Goal: Task Accomplishment & Management: Complete application form

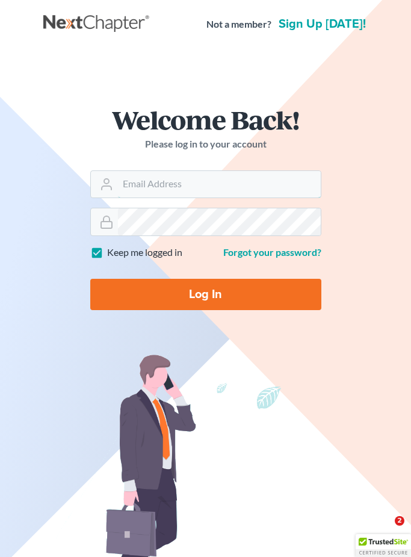
type input "[PERSON_NAME][EMAIL_ADDRESS][DOMAIN_NAME]"
click at [205, 294] on input "Log In" at bounding box center [205, 294] width 231 height 31
type input "Thinking..."
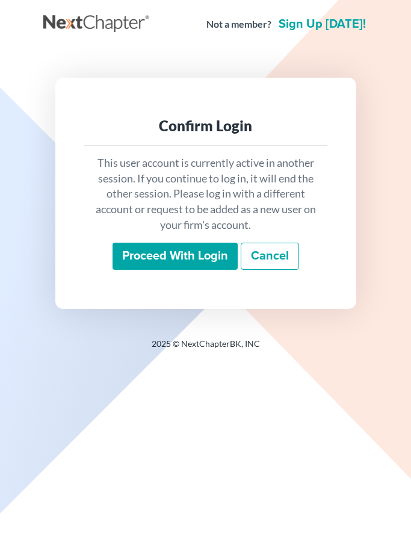
click at [229, 304] on div "Confirm Login This user account is currently active in another session. If you …" at bounding box center [205, 193] width 301 height 231
click at [213, 263] on input "Proceed with login" at bounding box center [175, 257] width 125 height 28
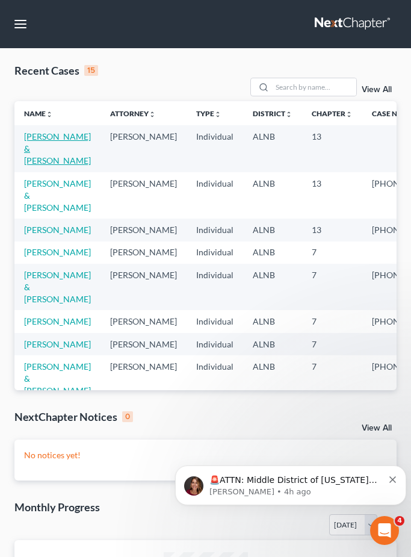
click at [46, 151] on link "[PERSON_NAME] & [PERSON_NAME]" at bounding box center [57, 148] width 67 height 34
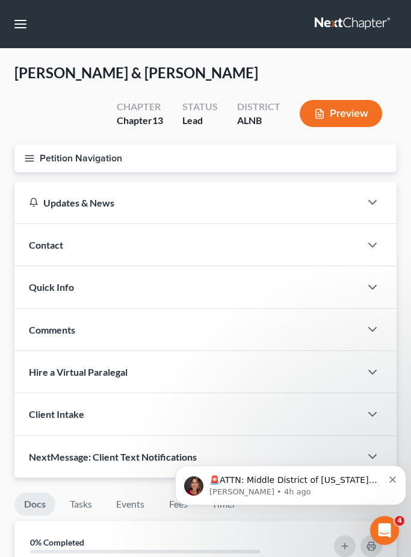
click at [80, 155] on button "Petition Navigation" at bounding box center [205, 159] width 383 height 28
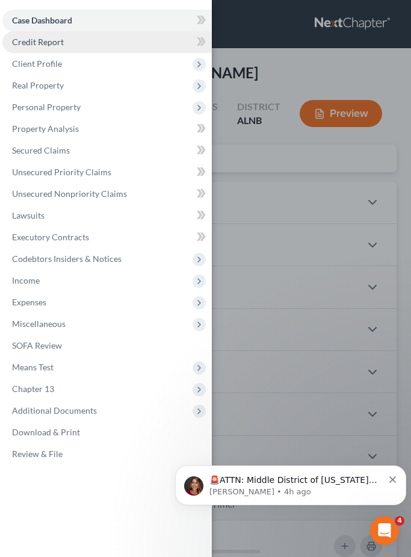
click at [58, 45] on span "Credit Report" at bounding box center [38, 42] width 52 height 10
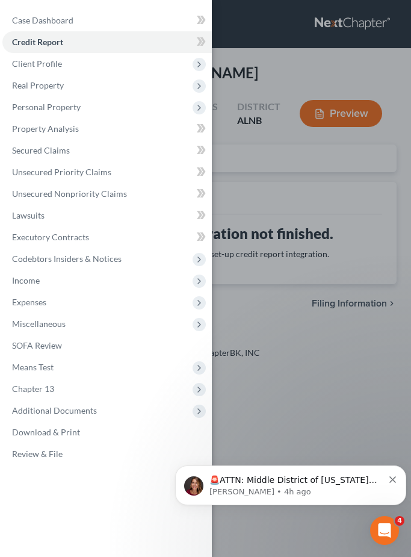
click at [292, 198] on div "Case Dashboard Payments Invoices Payments Payments Credit Report Client Profile" at bounding box center [205, 278] width 411 height 557
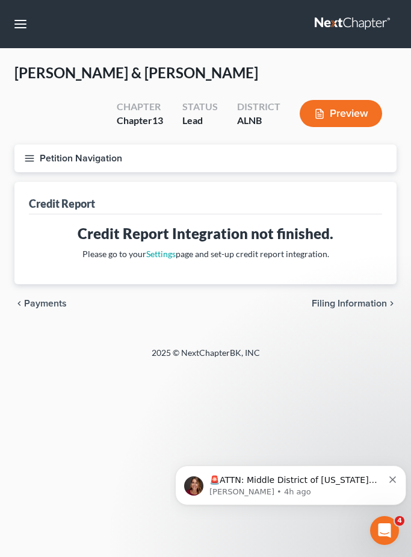
click at [58, 157] on button "Petition Navigation" at bounding box center [205, 159] width 383 height 28
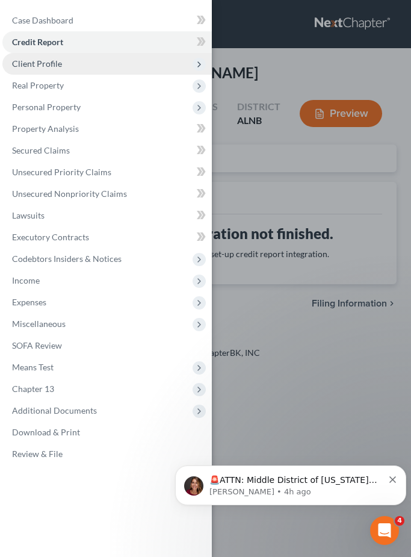
click at [45, 72] on span "Client Profile" at bounding box center [107, 64] width 210 height 22
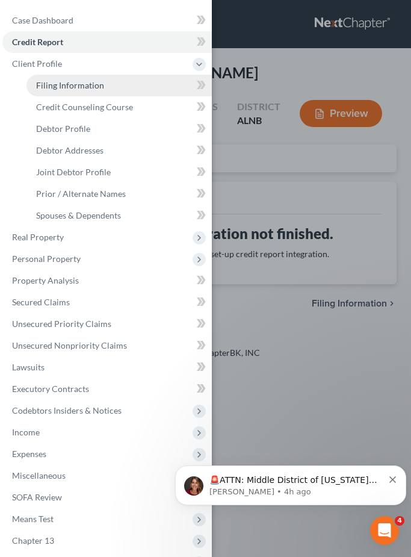
click at [114, 92] on link "Filing Information" at bounding box center [120, 86] width 186 height 22
select select "1"
select select "3"
select select "0"
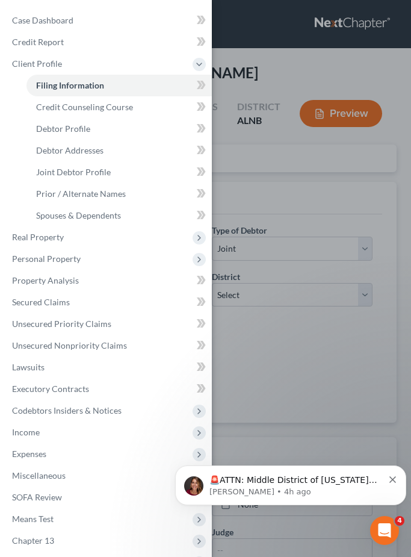
click at [298, 183] on div "Case Dashboard Payments Invoices Payments Payments Credit Report Client Profile" at bounding box center [205, 278] width 411 height 557
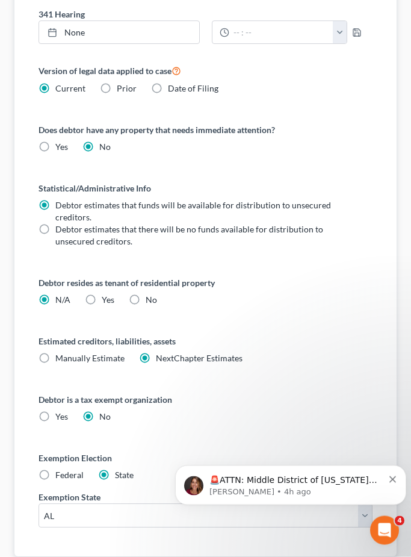
scroll to position [609, 0]
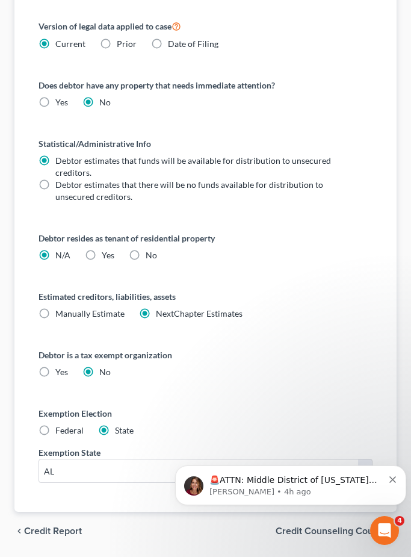
click at [393, 480] on icon "Dismiss notification" at bounding box center [393, 479] width 7 height 7
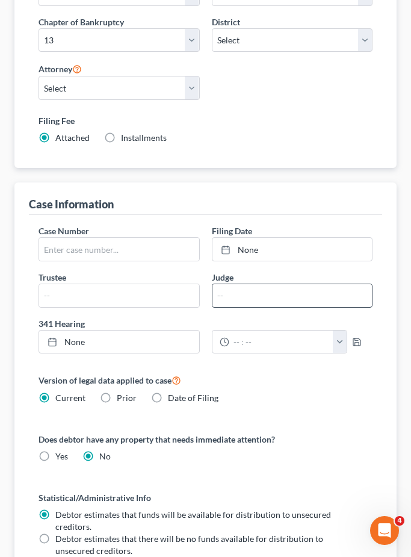
scroll to position [106, 0]
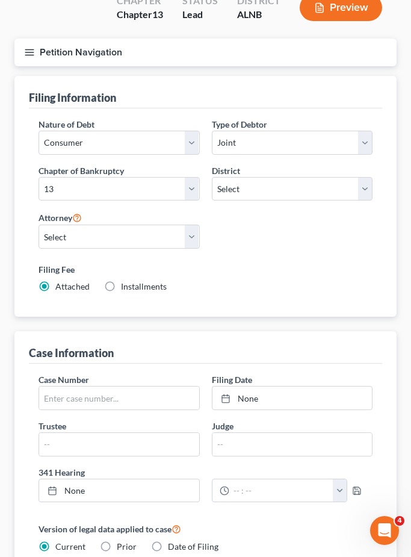
click at [39, 54] on button "Petition Navigation" at bounding box center [205, 53] width 383 height 28
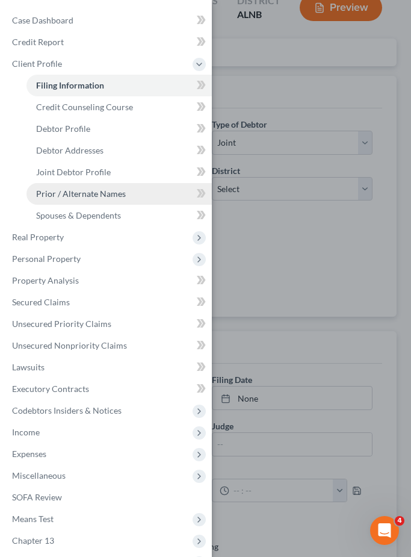
drag, startPoint x: 57, startPoint y: 133, endPoint x: 57, endPoint y: 200, distance: 67.5
click at [57, 133] on span "Debtor Profile" at bounding box center [63, 128] width 54 height 10
select select "1"
select select "2"
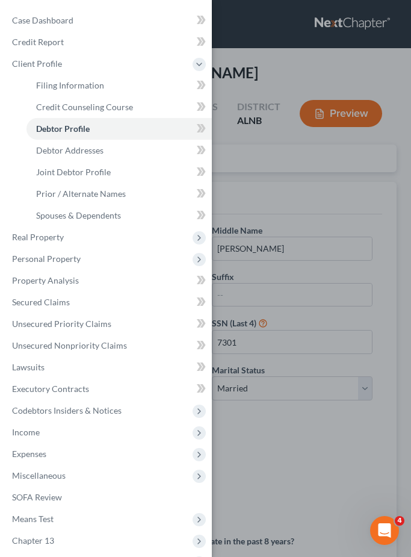
click at [310, 205] on div "Case Dashboard Payments Invoices Payments Payments Credit Report Client Profile" at bounding box center [205, 278] width 411 height 557
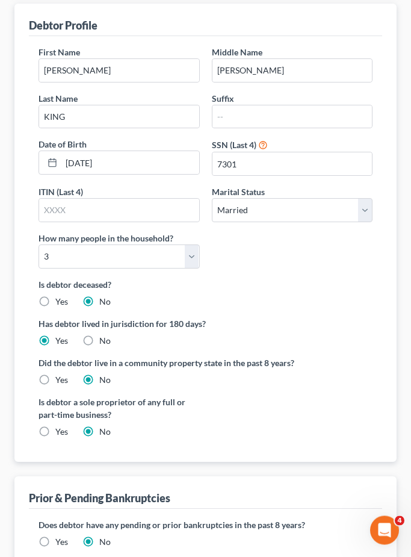
scroll to position [228, 0]
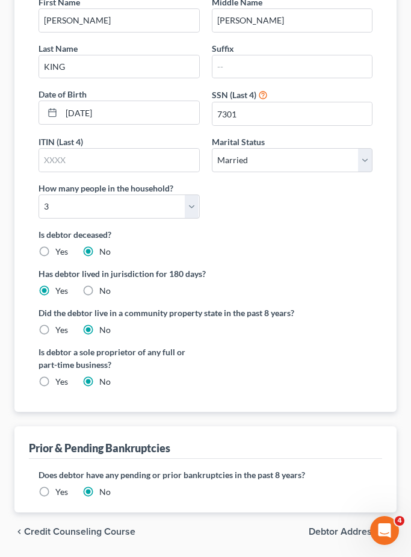
click at [333, 536] on span "Debtor Addresses" at bounding box center [348, 532] width 78 height 10
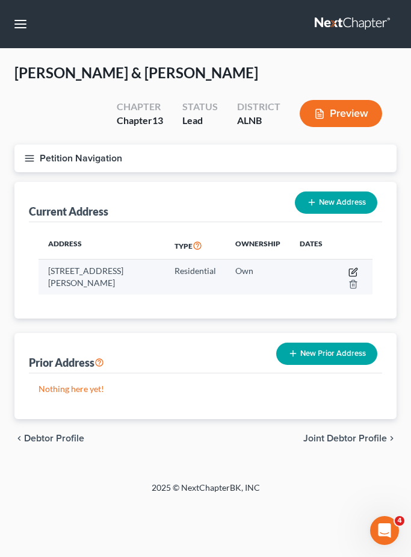
click at [355, 272] on icon "button" at bounding box center [354, 272] width 10 height 10
select select "0"
select select "21"
select select "0"
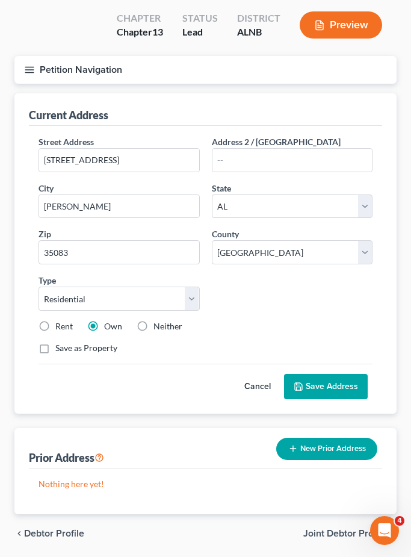
scroll to position [91, 0]
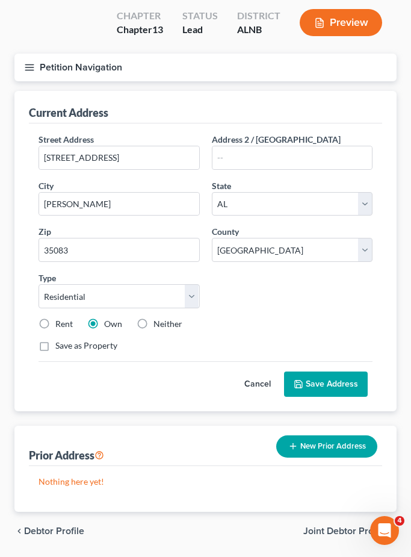
click at [55, 351] on label "Save as Property" at bounding box center [86, 346] width 62 height 12
click at [60, 348] on input "Save as Property" at bounding box center [64, 344] width 8 height 8
checkbox input "true"
click at [313, 389] on button "Save Address" at bounding box center [326, 384] width 84 height 25
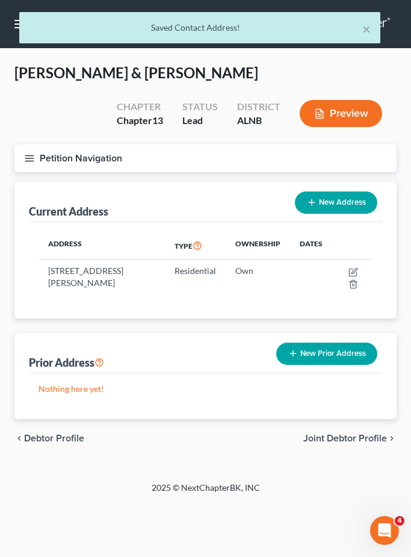
scroll to position [0, 0]
click at [25, 160] on icon "button" at bounding box center [29, 158] width 11 height 11
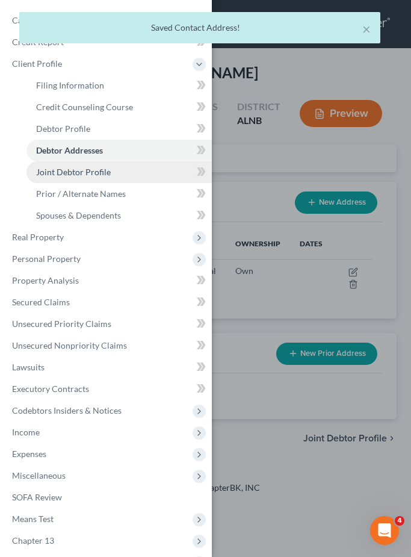
click at [38, 170] on span "Joint Debtor Profile" at bounding box center [73, 172] width 75 height 10
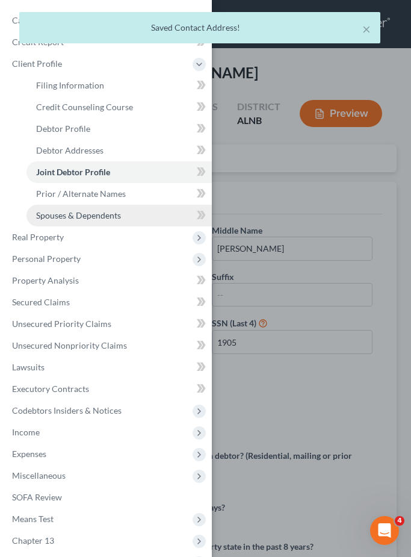
click at [58, 220] on span "Spouses & Dependents" at bounding box center [78, 215] width 85 height 10
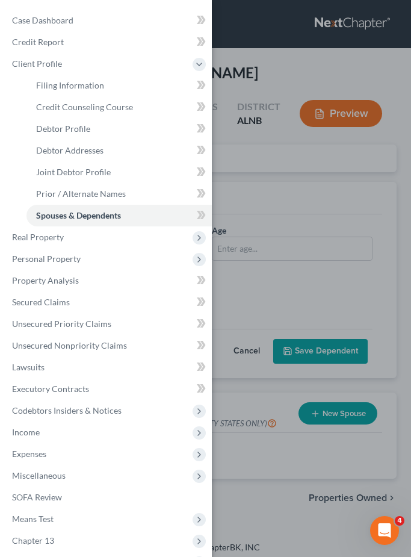
click at [295, 226] on div "Case Dashboard Payments Invoices Payments Payments Credit Report Client Profile" at bounding box center [205, 278] width 411 height 557
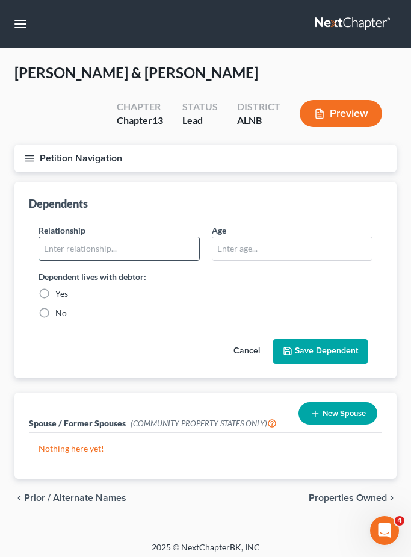
click at [130, 249] on input "text" at bounding box center [119, 248] width 160 height 23
type input "Child"
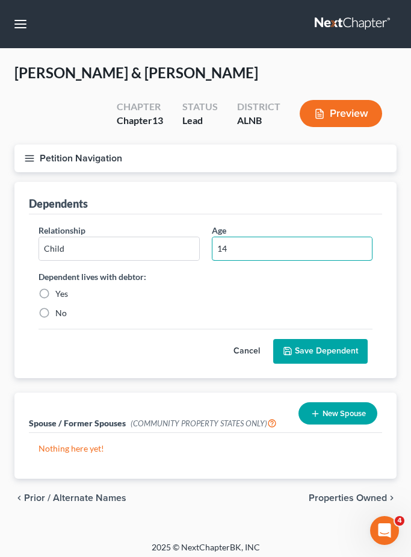
type input "14"
click at [55, 295] on label "Yes" at bounding box center [61, 294] width 13 height 12
click at [60, 295] on input "Yes" at bounding box center [64, 292] width 8 height 8
radio input "true"
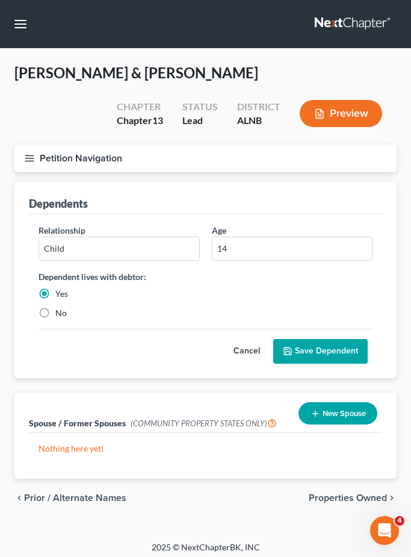
click at [345, 354] on button "Save Dependent" at bounding box center [320, 351] width 95 height 25
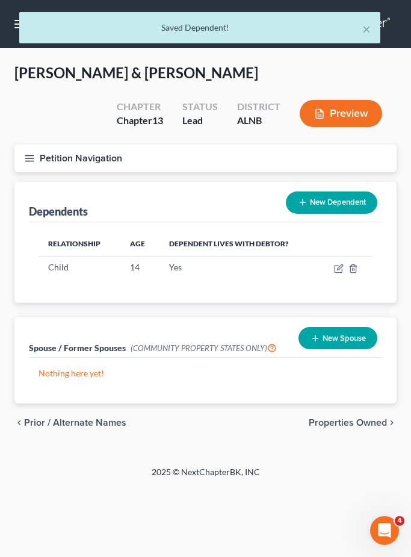
click at [36, 158] on button "Petition Navigation" at bounding box center [205, 159] width 383 height 28
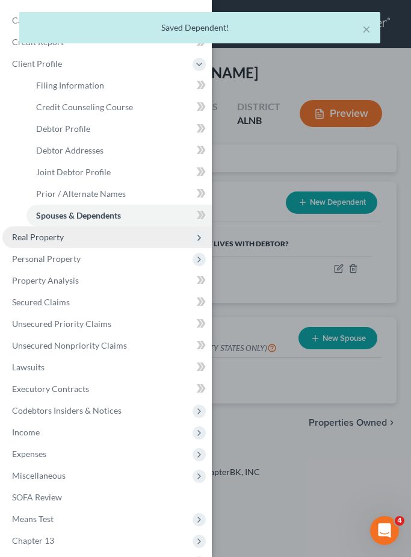
click at [24, 237] on span "Real Property" at bounding box center [38, 237] width 52 height 10
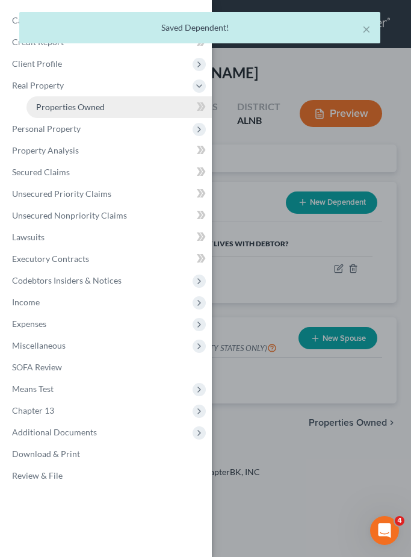
click at [58, 110] on span "Properties Owned" at bounding box center [70, 107] width 69 height 10
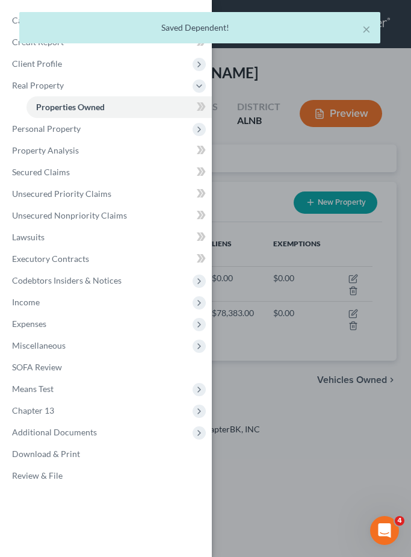
click at [228, 218] on div "Case Dashboard Payments Invoices Payments Payments Credit Report Client Profile" at bounding box center [205, 278] width 411 height 557
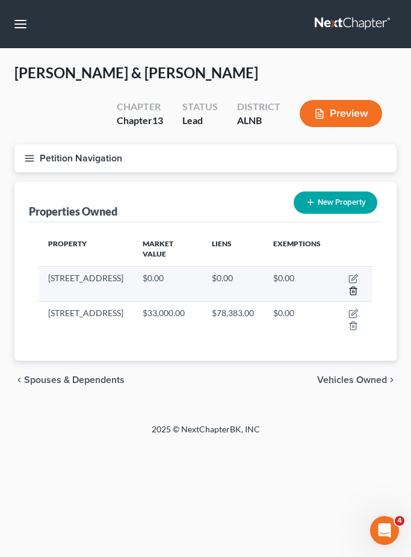
click at [354, 294] on icon "button" at bounding box center [353, 291] width 5 height 8
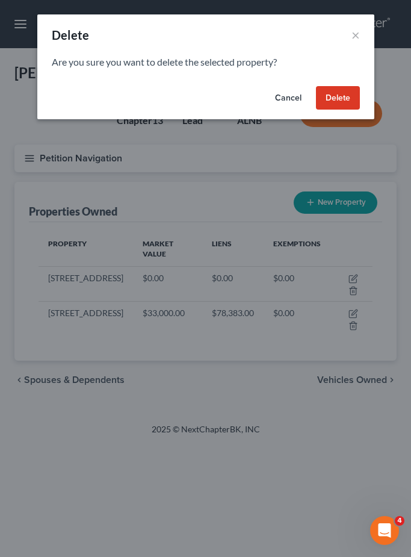
click at [329, 108] on button "Delete" at bounding box center [338, 98] width 44 height 24
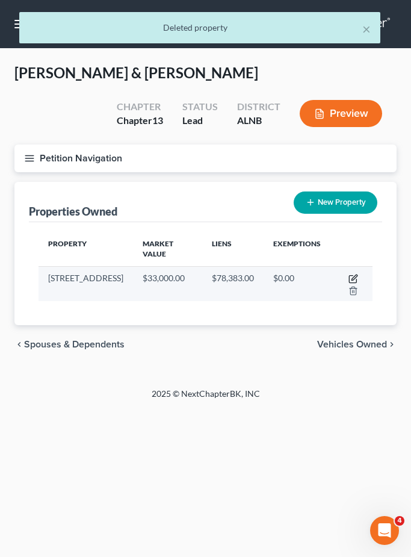
click at [350, 281] on icon "button" at bounding box center [352, 279] width 7 height 7
select select "0"
select select "21"
select select "0"
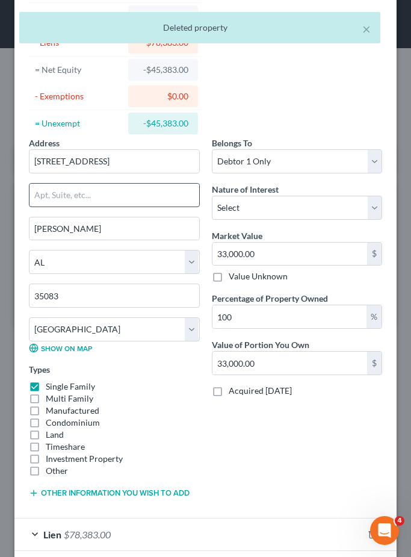
scroll to position [92, 0]
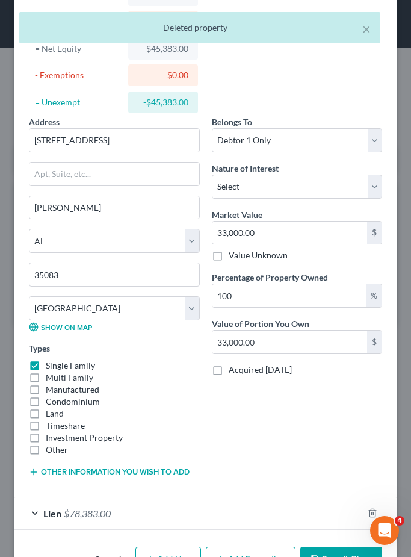
click at [46, 376] on label "Multi Family" at bounding box center [70, 378] width 48 height 12
click at [51, 376] on input "Multi Family" at bounding box center [55, 376] width 8 height 8
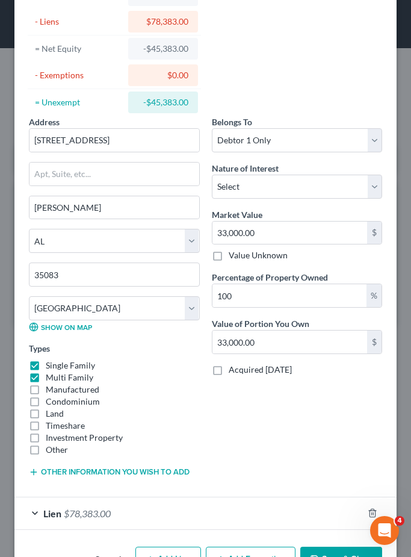
click at [46, 379] on label "Multi Family" at bounding box center [70, 378] width 48 height 12
click at [51, 379] on input "Multi Family" at bounding box center [55, 376] width 8 height 8
checkbox input "false"
click at [46, 391] on label "Manufactured" at bounding box center [73, 390] width 54 height 12
click at [51, 391] on input "Manufactured" at bounding box center [55, 388] width 8 height 8
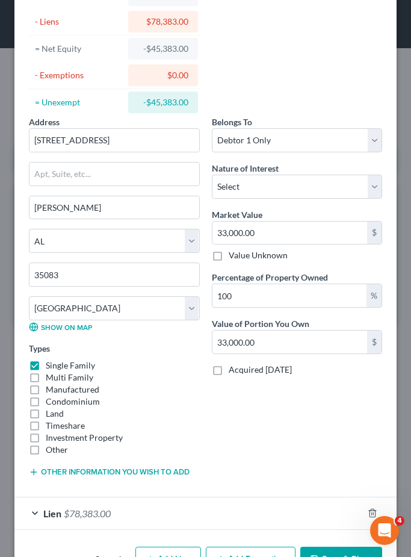
checkbox input "true"
drag, startPoint x: 298, startPoint y: 340, endPoint x: 196, endPoint y: 340, distance: 101.8
click at [196, 340] on div "Address * 600 COUNTY ROAD 1755 [PERSON_NAME][GEOGRAPHIC_DATA] [US_STATE][GEOGRA…" at bounding box center [206, 302] width 366 height 372
click at [196, 340] on div "[PERSON_NAME][GEOGRAPHIC_DATA] [US_STATE][GEOGRAPHIC_DATA] [GEOGRAPHIC_DATA] [G…" at bounding box center [114, 269] width 183 height 146
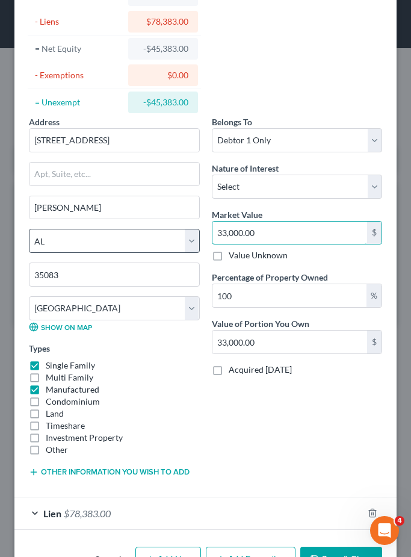
drag, startPoint x: 262, startPoint y: 237, endPoint x: 164, endPoint y: 232, distance: 98.3
click at [164, 232] on div "Address * 600 COUNTY ROAD 1755 [PERSON_NAME][GEOGRAPHIC_DATA] [US_STATE][GEOGRA…" at bounding box center [206, 302] width 366 height 372
type input "7"
type input "7.00"
type input "72"
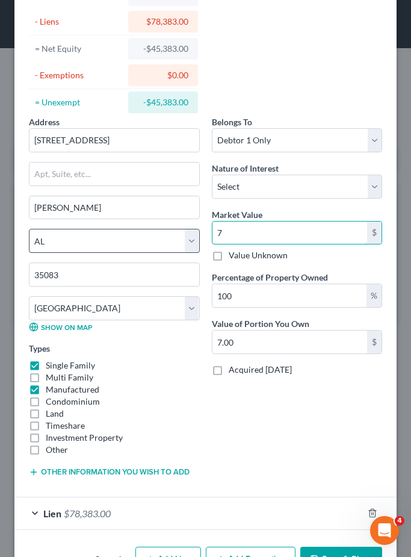
type input "72.00"
type input "720"
type input "720.00"
type input "7200"
type input "7,200.00"
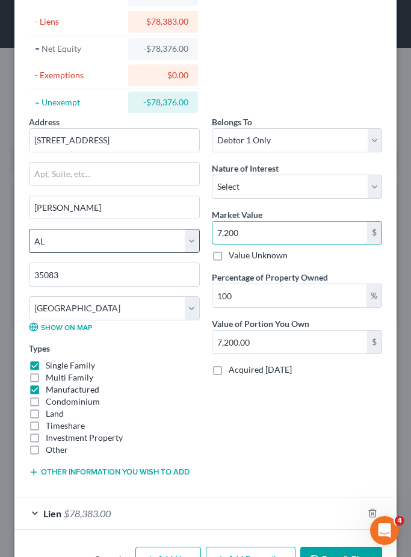
type input "7,2000"
type input "72,000.00"
type input "72,000"
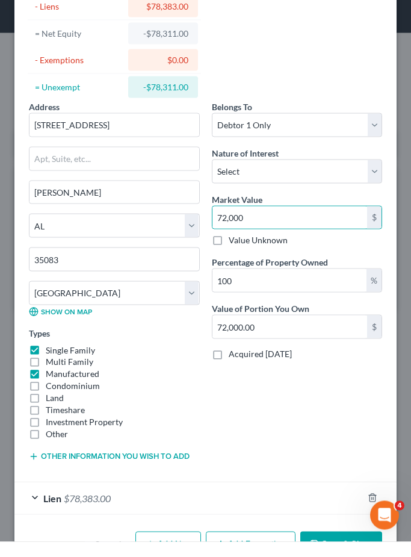
click at [301, 502] on div "Lien $78,383.00" at bounding box center [188, 514] width 349 height 32
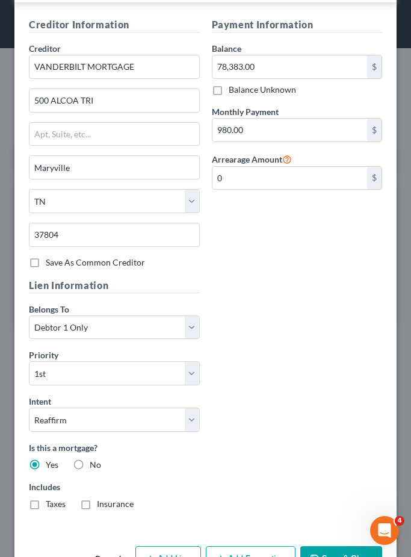
scroll to position [618, 0]
click at [328, 557] on button "Save & Close" at bounding box center [342, 559] width 82 height 25
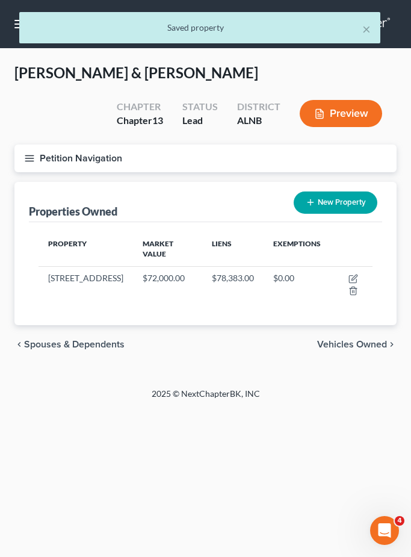
click at [362, 349] on span "Vehicles Owned" at bounding box center [352, 345] width 70 height 10
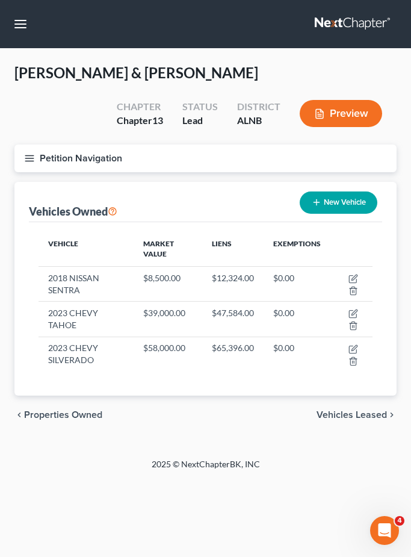
click at [353, 416] on span "Vehicles Leased" at bounding box center [352, 415] width 70 height 10
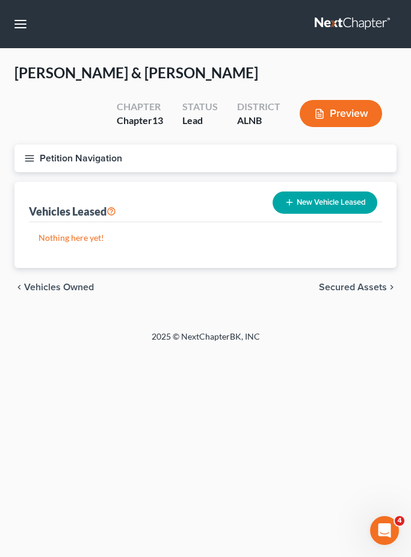
click at [363, 289] on span "Secured Assets" at bounding box center [353, 288] width 68 height 10
click at [363, 289] on span "Personal Items" at bounding box center [355, 288] width 64 height 10
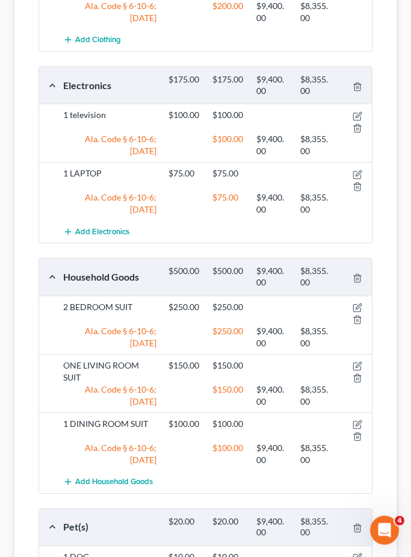
scroll to position [526, 0]
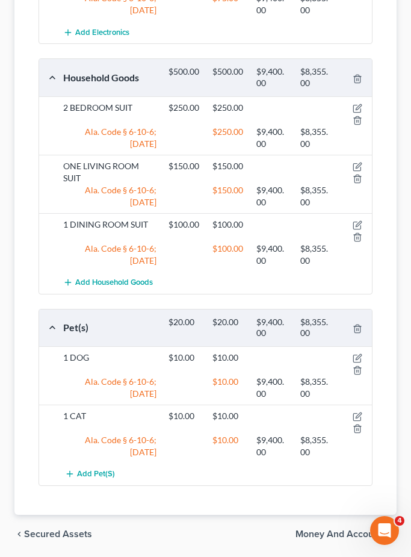
click at [342, 539] on div "chevron_left Secured Assets Money and Accounts chevron_right" at bounding box center [205, 534] width 383 height 39
click at [364, 534] on span "Money and Accounts" at bounding box center [342, 534] width 92 height 10
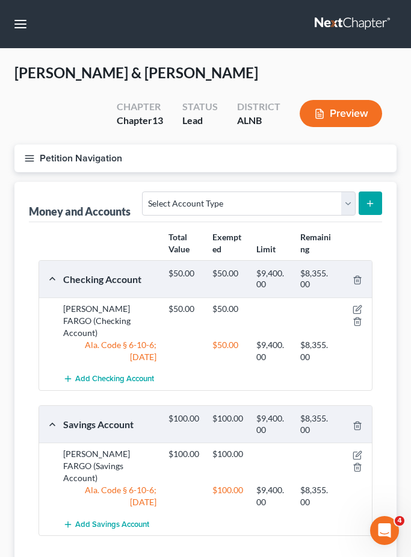
scroll to position [28, 0]
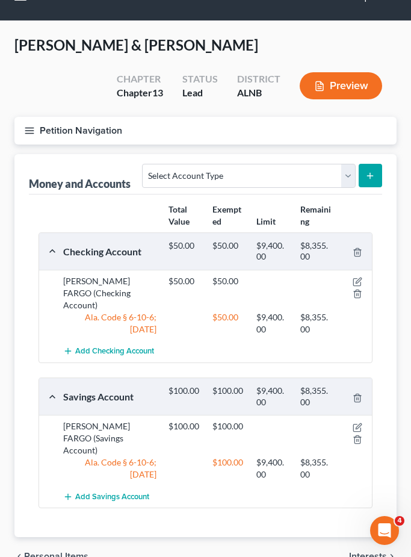
drag, startPoint x: 363, startPoint y: 531, endPoint x: 363, endPoint y: 503, distance: 27.7
click at [363, 552] on span "Interests" at bounding box center [368, 557] width 38 height 10
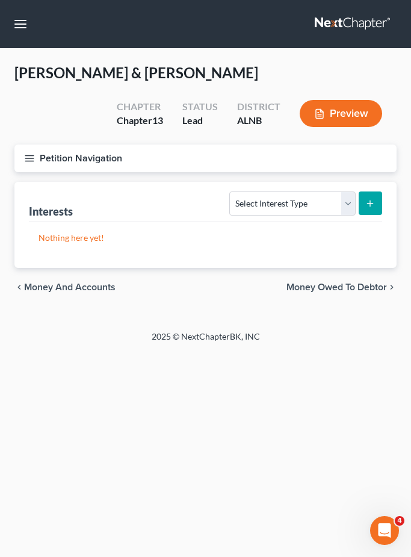
click at [354, 289] on span "Money Owed to Debtor" at bounding box center [337, 288] width 101 height 10
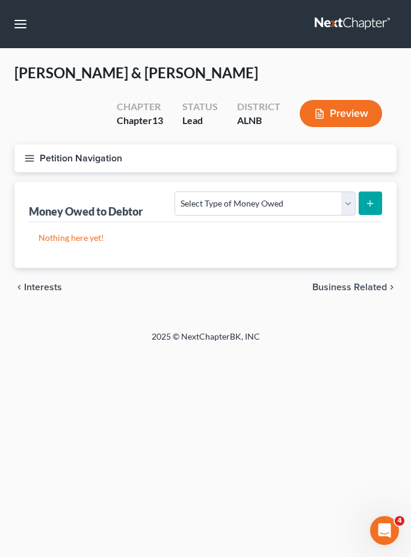
click at [354, 289] on span "Business Related" at bounding box center [350, 288] width 75 height 10
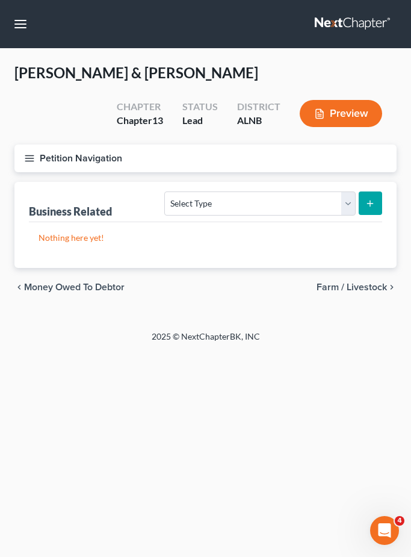
click at [354, 287] on span "Farm / Livestock" at bounding box center [352, 288] width 70 height 10
click at [348, 294] on div "chevron_left Business Related Miscellaneous Property chevron_right" at bounding box center [205, 287] width 383 height 39
click at [348, 287] on span "Miscellaneous Property" at bounding box center [337, 288] width 102 height 10
click at [347, 290] on span "Property Analysis" at bounding box center [349, 288] width 77 height 10
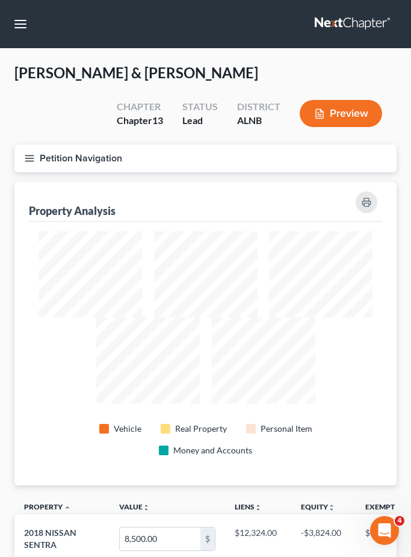
click at [35, 157] on button "Petition Navigation" at bounding box center [205, 159] width 383 height 28
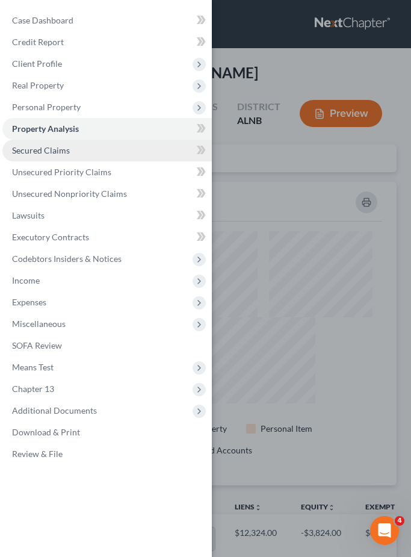
click at [36, 155] on link "Secured Claims" at bounding box center [107, 151] width 210 height 22
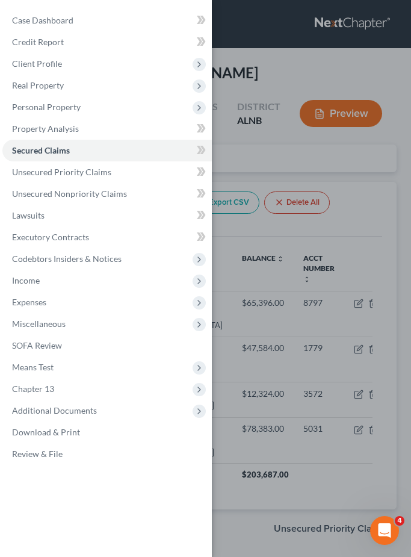
click at [292, 180] on div "Case Dashboard Payments Invoices Payments Payments Credit Report Client Profile" at bounding box center [205, 278] width 411 height 557
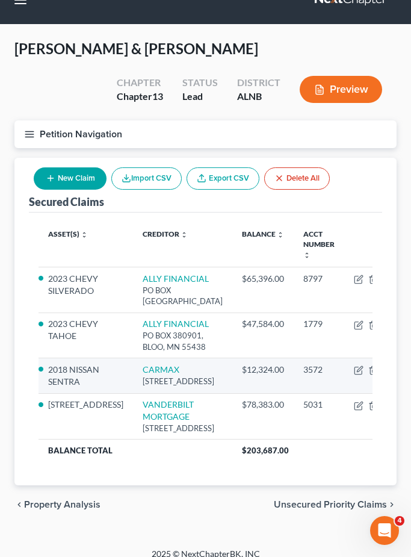
scroll to position [49, 0]
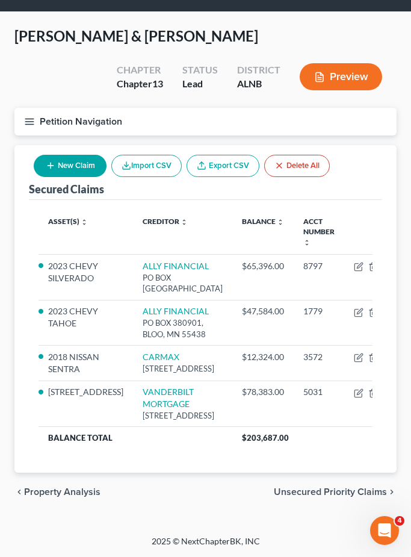
drag, startPoint x: 340, startPoint y: 532, endPoint x: 340, endPoint y: 483, distance: 48.8
click at [340, 497] on span "Unsecured Priority Claims" at bounding box center [330, 492] width 113 height 10
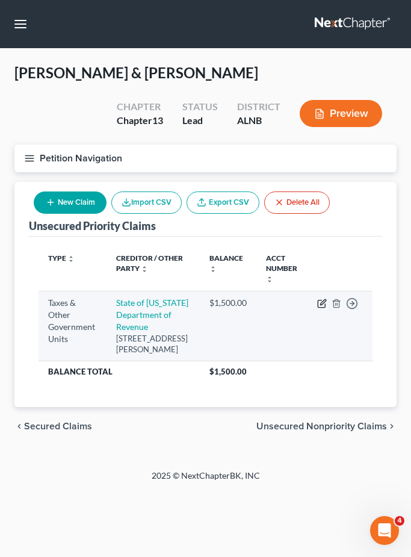
click at [322, 302] on icon "button" at bounding box center [322, 301] width 5 height 5
select select "2"
select select "0"
select select "2"
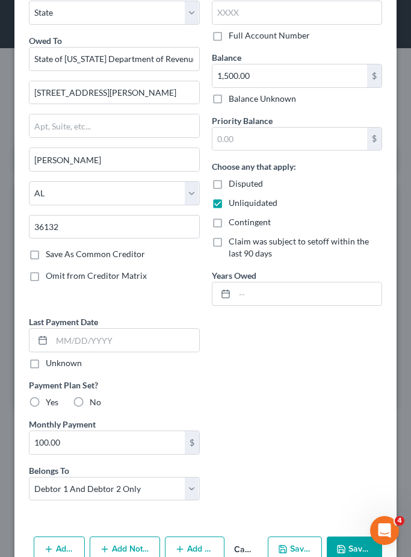
scroll to position [67, 0]
click at [357, 554] on button "Save & Close" at bounding box center [354, 549] width 55 height 25
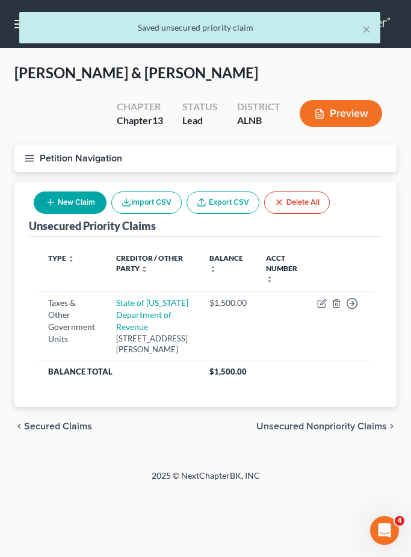
click at [319, 446] on div "chevron_left Secured Claims Unsecured Nonpriority Claims chevron_right" at bounding box center [205, 426] width 383 height 39
click at [319, 431] on span "Unsecured Nonpriority Claims" at bounding box center [322, 427] width 131 height 10
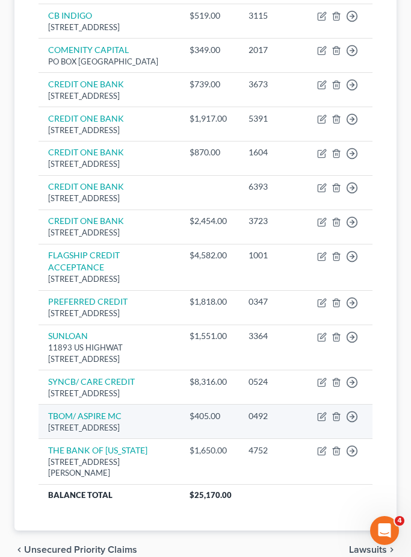
scroll to position [276, 0]
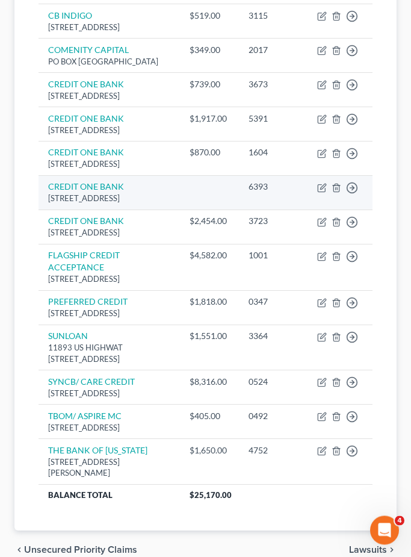
click at [342, 195] on td "Move to D Move to E Move to G Move to Notice Only" at bounding box center [340, 193] width 65 height 34
click at [337, 190] on line "button" at bounding box center [337, 189] width 0 height 2
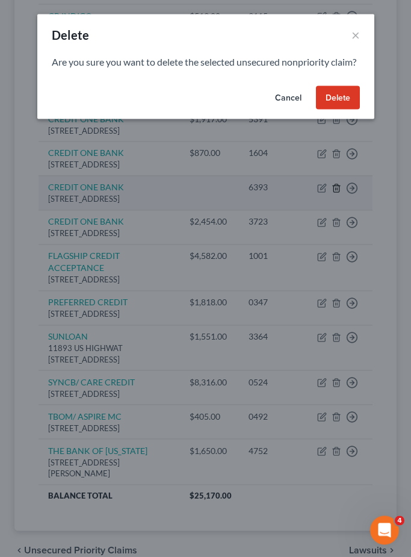
scroll to position [277, 0]
click at [334, 110] on button "Delete" at bounding box center [338, 98] width 44 height 24
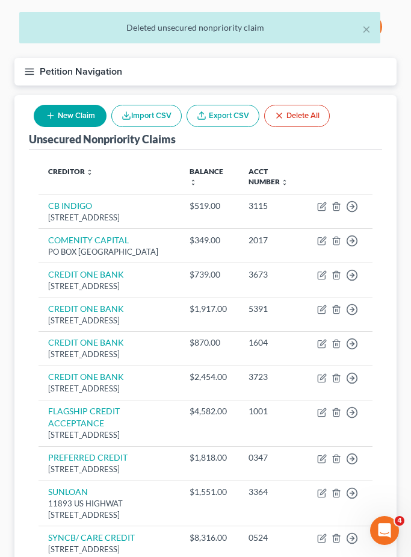
scroll to position [240, 0]
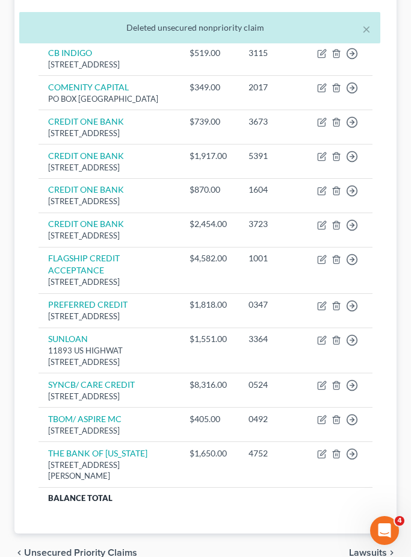
click at [351, 557] on span "Lawsuits" at bounding box center [368, 553] width 38 height 10
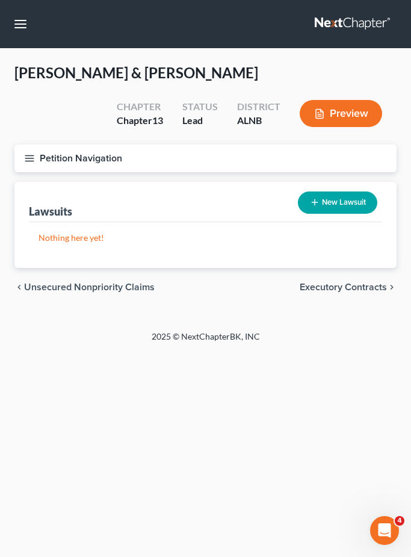
click at [361, 285] on span "Executory Contracts" at bounding box center [343, 288] width 87 height 10
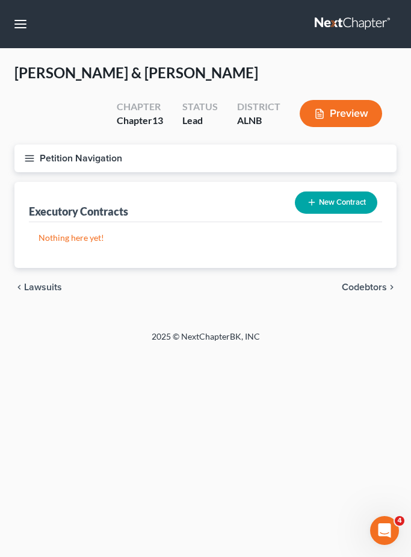
click at [358, 287] on span "Codebtors" at bounding box center [364, 288] width 45 height 10
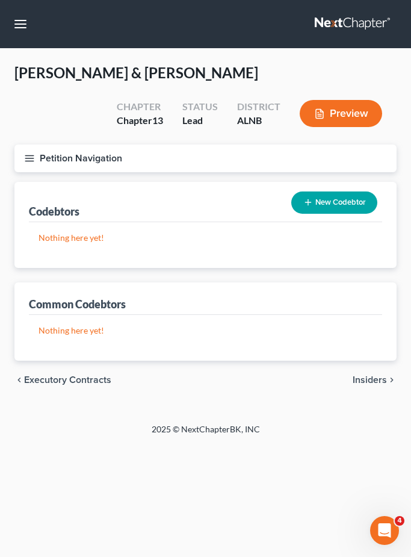
click at [364, 384] on span "Insiders" at bounding box center [370, 380] width 34 height 10
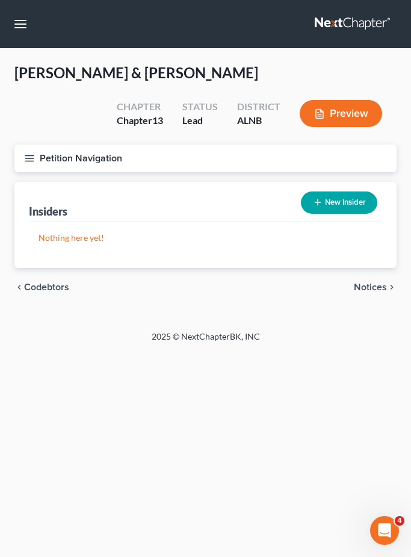
click at [370, 290] on span "Notices" at bounding box center [370, 288] width 33 height 10
click at [370, 290] on span "Employment Income" at bounding box center [344, 288] width 87 height 10
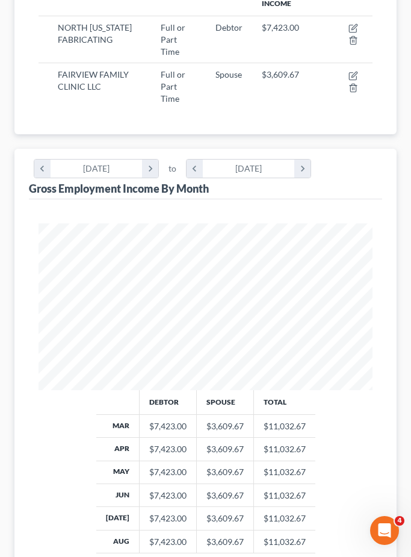
scroll to position [360, 0]
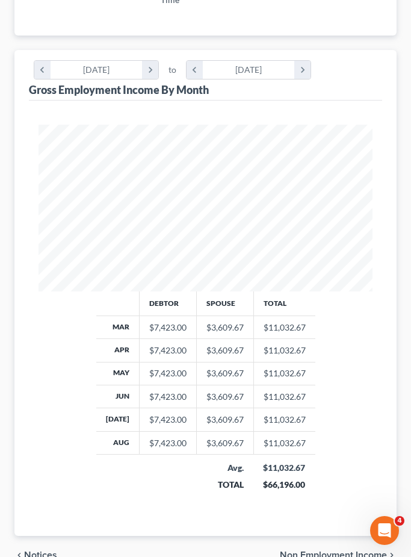
drag, startPoint x: 330, startPoint y: 536, endPoint x: 330, endPoint y: 176, distance: 359.6
click at [330, 551] on span "Non Employment Income" at bounding box center [333, 556] width 107 height 10
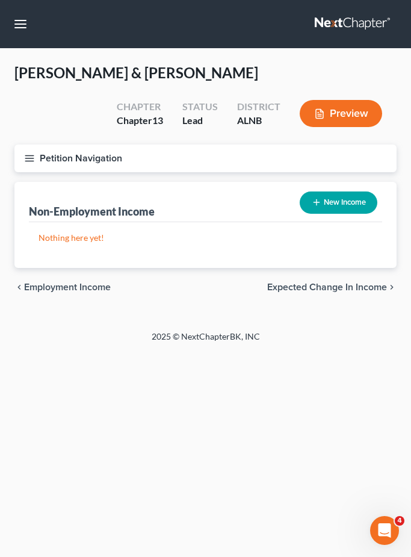
click at [325, 284] on span "Expected Change in Income" at bounding box center [327, 288] width 120 height 10
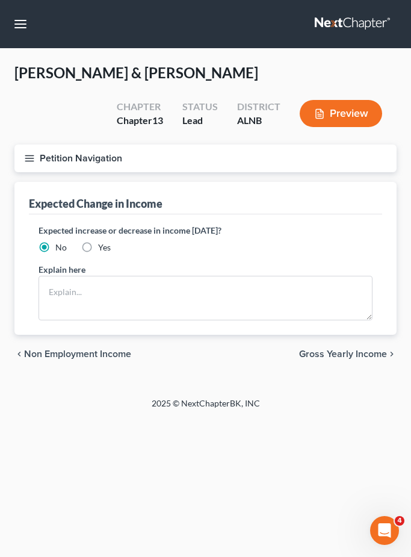
click at [38, 163] on button "Petition Navigation" at bounding box center [205, 159] width 383 height 28
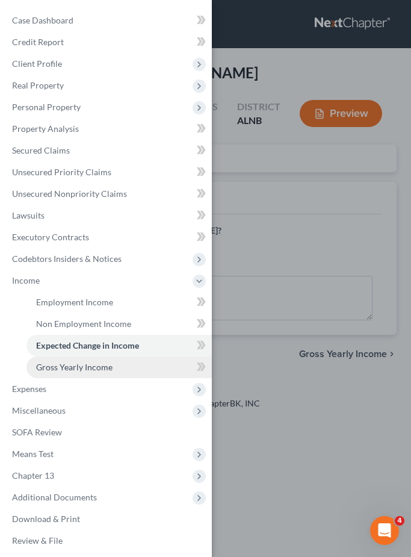
click at [54, 367] on span "Gross Yearly Income" at bounding box center [74, 367] width 77 height 10
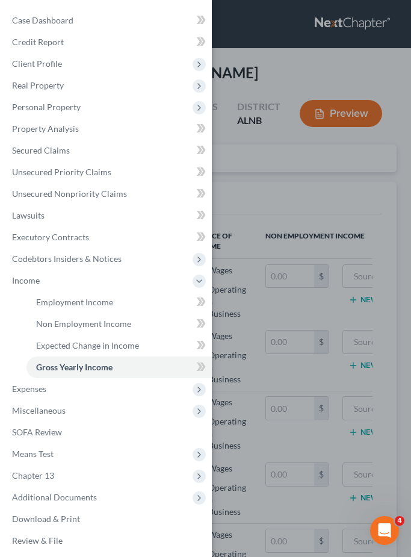
click at [264, 226] on div "Case Dashboard Payments Invoices Payments Payments Credit Report Client Profile" at bounding box center [205, 278] width 411 height 557
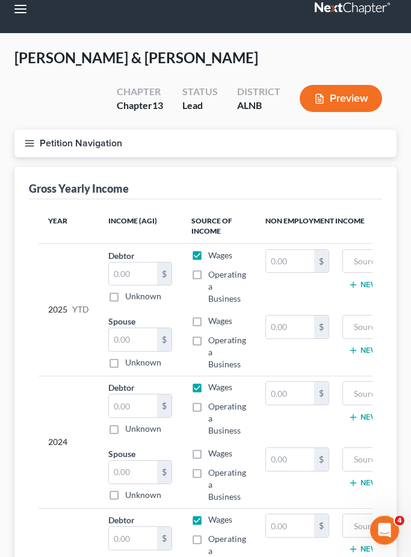
scroll to position [15, 0]
click at [295, 264] on input "text" at bounding box center [290, 261] width 48 height 23
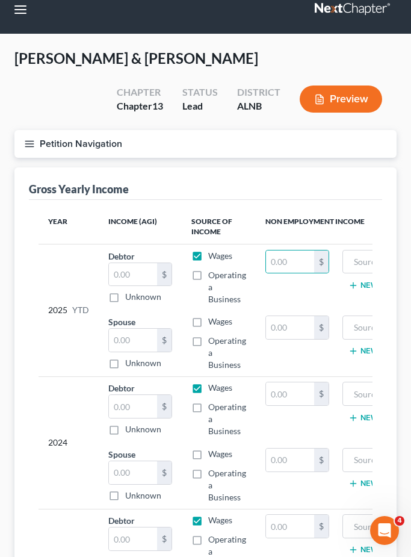
click at [276, 342] on td "$" at bounding box center [297, 343] width 83 height 66
click at [276, 334] on input "text" at bounding box center [290, 327] width 48 height 23
click at [208, 323] on label "Wages" at bounding box center [220, 322] width 24 height 12
click at [213, 323] on input "Wages" at bounding box center [217, 320] width 8 height 8
checkbox input "true"
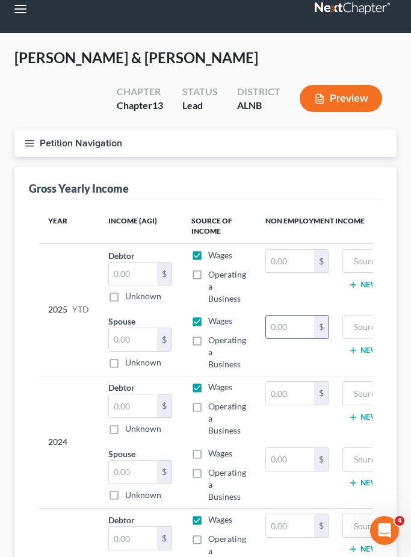
click at [272, 336] on input "text" at bounding box center [290, 327] width 48 height 23
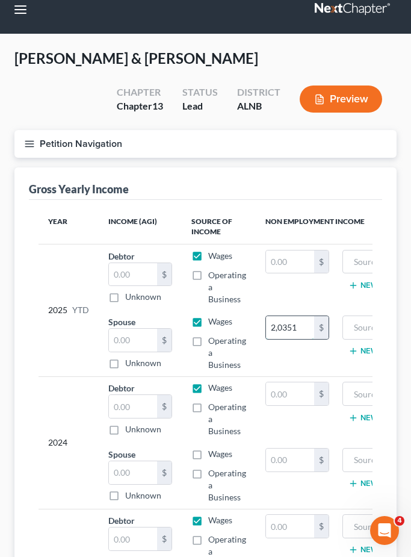
type input "20,351"
click at [123, 336] on input "text" at bounding box center [133, 340] width 48 height 23
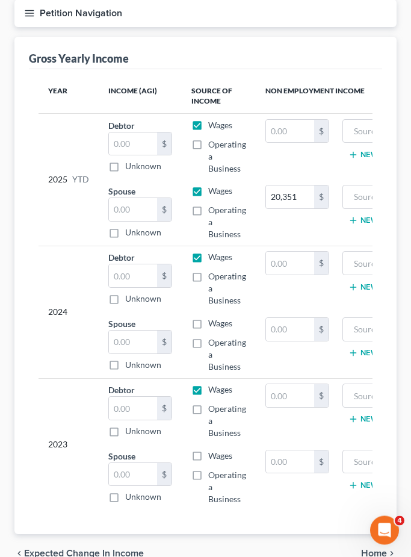
scroll to position [145, 0]
click at [208, 455] on label "Wages" at bounding box center [220, 456] width 24 height 12
click at [213, 455] on input "Wages" at bounding box center [217, 454] width 8 height 8
checkbox input "true"
click at [270, 466] on input "text" at bounding box center [290, 462] width 48 height 23
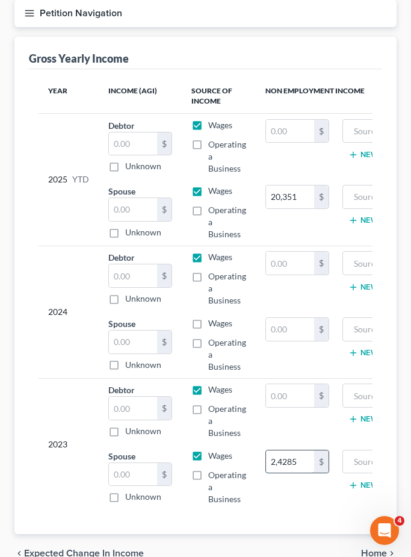
type input "24,285"
click at [148, 472] on input "text" at bounding box center [133, 474] width 48 height 23
type input "77,494"
click at [73, 373] on td "2024" at bounding box center [69, 312] width 60 height 133
click at [137, 143] on input "text" at bounding box center [133, 144] width 48 height 23
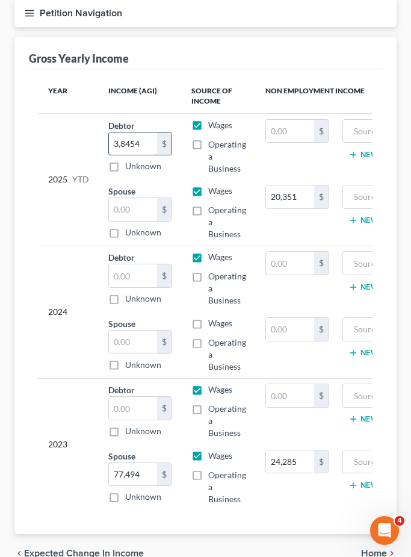
type input "38,454"
click at [268, 135] on input "text" at bounding box center [290, 131] width 48 height 23
drag, startPoint x: 146, startPoint y: 139, endPoint x: 100, endPoint y: 139, distance: 45.8
click at [100, 139] on td "Debtor 38,454.00 $ Unknown Balance Undetermined 38,454 $ Unknown" at bounding box center [140, 146] width 83 height 66
click at [128, 215] on input "text" at bounding box center [133, 209] width 48 height 23
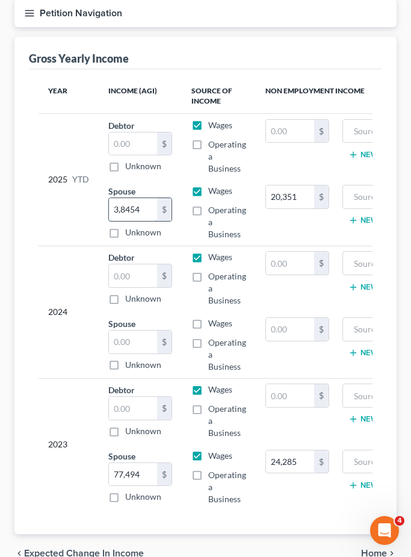
type input "38,454"
click at [134, 280] on input "text" at bounding box center [133, 275] width 48 height 23
type input "57,547"
click at [146, 341] on input "text" at bounding box center [133, 342] width 48 height 23
type input "32,527"
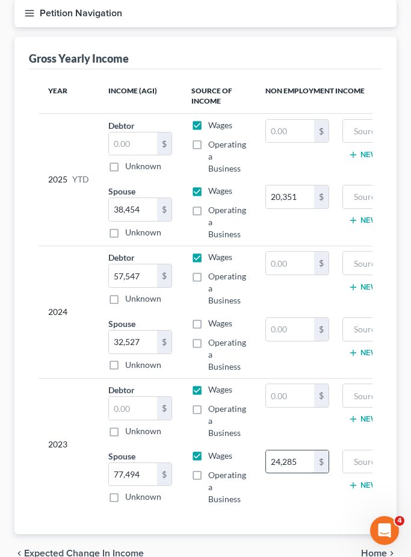
click at [299, 462] on input "24,285" at bounding box center [290, 462] width 48 height 23
drag, startPoint x: 144, startPoint y: 470, endPoint x: 112, endPoint y: 471, distance: 31.9
click at [112, 471] on input "77,494" at bounding box center [133, 474] width 48 height 23
click at [127, 413] on input "text" at bounding box center [133, 408] width 48 height 23
paste input "77,494"
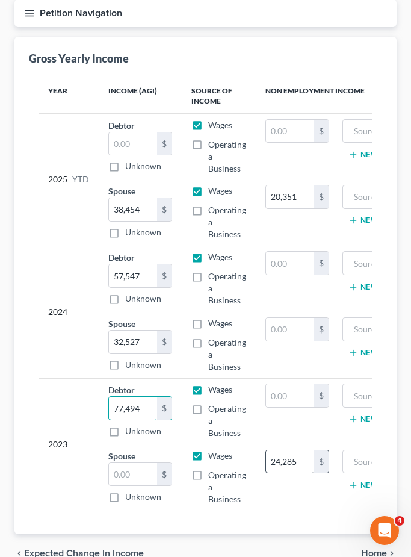
type input "77,494"
drag, startPoint x: 301, startPoint y: 465, endPoint x: 295, endPoint y: 461, distance: 6.9
click at [295, 465] on input "24,285" at bounding box center [290, 462] width 48 height 23
type input "0"
click at [140, 469] on input "text" at bounding box center [133, 474] width 48 height 23
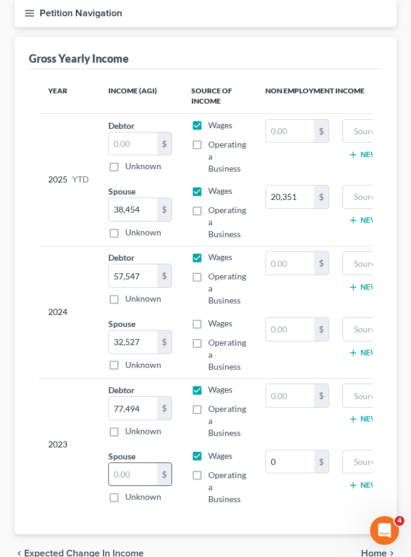
paste input "24,285"
type input "24,285"
drag, startPoint x: 150, startPoint y: 276, endPoint x: 107, endPoint y: 276, distance: 42.8
click at [107, 276] on td "Debtor 57,547.00 $ Unknown Balance Undetermined 57,547 $ Unknown" at bounding box center [140, 279] width 83 height 66
type input "88,646"
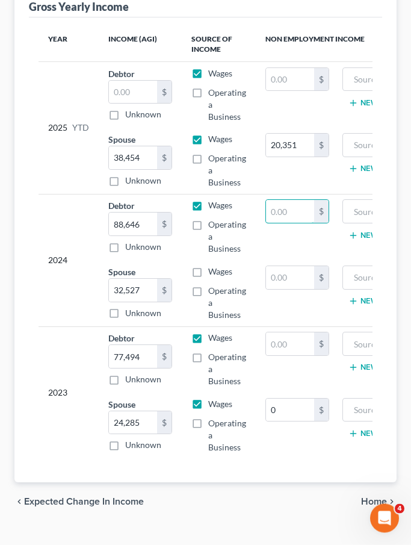
scroll to position [192, 0]
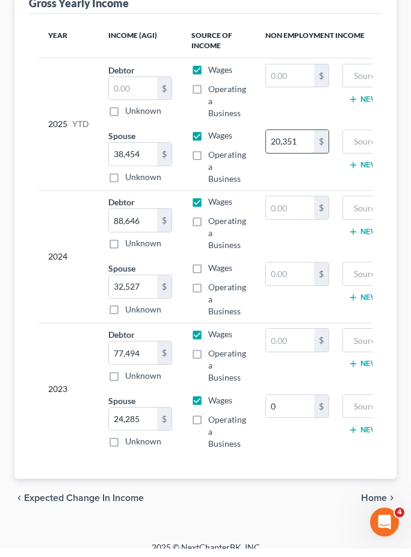
drag, startPoint x: 295, startPoint y: 142, endPoint x: 276, endPoint y: 142, distance: 18.7
click at [276, 142] on input "20,351" at bounding box center [290, 150] width 48 height 23
type input "0"
click at [134, 88] on input "text" at bounding box center [133, 97] width 48 height 23
paste input "20,351"
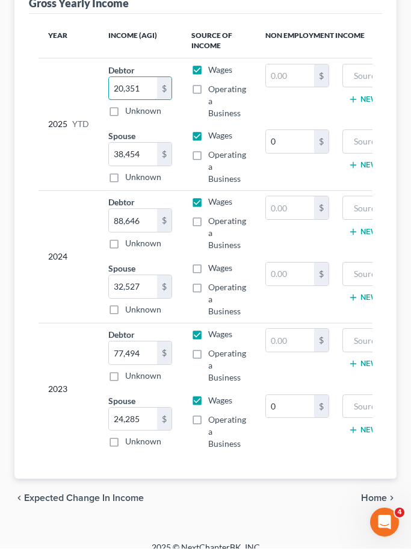
scroll to position [206, 0]
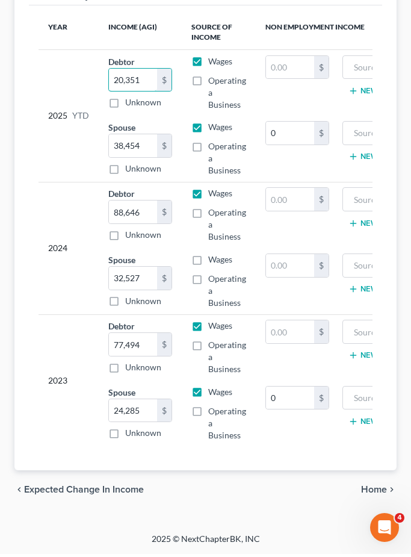
type input "20,351"
click at [372, 491] on span "Home" at bounding box center [374, 493] width 26 height 10
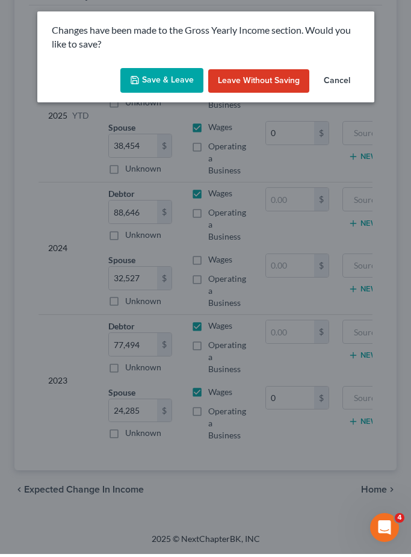
scroll to position [167, 0]
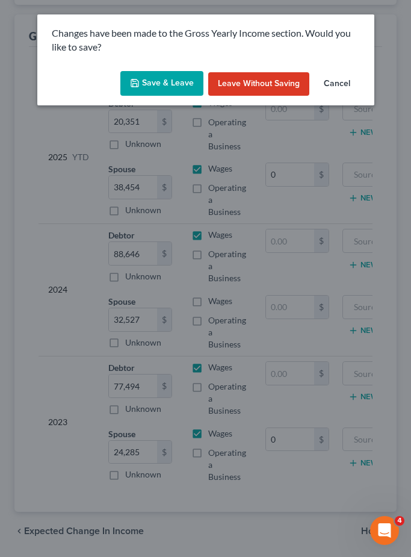
click at [157, 80] on button "Save & Leave" at bounding box center [161, 83] width 83 height 25
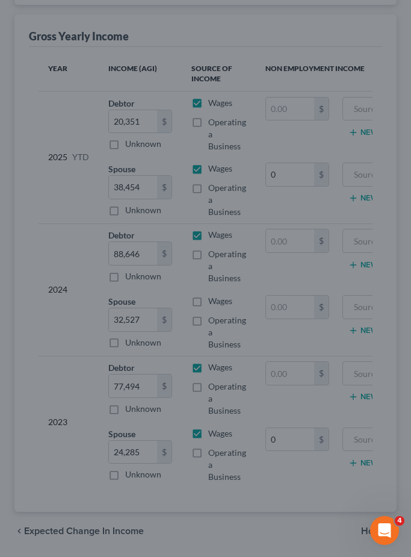
type input "0.00"
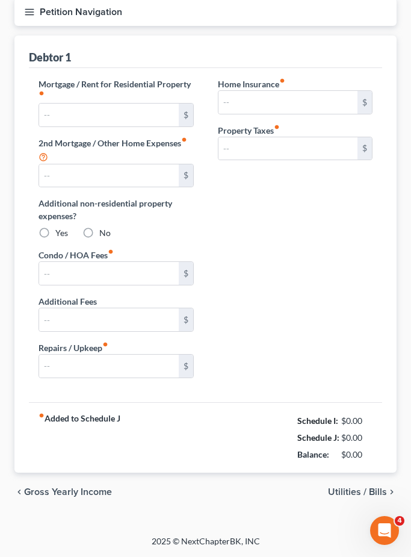
type input "986.00"
type input "0.00"
radio input "true"
type input "0.00"
type input "106.00"
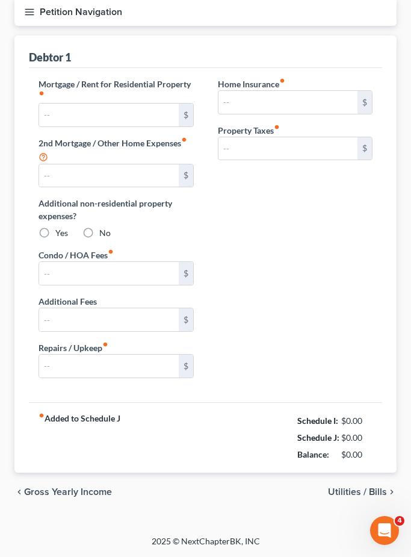
type input "0.00"
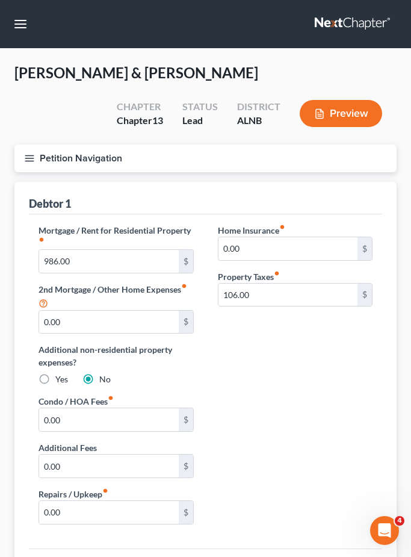
scroll to position [107, 0]
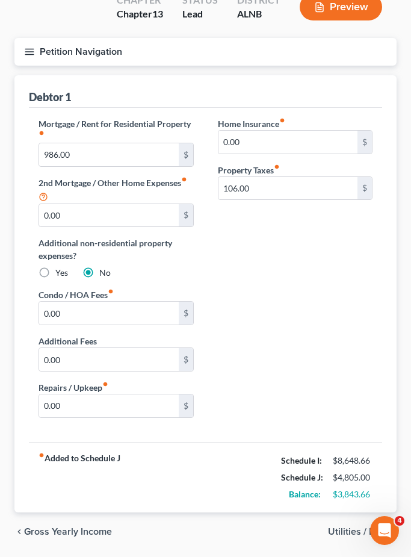
click at [336, 529] on span "Utilities / Bills" at bounding box center [357, 532] width 59 height 10
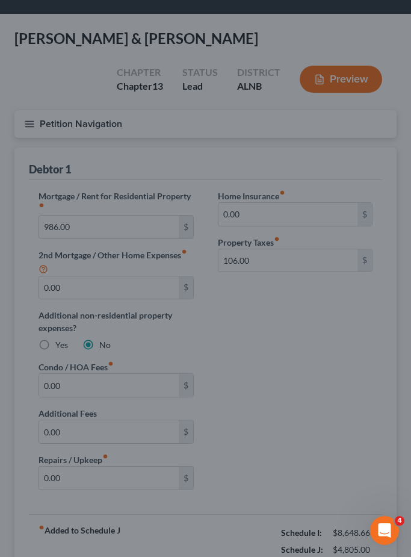
scroll to position [36, 0]
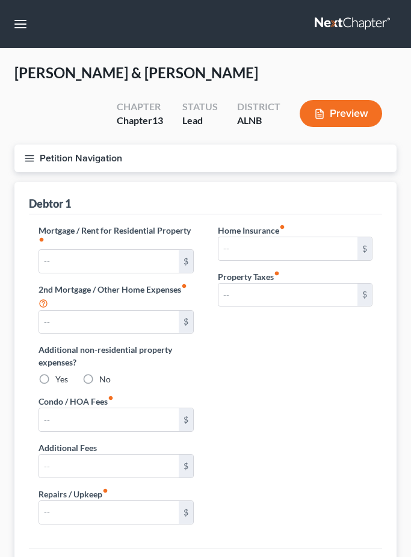
type input "986.00"
type input "0.00"
radio input "true"
type input "0.00"
type input "106.00"
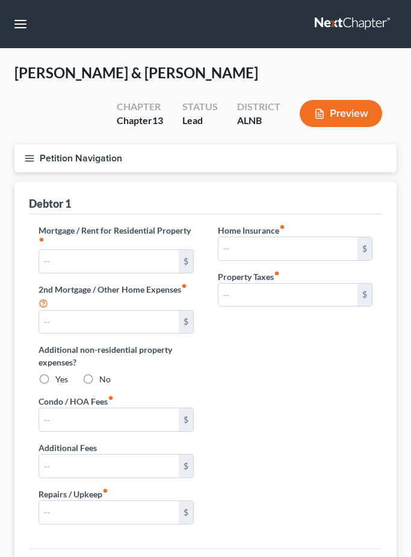
type input "0.00"
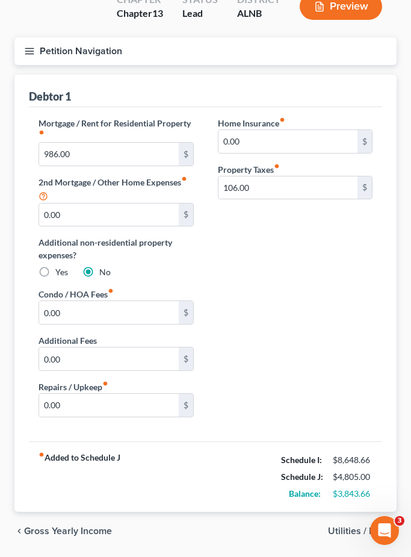
drag, startPoint x: 348, startPoint y: 535, endPoint x: 348, endPoint y: 458, distance: 76.5
click at [348, 535] on span "Utilities / Bills" at bounding box center [357, 531] width 59 height 10
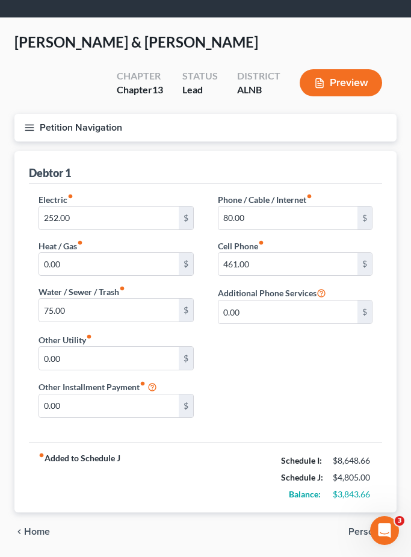
click at [25, 134] on button "Petition Navigation" at bounding box center [205, 128] width 383 height 28
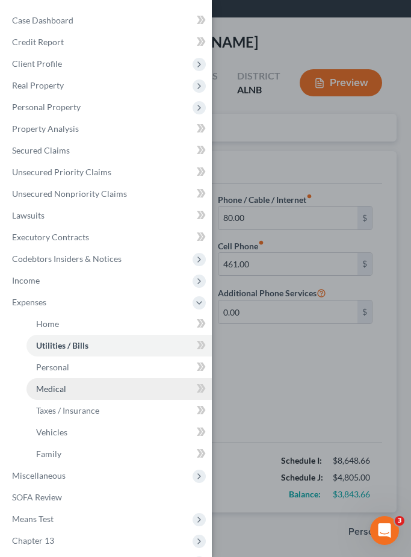
click at [60, 378] on link "Medical" at bounding box center [120, 389] width 186 height 22
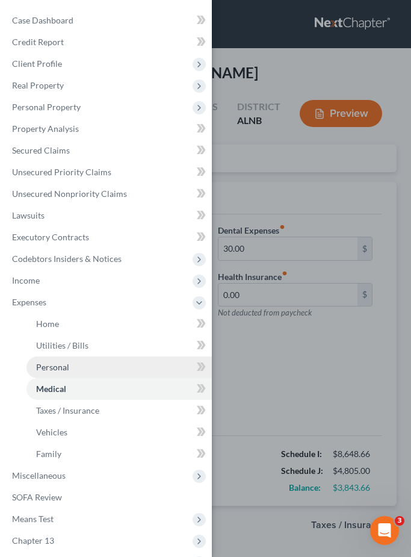
click at [57, 368] on span "Personal" at bounding box center [52, 367] width 33 height 10
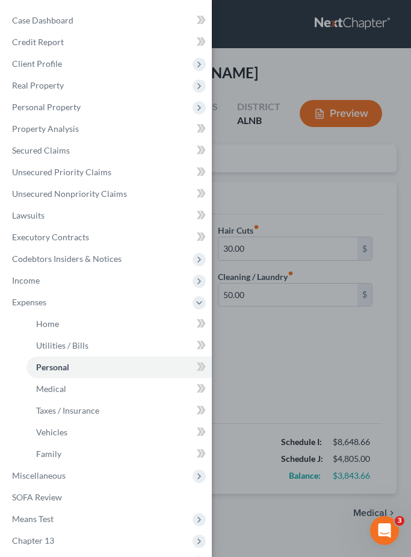
click at [261, 360] on div "Case Dashboard Payments Invoices Payments Payments Credit Report Client Profile" at bounding box center [205, 278] width 411 height 557
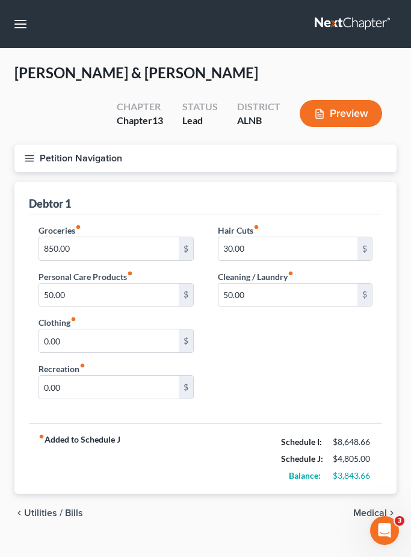
click at [35, 157] on button "Petition Navigation" at bounding box center [205, 159] width 383 height 28
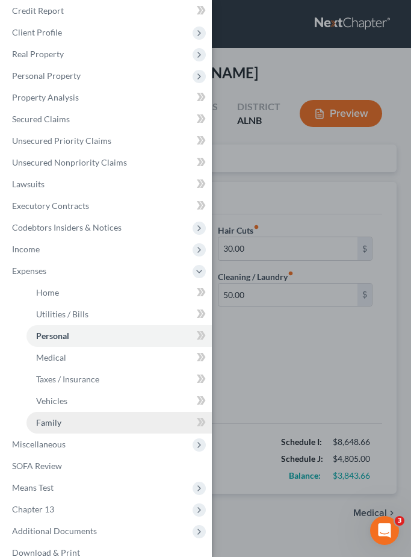
scroll to position [31, 0]
click at [119, 426] on link "Family" at bounding box center [120, 424] width 186 height 22
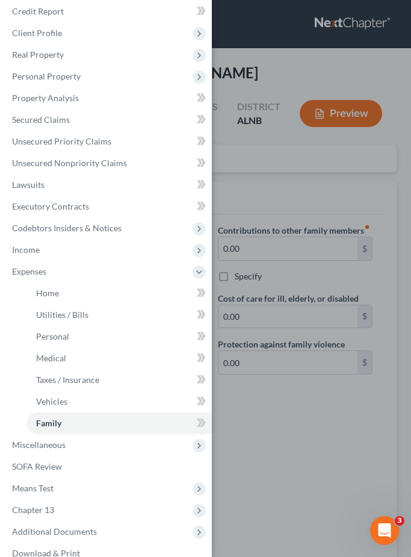
click at [293, 458] on div "Case Dashboard Payments Invoices Payments Payments Credit Report Client Profile" at bounding box center [205, 278] width 411 height 557
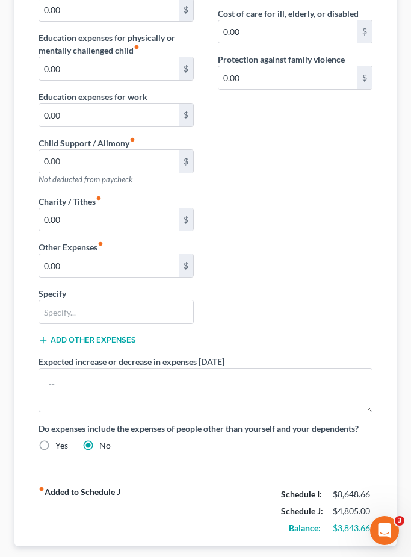
scroll to position [319, 0]
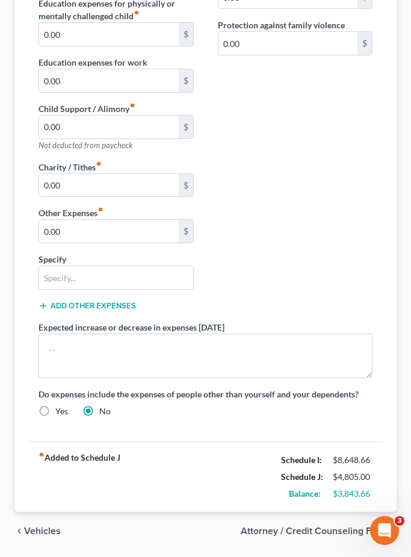
click at [305, 532] on span "Attorney / Credit Counseling Fees" at bounding box center [314, 531] width 146 height 10
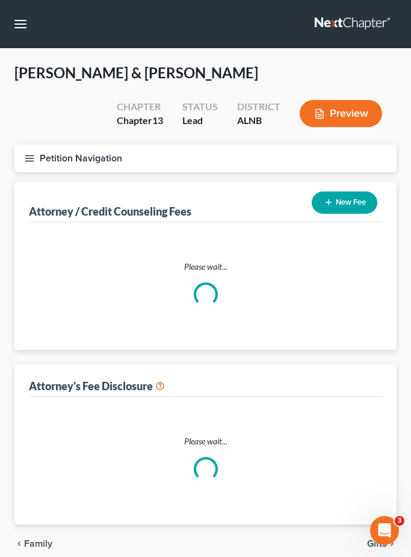
select select "1"
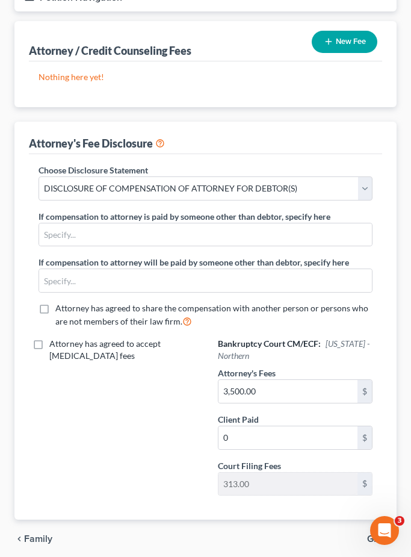
scroll to position [168, 0]
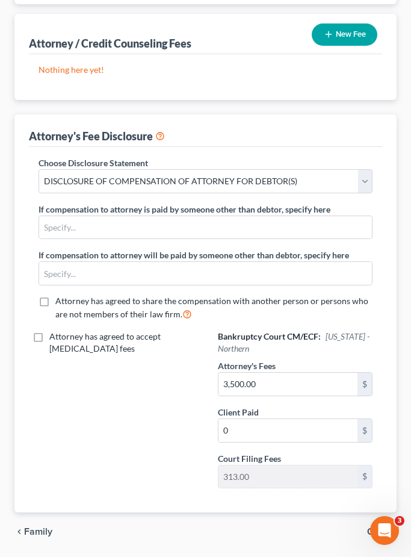
click at [383, 531] on span "Gifts" at bounding box center [377, 532] width 20 height 10
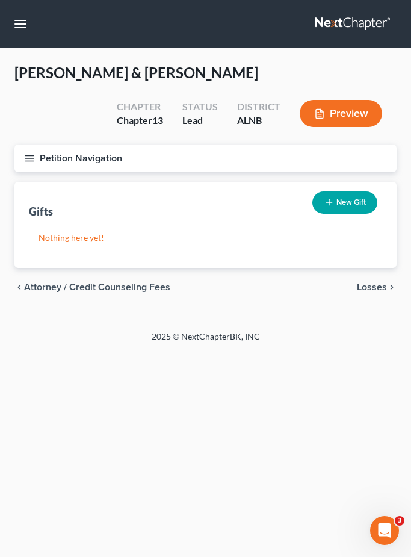
click at [364, 283] on span "Losses" at bounding box center [372, 288] width 30 height 10
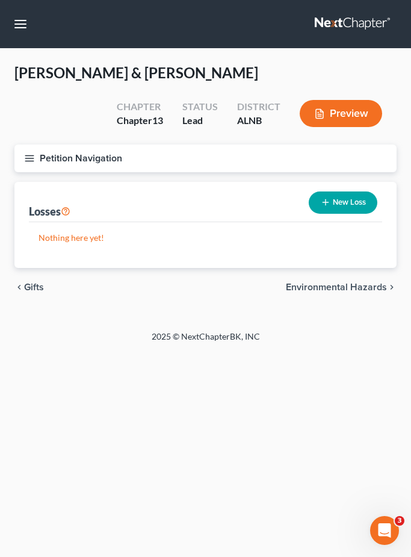
click at [363, 292] on span "Environmental Hazards" at bounding box center [336, 288] width 101 height 10
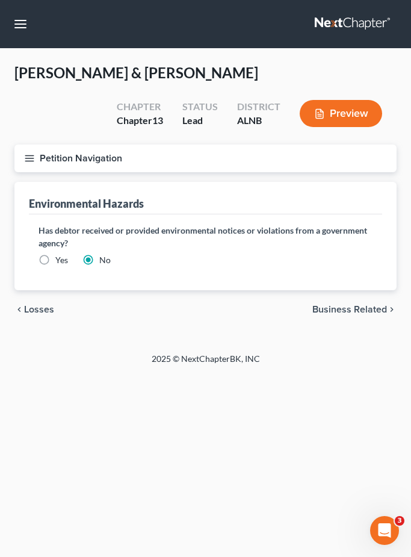
click at [357, 301] on div "chevron_left Losses Business Related chevron_right" at bounding box center [205, 309] width 383 height 39
click at [350, 310] on span "Business Related" at bounding box center [350, 310] width 75 height 10
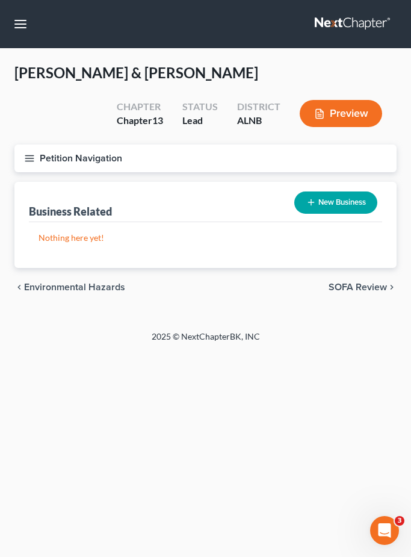
click at [354, 287] on span "SOFA Review" at bounding box center [358, 288] width 58 height 10
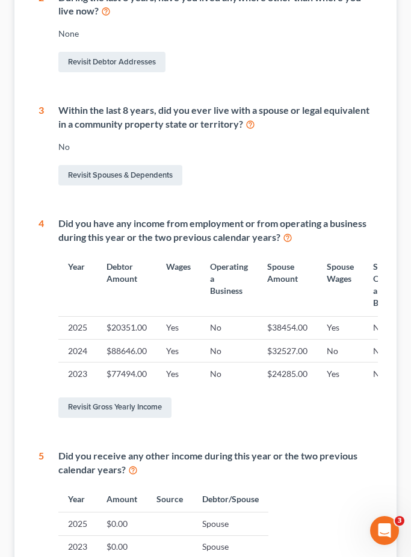
scroll to position [523, 0]
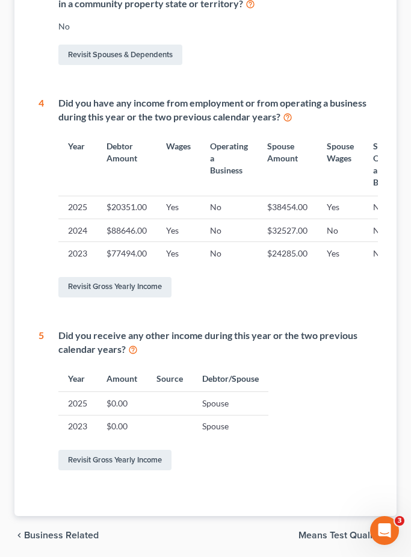
click at [354, 535] on span "Means Test Qualifier" at bounding box center [343, 536] width 89 height 10
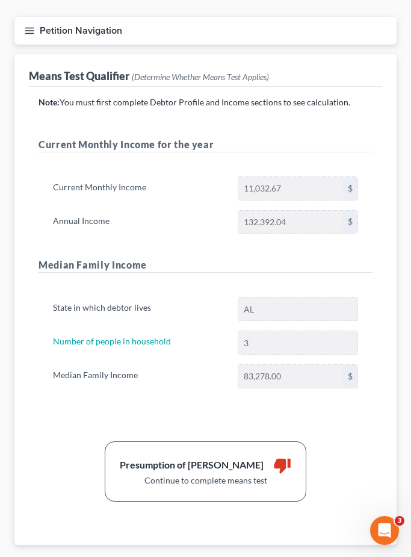
scroll to position [161, 0]
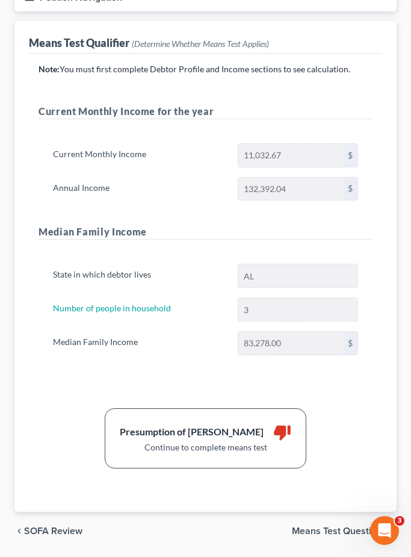
click at [351, 537] on div "chevron_left SOFA Review Means Test Questions chevron_right" at bounding box center [205, 531] width 383 height 39
click at [345, 528] on span "Means Test Questions" at bounding box center [339, 531] width 95 height 10
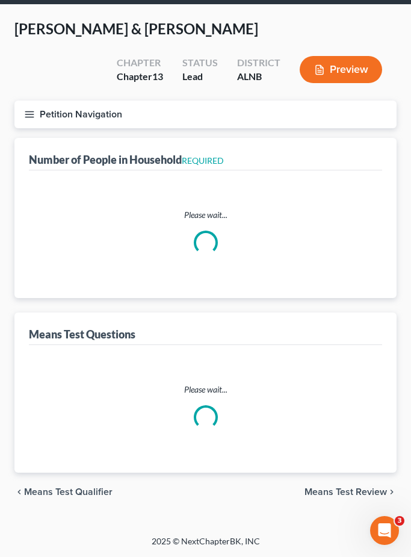
scroll to position [5, 0]
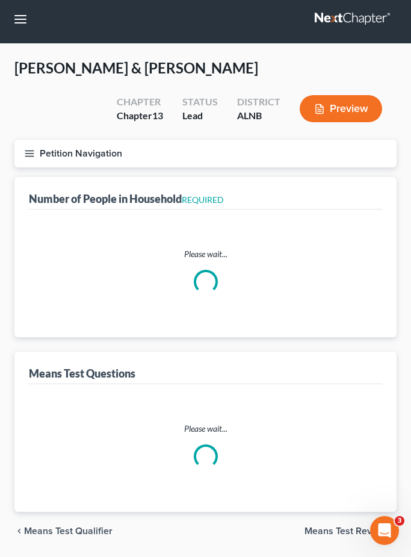
select select "0"
select select "60"
select select "1"
select select "60"
select select "1"
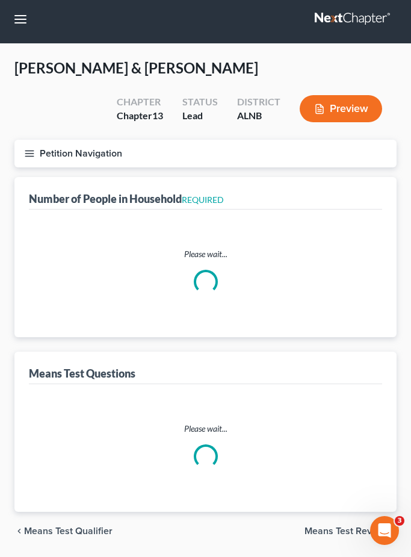
select select "60"
select select "1"
select select "60"
select select "3"
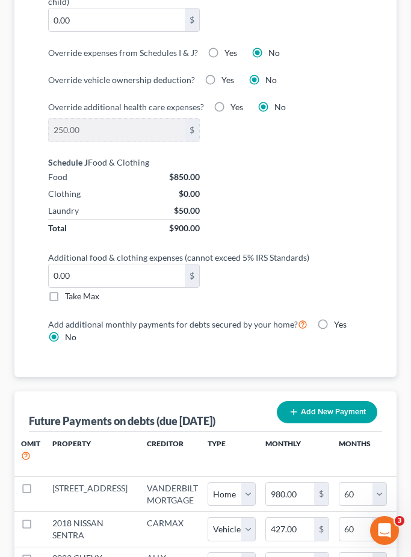
scroll to position [1104, 0]
click at [65, 290] on label "Take Max" at bounding box center [82, 296] width 34 height 12
click at [70, 290] on input "Take Max" at bounding box center [74, 294] width 8 height 8
checkbox input "true"
type input "63.00"
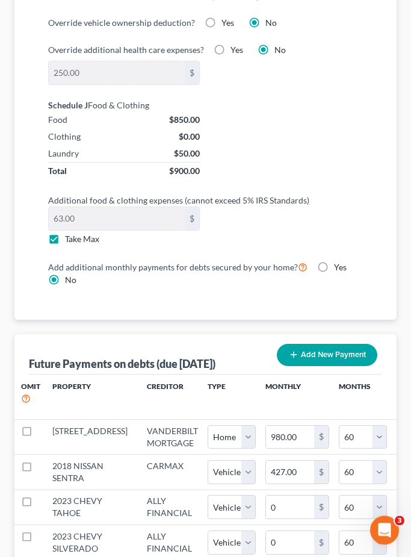
scroll to position [1591, 0]
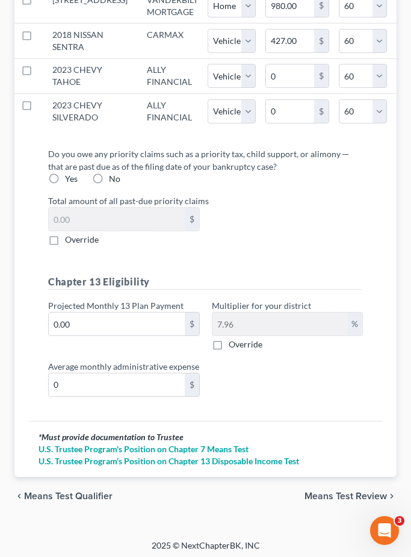
click at [340, 516] on div "chevron_left Means Test Qualifier Means Test Review chevron_right" at bounding box center [205, 496] width 383 height 39
click at [341, 501] on span "Means Test Review" at bounding box center [346, 497] width 83 height 10
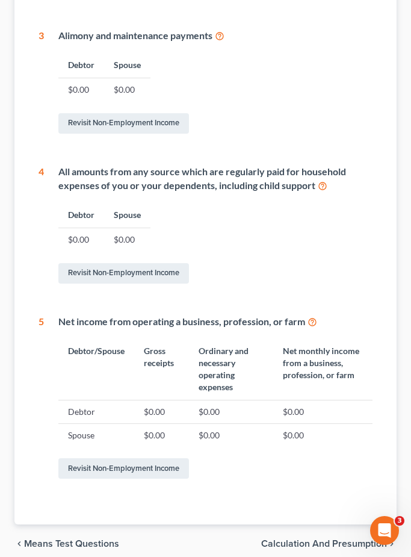
scroll to position [511, 0]
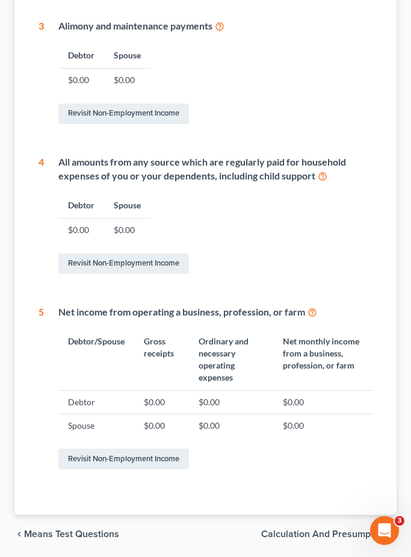
drag, startPoint x: 326, startPoint y: 534, endPoint x: 326, endPoint y: 22, distance: 512.0
click at [326, 534] on span "Calculation and Presumption" at bounding box center [324, 534] width 126 height 10
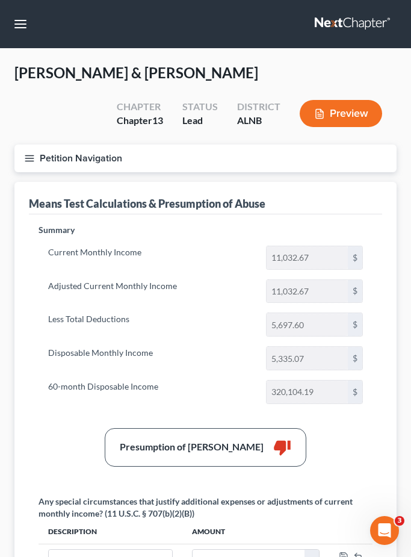
click at [30, 153] on icon "button" at bounding box center [29, 158] width 11 height 11
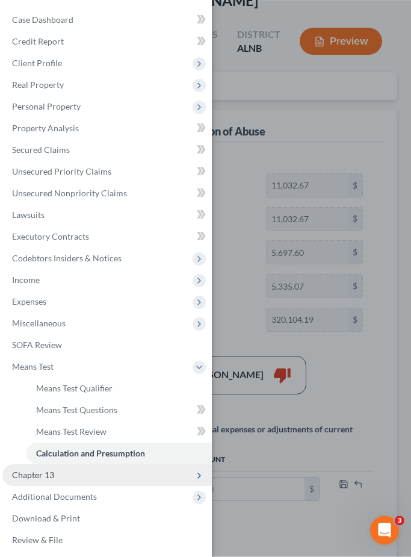
click at [37, 476] on span "Chapter 13" at bounding box center [33, 475] width 42 height 10
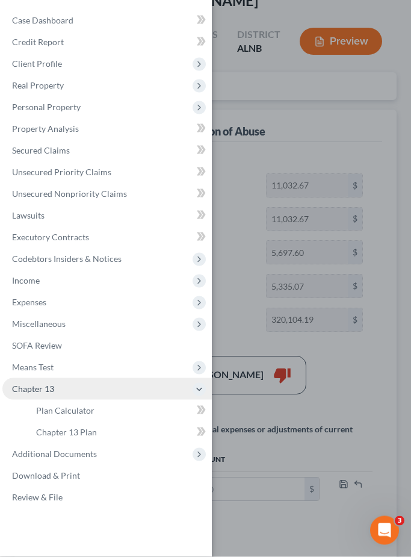
scroll to position [72, 0]
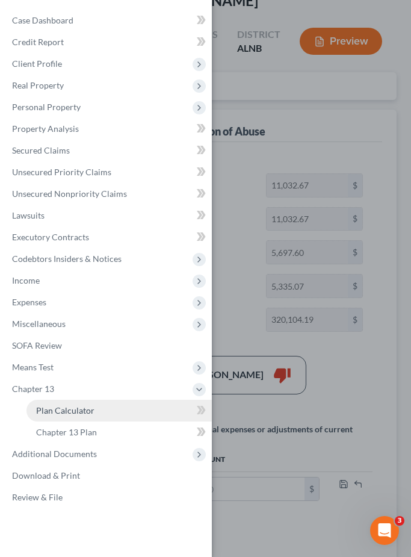
click at [57, 416] on link "Plan Calculator" at bounding box center [120, 411] width 186 height 22
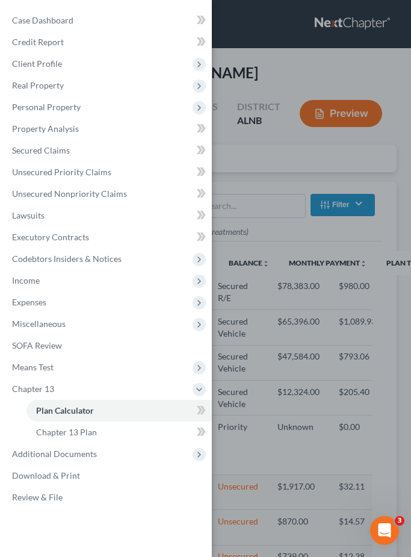
click at [252, 316] on div "Case Dashboard Payments Invoices Payments Payments Credit Report Client Profile" at bounding box center [205, 278] width 411 height 557
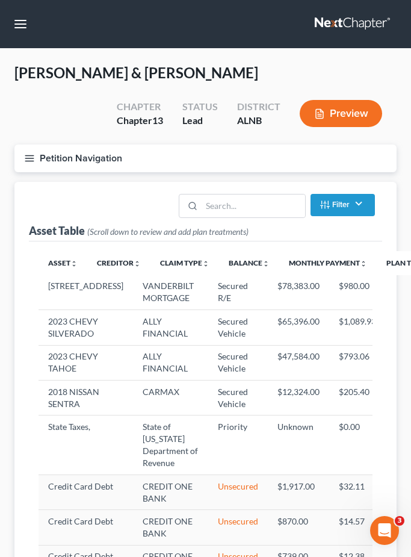
select select "59"
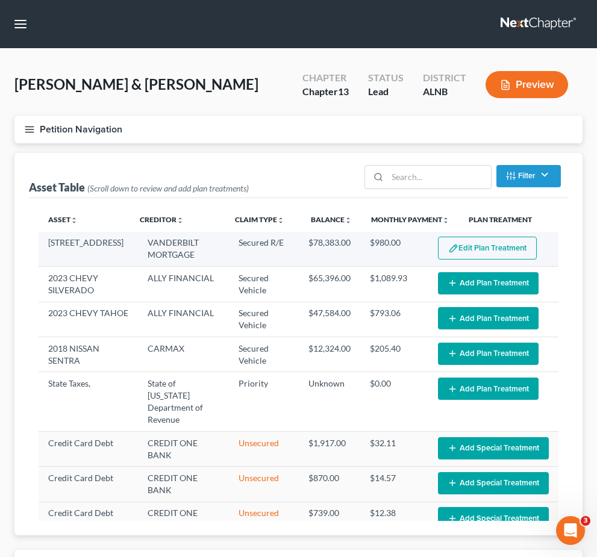
click at [411, 248] on button "Edit Plan Treatment" at bounding box center [487, 248] width 99 height 23
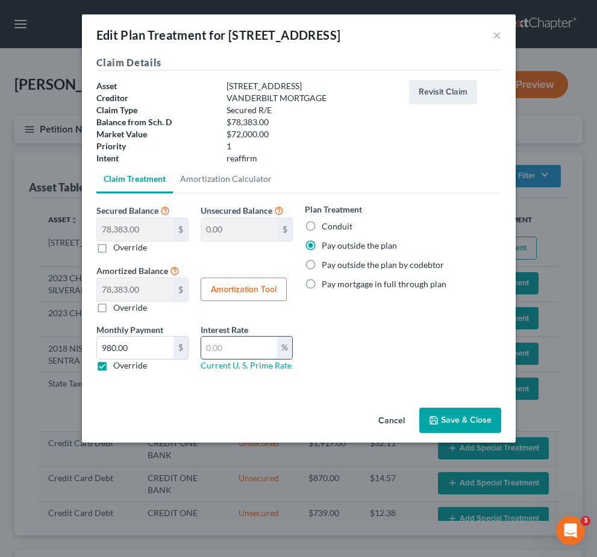
click at [219, 348] on input "text" at bounding box center [239, 348] width 76 height 23
type input "7"
click at [411, 425] on button "Save & Close" at bounding box center [460, 420] width 82 height 25
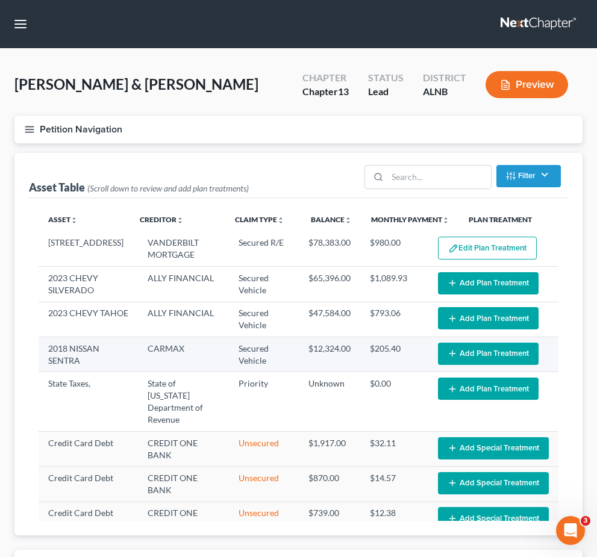
select select "59"
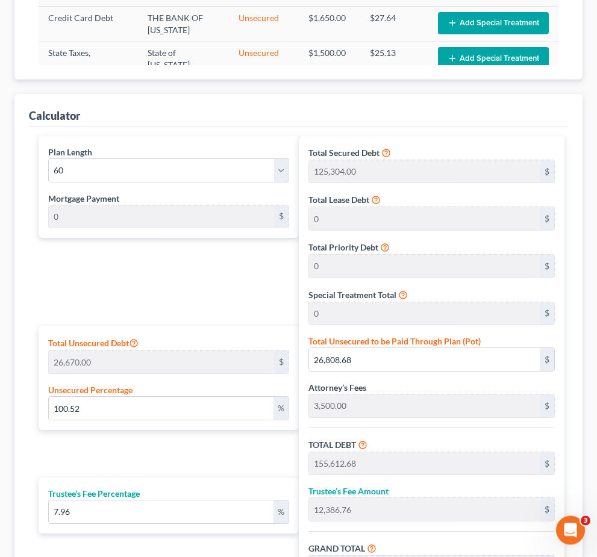
scroll to position [456, 0]
click at [155, 414] on input "100.52" at bounding box center [161, 408] width 225 height 23
type input "100.5"
type input "26,803.35"
type input "155,607.35"
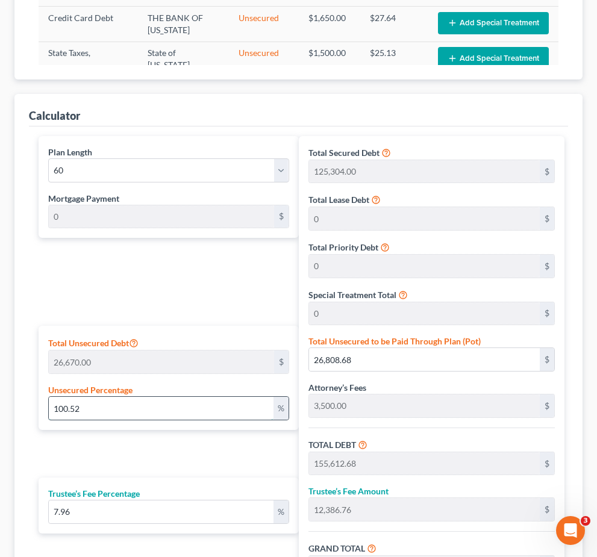
type input "12,386.34"
type input "167,993.69"
type input "2,799.89"
type input "100."
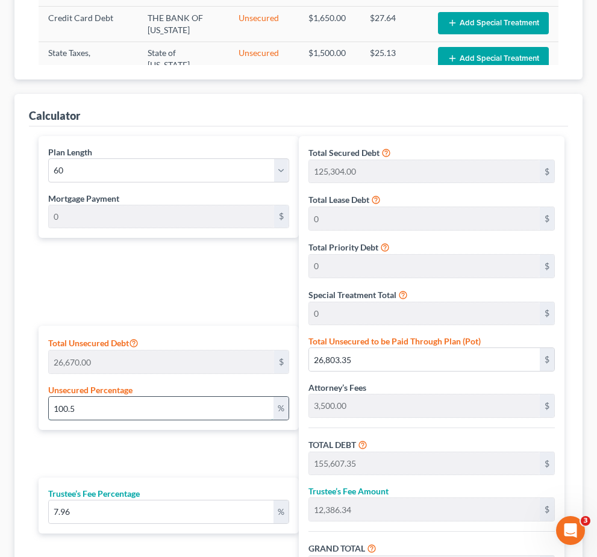
type input "26,670.00"
type input "155,474.00"
type input "12,375.73"
type input "167,849.73"
type input "2,797.49"
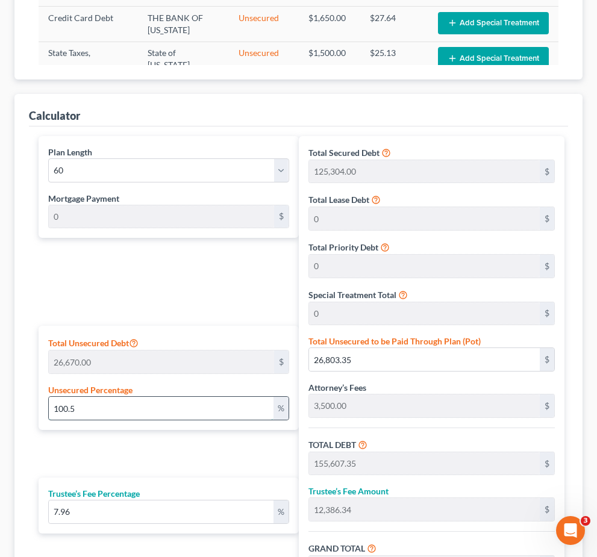
type input "2,797.49"
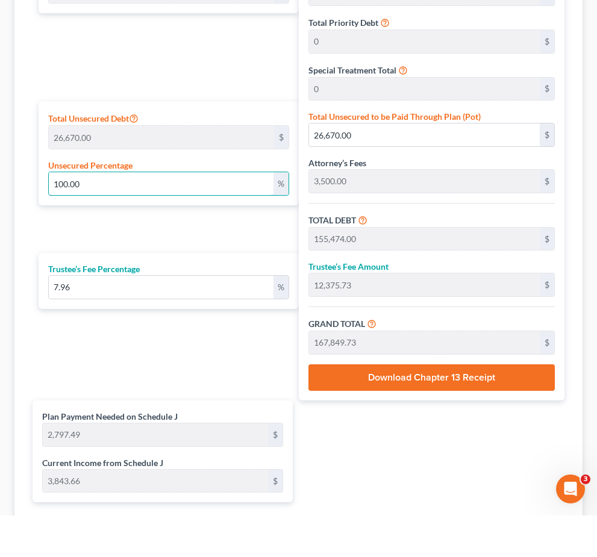
scroll to position [640, 0]
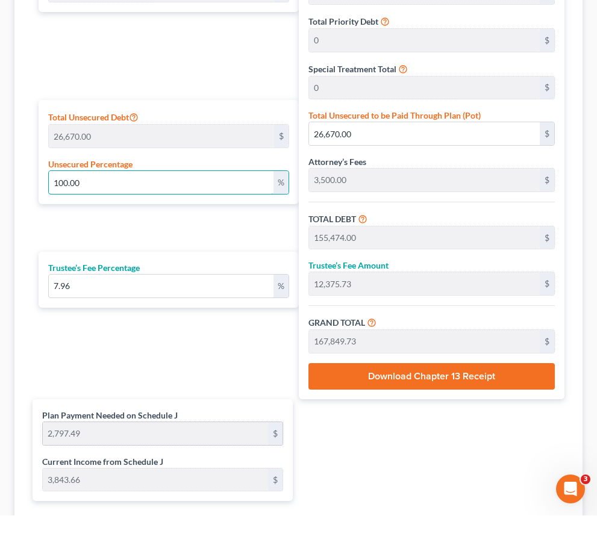
type input "100.00"
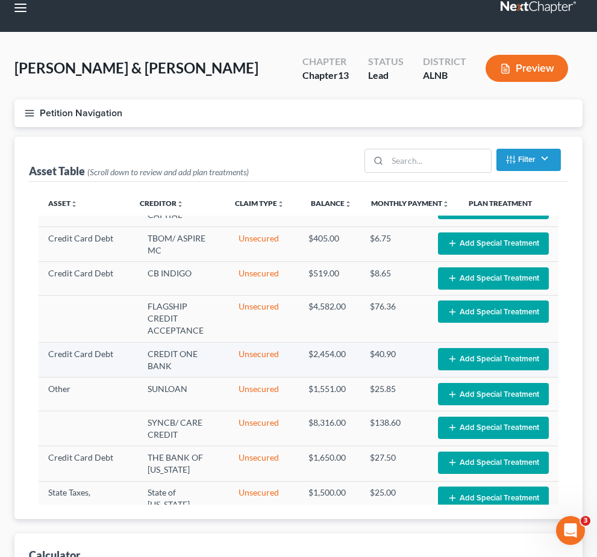
scroll to position [0, 0]
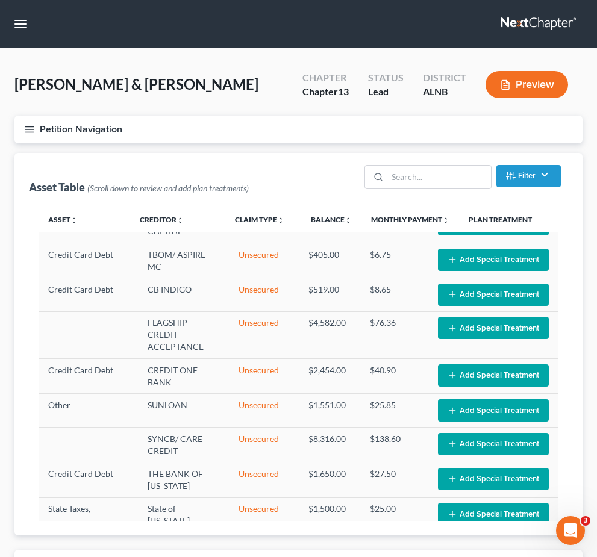
click at [33, 130] on icon "button" at bounding box center [29, 129] width 11 height 11
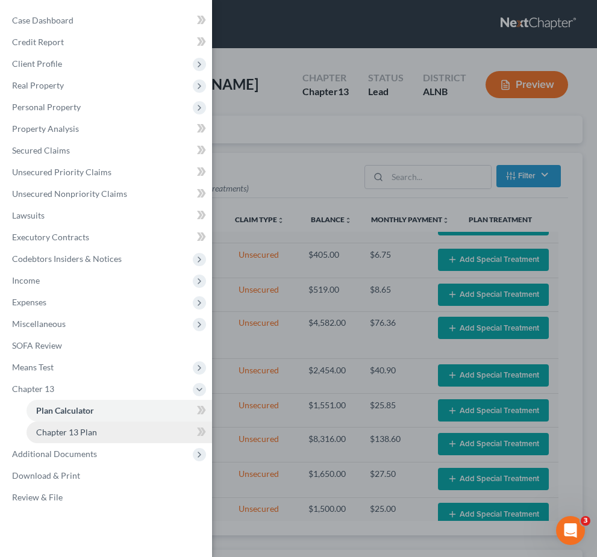
click at [87, 434] on span "Chapter 13 Plan" at bounding box center [66, 432] width 61 height 10
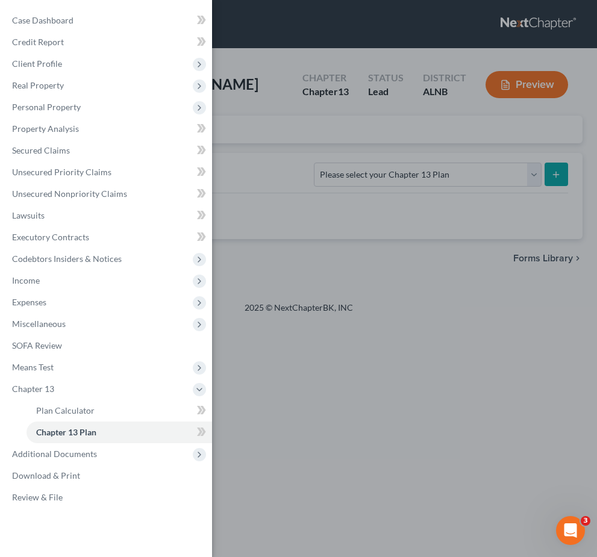
click at [304, 205] on div "Case Dashboard Payments Invoices Payments Payments Credit Report Client Profile" at bounding box center [298, 278] width 597 height 557
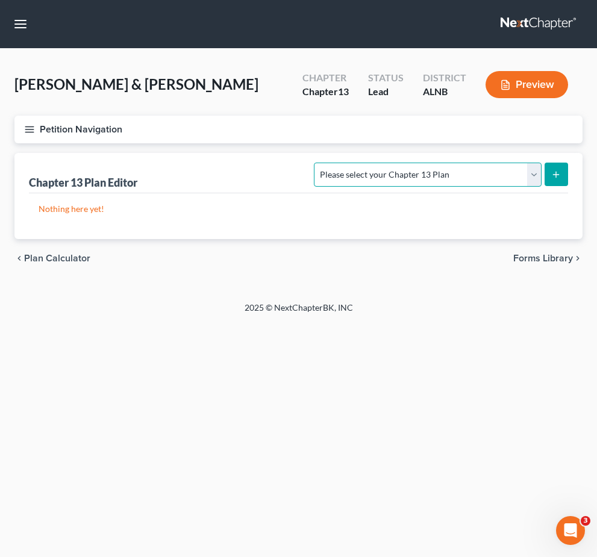
select select "0"
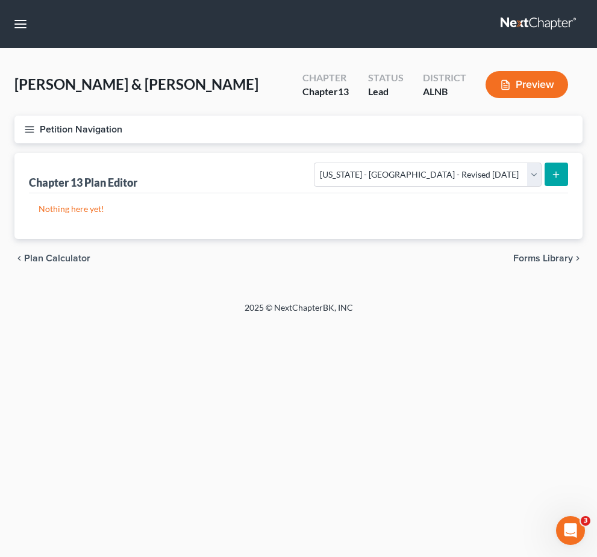
click at [411, 181] on button "submit" at bounding box center [556, 174] width 23 height 23
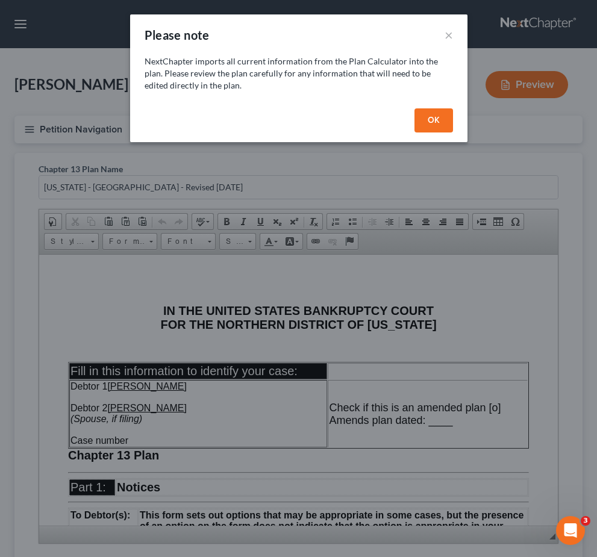
click at [411, 127] on button "OK" at bounding box center [433, 120] width 39 height 24
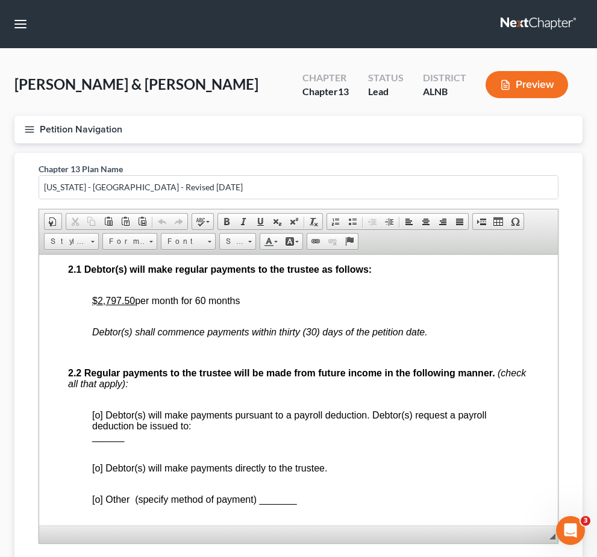
scroll to position [708, 0]
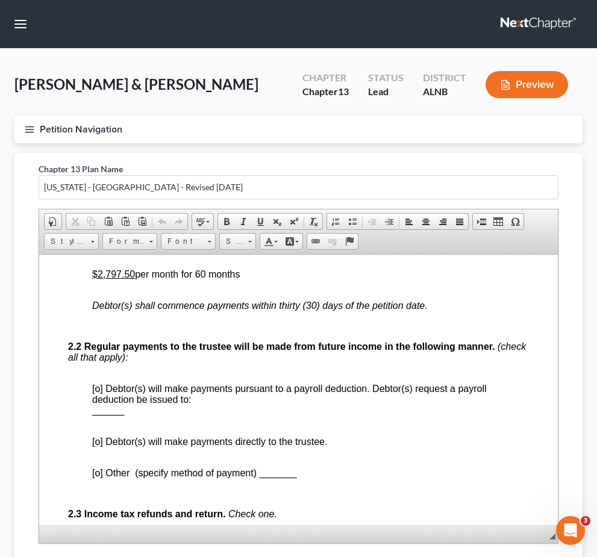
click at [98, 404] on span "[o] Debtor(s) will make payments pursuant to a payroll deduction. Debtor(s) req…" at bounding box center [289, 393] width 395 height 21
click at [120, 279] on u "$2,797.50" at bounding box center [113, 274] width 43 height 10
click at [411, 311] on p "Debtor(s) shall commence payments within thirty (30) days of the petition date." at bounding box center [310, 305] width 437 height 11
click at [140, 426] on p "[x ] Debtor(s) will make payments pursuant to a payroll deduction. Debtor(s) re…" at bounding box center [310, 404] width 437 height 43
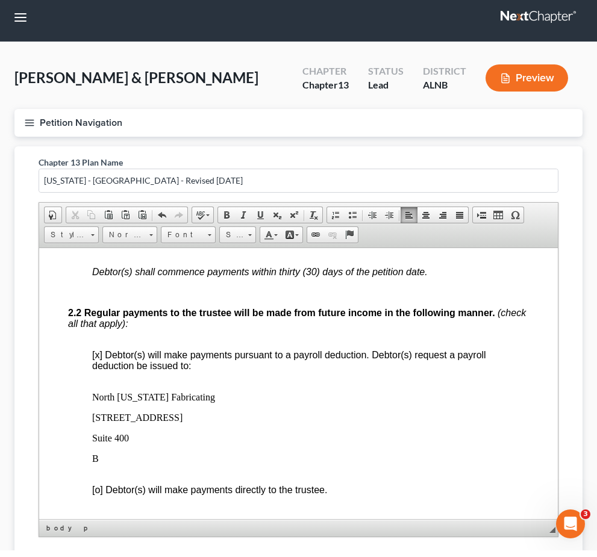
scroll to position [878, 0]
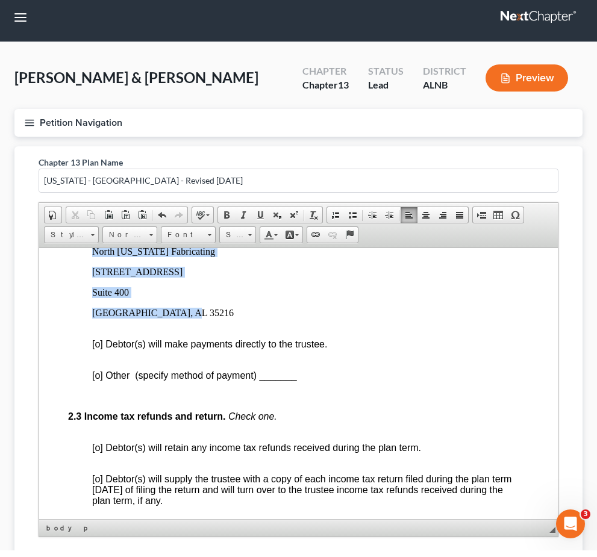
drag, startPoint x: 186, startPoint y: 384, endPoint x: 90, endPoint y: 317, distance: 116.8
click at [411, 217] on span at bounding box center [460, 222] width 10 height 10
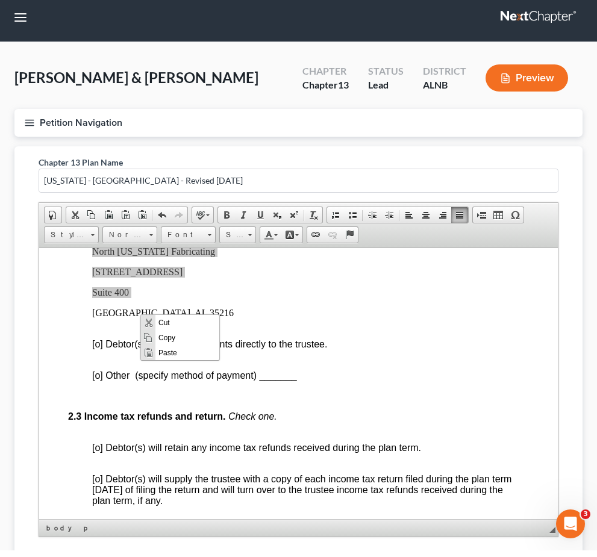
scroll to position [7, 0]
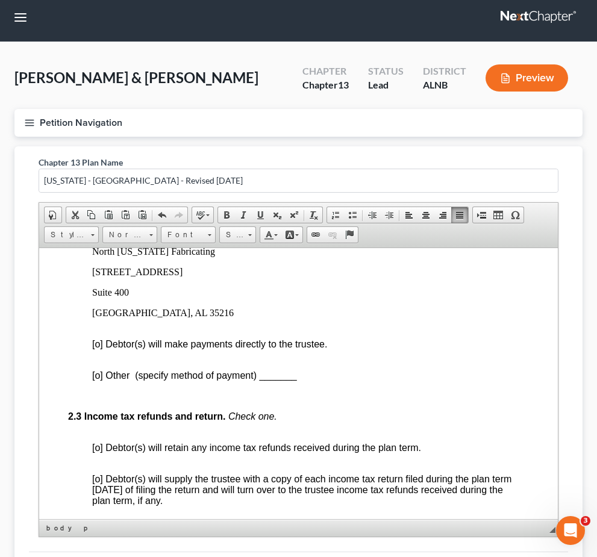
click at [183, 329] on p "Birmingham, AL 35216" at bounding box center [310, 318] width 437 height 22
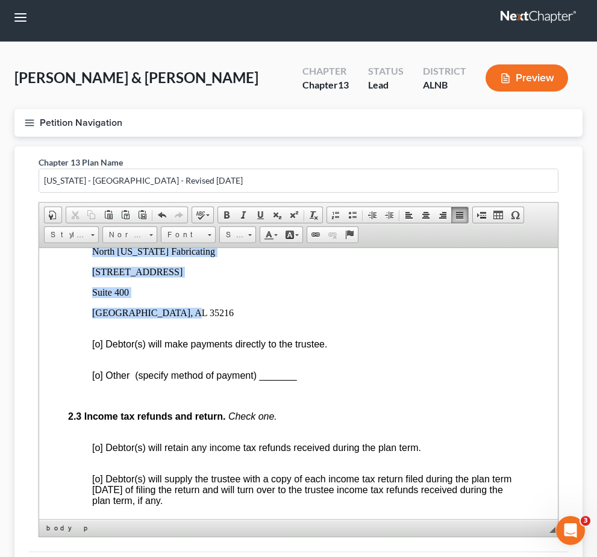
drag, startPoint x: 184, startPoint y: 385, endPoint x: 90, endPoint y: 314, distance: 117.5
click at [126, 257] on p "North Alabama Fabricating" at bounding box center [310, 251] width 437 height 11
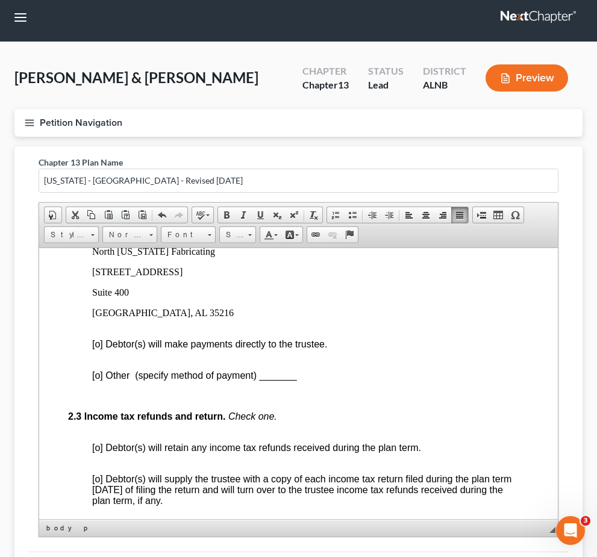
click at [293, 277] on p "2101 Old Columbiana Road" at bounding box center [310, 271] width 437 height 11
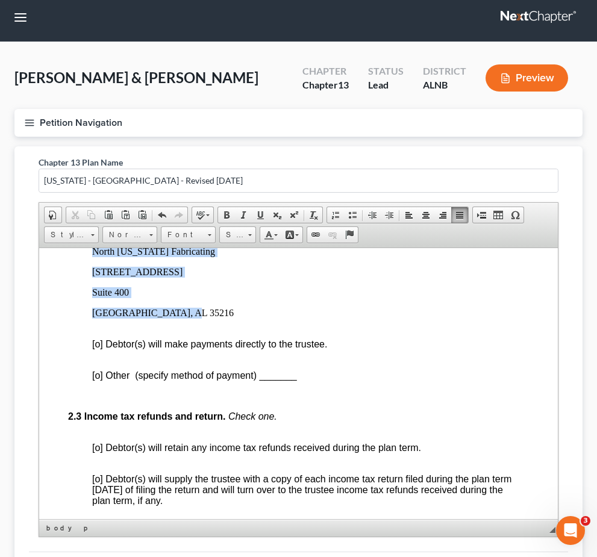
drag, startPoint x: 187, startPoint y: 377, endPoint x: 92, endPoint y: 312, distance: 115.3
click at [154, 238] on link "Normal" at bounding box center [129, 234] width 55 height 17
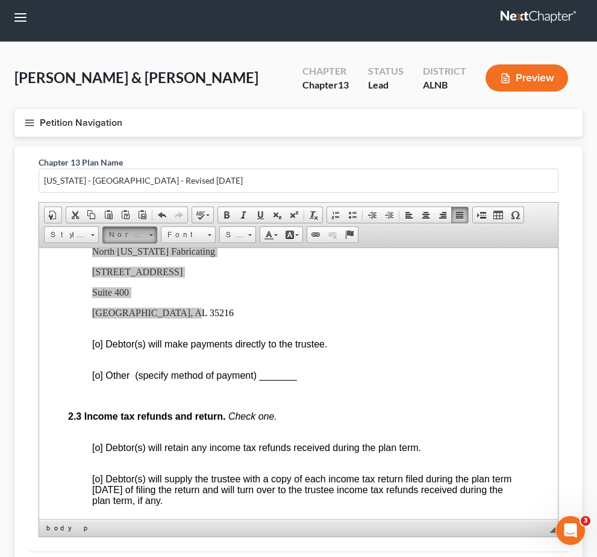
scroll to position [0, 0]
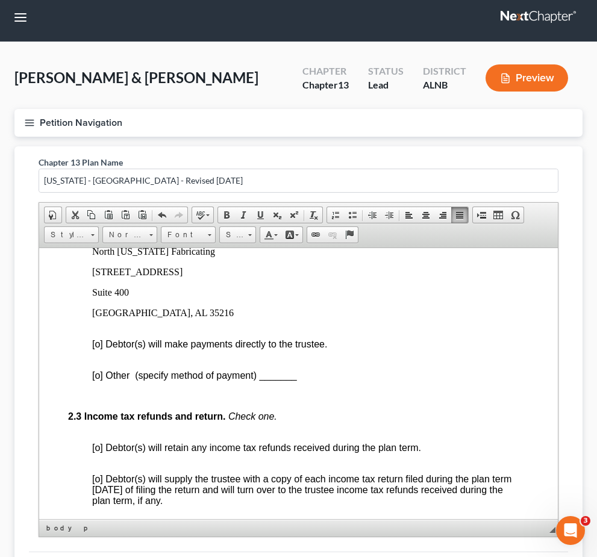
click at [261, 236] on p "[x ] Debtor(s) will make payments pursuant to a payroll deduction. Debtor(s) re…" at bounding box center [310, 220] width 437 height 33
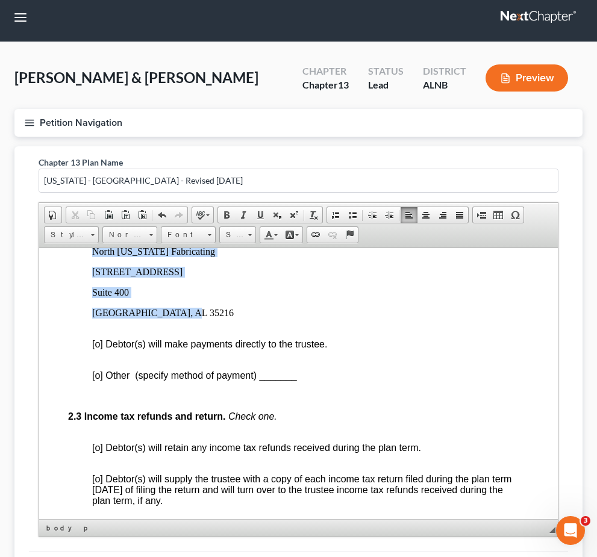
drag, startPoint x: 190, startPoint y: 382, endPoint x: 98, endPoint y: 308, distance: 117.8
click at [93, 234] on span at bounding box center [93, 235] width 4 height 2
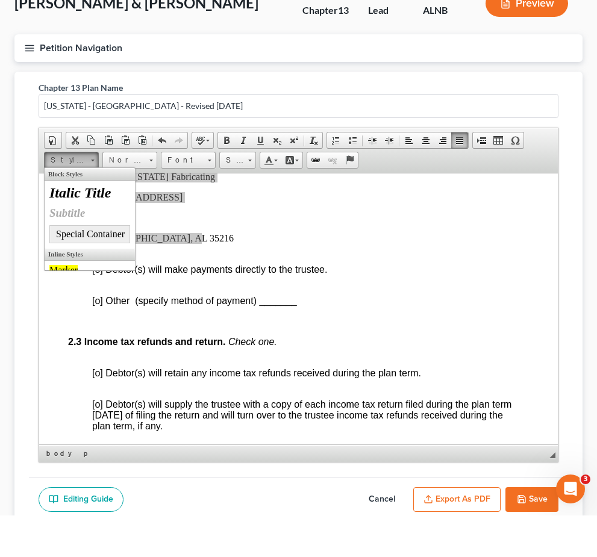
scroll to position [81, 0]
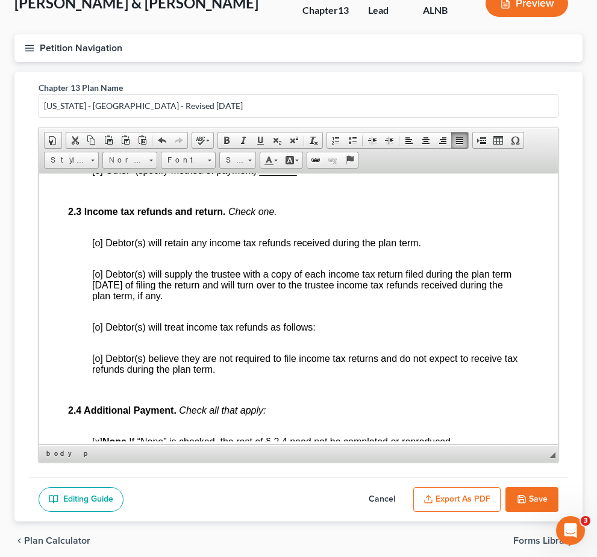
scroll to position [1009, 0]
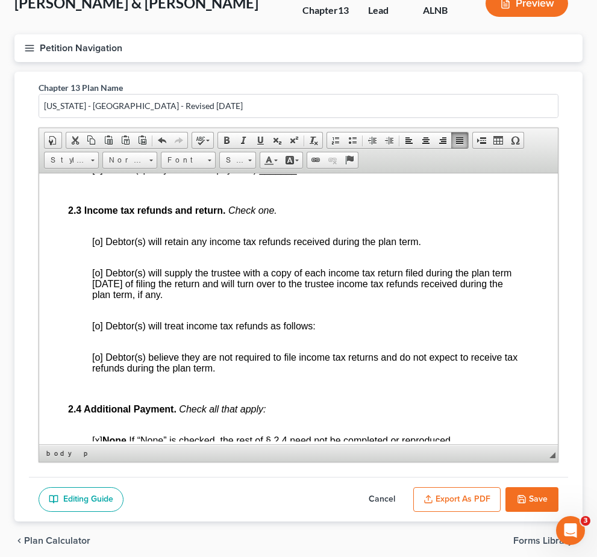
click at [101, 246] on span "[o] Debtor(s) will retain any income tax refunds received during the plan term." at bounding box center [256, 241] width 329 height 10
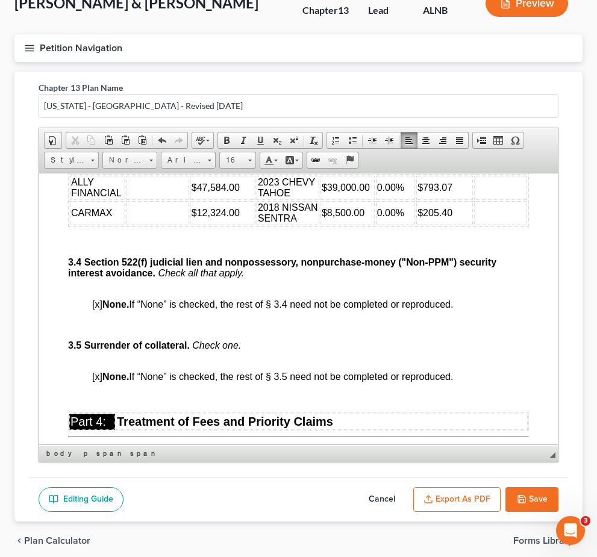
scroll to position [2264, 0]
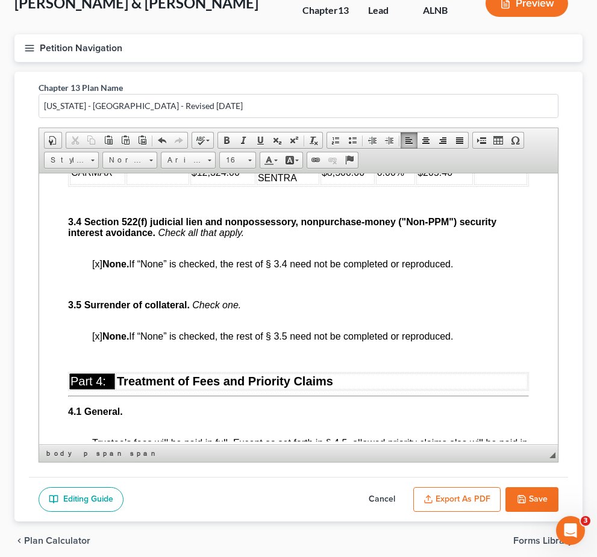
click at [137, 134] on td at bounding box center [157, 122] width 63 height 24
click at [145, 159] on td at bounding box center [157, 147] width 63 height 24
click at [136, 184] on td at bounding box center [157, 172] width 63 height 24
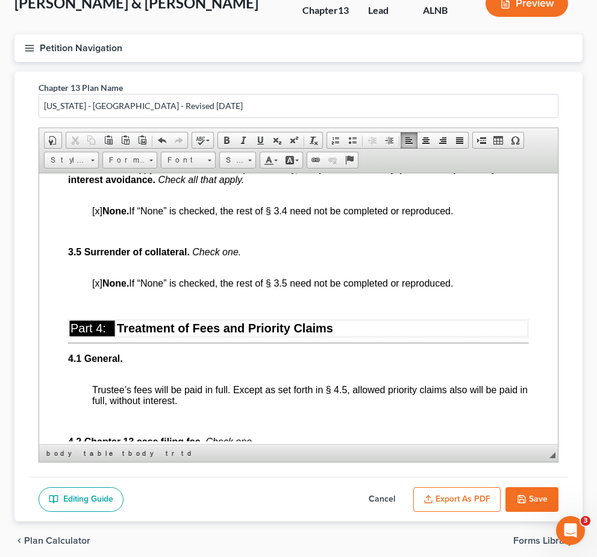
scroll to position [2320, 0]
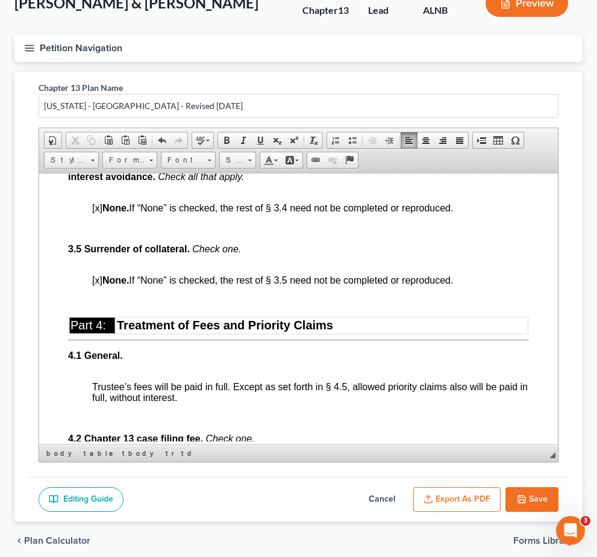
click at [411, 78] on td at bounding box center [500, 66] width 53 height 24
click at [411, 78] on td "$1,089.93" at bounding box center [444, 66] width 57 height 24
click at [411, 96] on span "$793.07" at bounding box center [436, 91] width 35 height 10
click at [411, 128] on td "$205.40" at bounding box center [445, 116] width 54 height 24
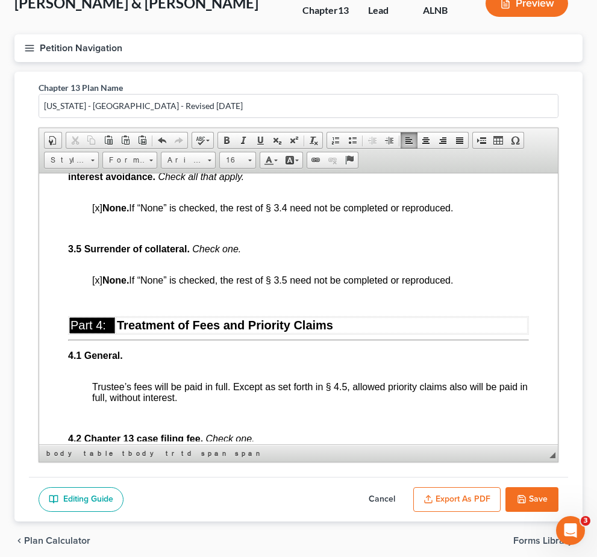
click at [411, 121] on span "$205.40" at bounding box center [436, 116] width 35 height 10
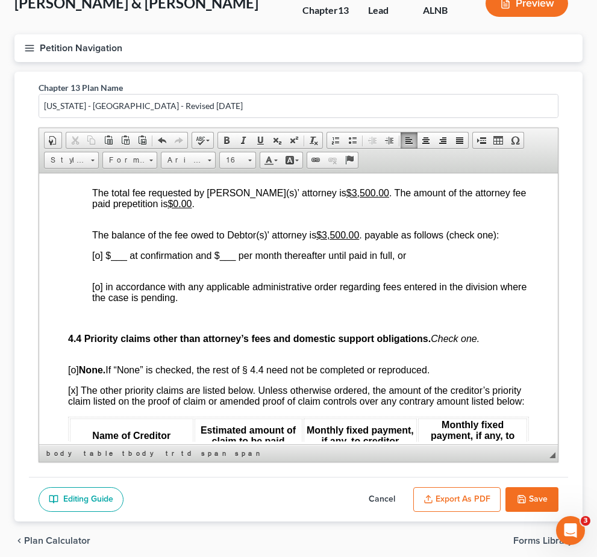
scroll to position [2702, 0]
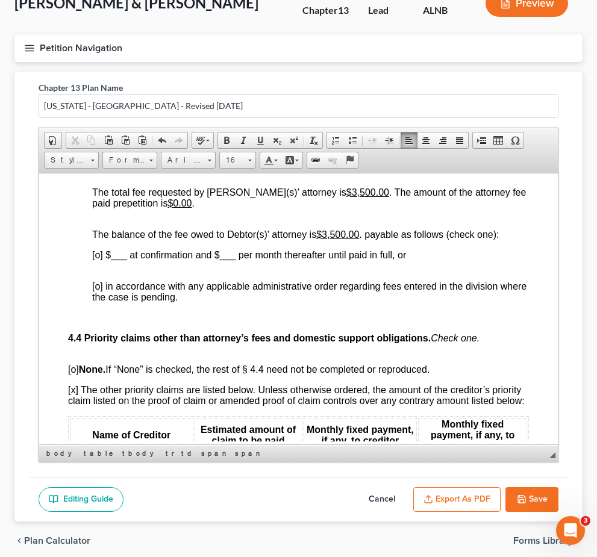
click at [99, 125] on span "[o] Debtor(s) intend to pay the Chapter 13 case filing fee directly to the Cler…" at bounding box center [274, 119] width 364 height 10
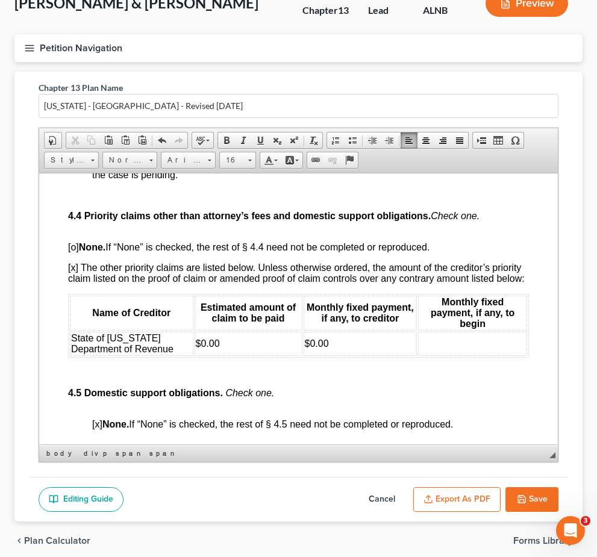
scroll to position [2878, 0]
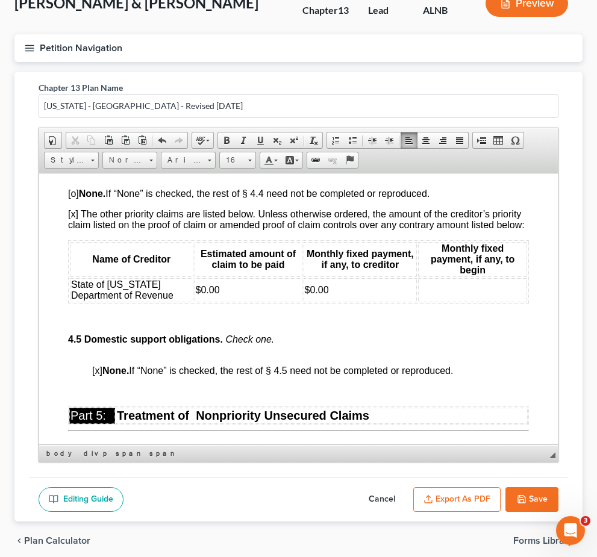
click at [101, 126] on span "[o] in accordance with any applicable administrative order regarding fees enter…" at bounding box center [309, 115] width 434 height 21
click at [346, 21] on u "$3,500.00" at bounding box center [367, 16] width 43 height 10
click at [362, 63] on span ". payable as follows (check one):" at bounding box center [429, 58] width 140 height 10
click at [126, 84] on span "[o] $___ at confirmation and $___ per month thereafter until paid in full, or" at bounding box center [249, 78] width 314 height 10
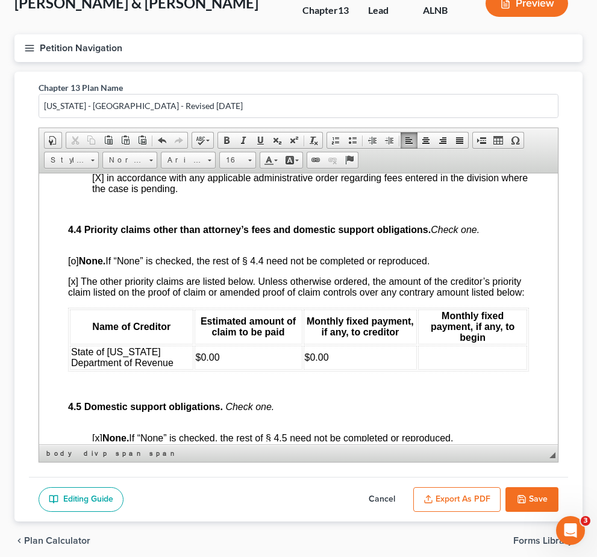
scroll to position [2828, 0]
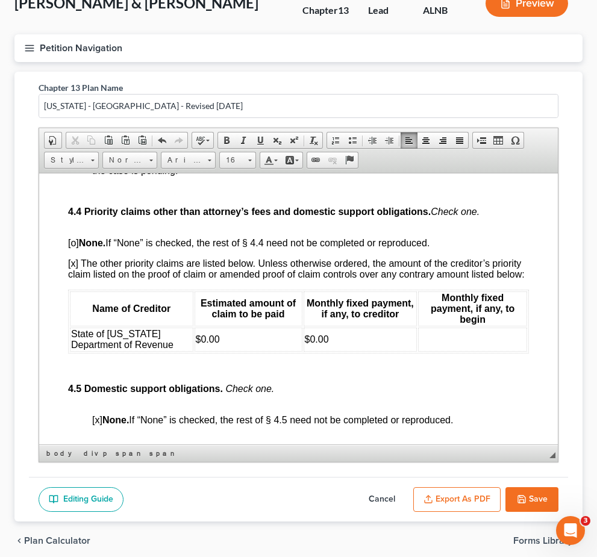
click at [244, 133] on span "[o] $3,500 at confirmation and $___ per month thereafter until paid in full, or" at bounding box center [251, 128] width 319 height 10
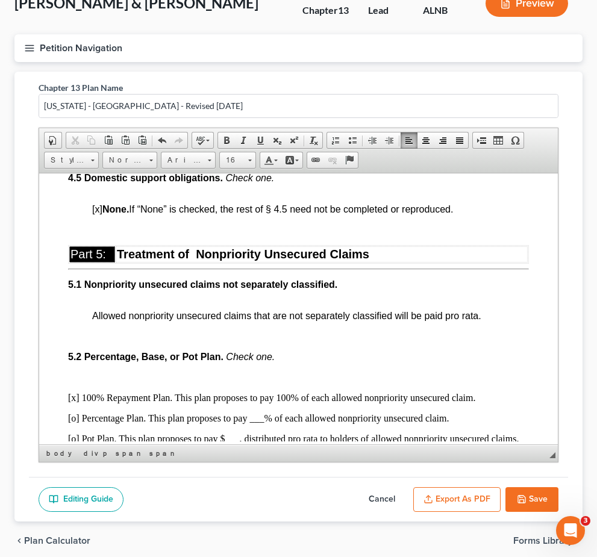
scroll to position [3094, 0]
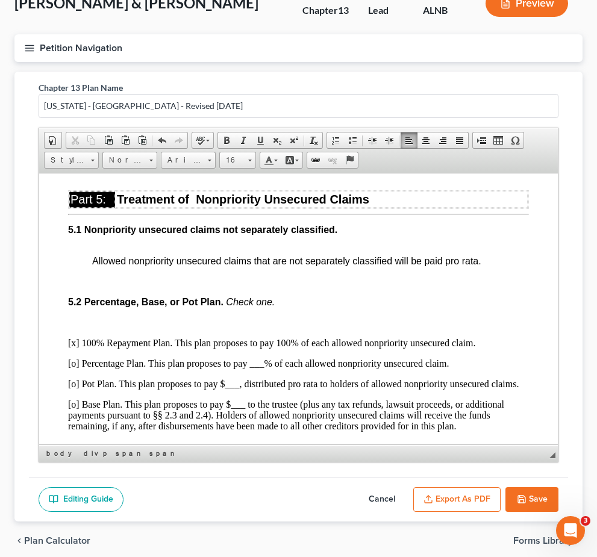
click at [225, 86] on td "$0.00" at bounding box center [249, 73] width 108 height 24
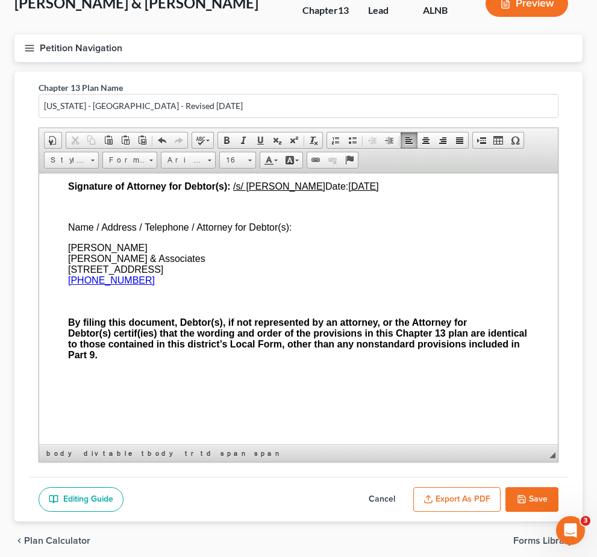
scroll to position [4805, 0]
click at [411, 507] on button "Save" at bounding box center [531, 499] width 53 height 25
select select "0"
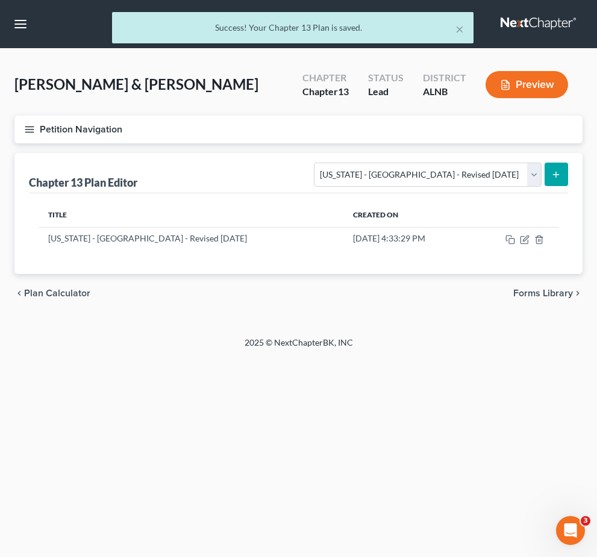
scroll to position [39, 0]
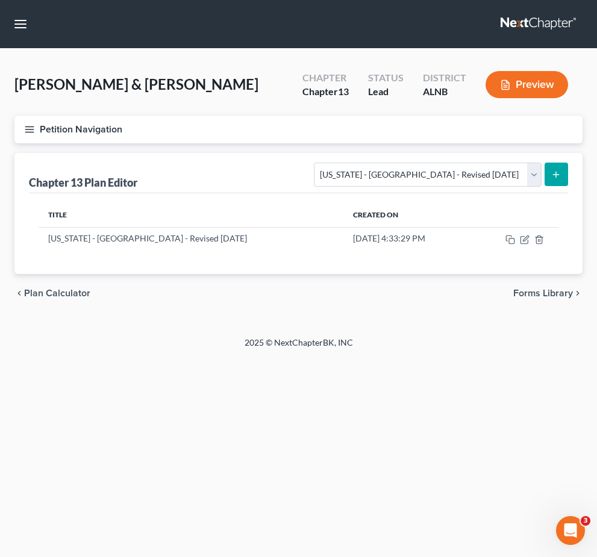
click at [32, 124] on icon "button" at bounding box center [29, 129] width 11 height 11
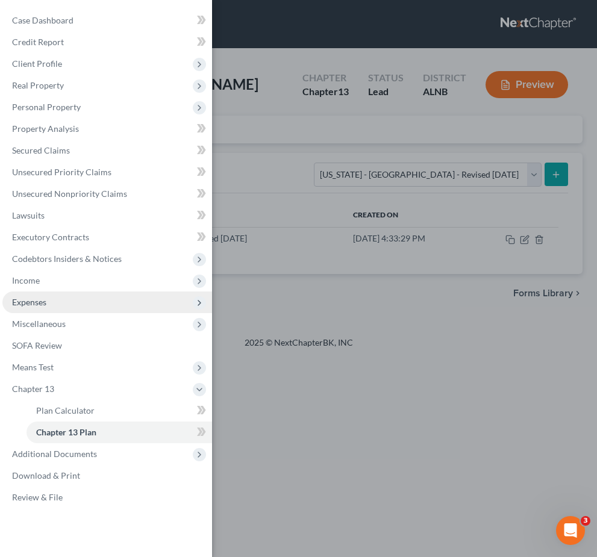
click at [48, 311] on span "Expenses" at bounding box center [107, 303] width 210 height 22
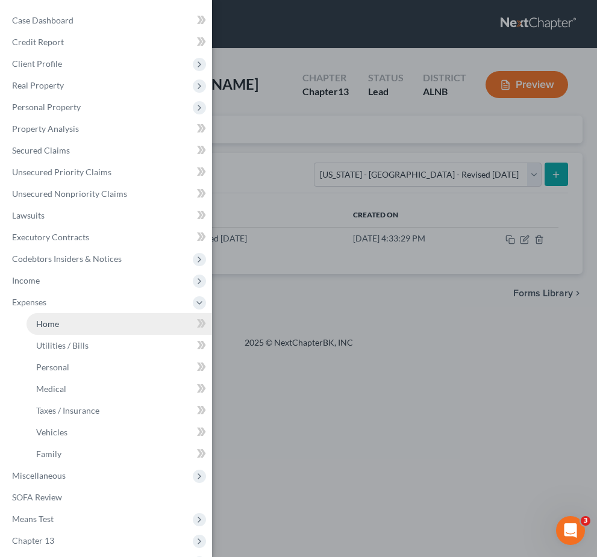
click at [63, 325] on link "Home" at bounding box center [120, 324] width 186 height 22
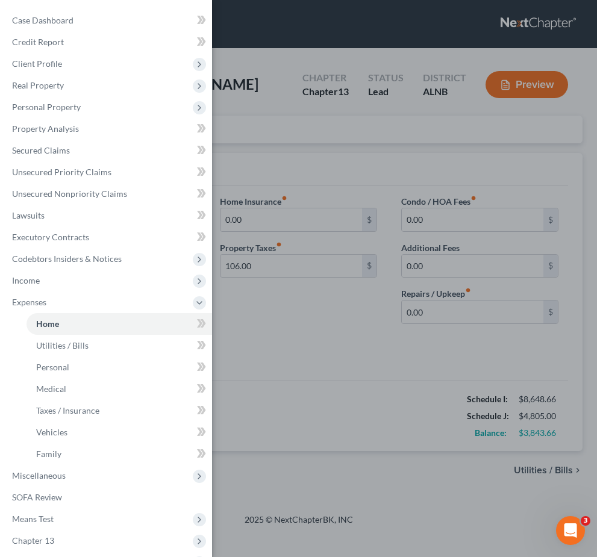
click at [411, 342] on div "Case Dashboard Payments Invoices Payments Payments Credit Report Client Profile" at bounding box center [298, 278] width 597 height 557
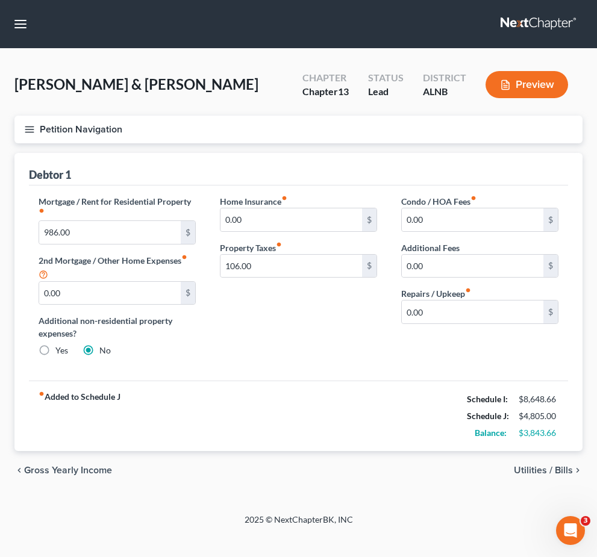
click at [411, 466] on span "Utilities / Bills" at bounding box center [543, 471] width 59 height 10
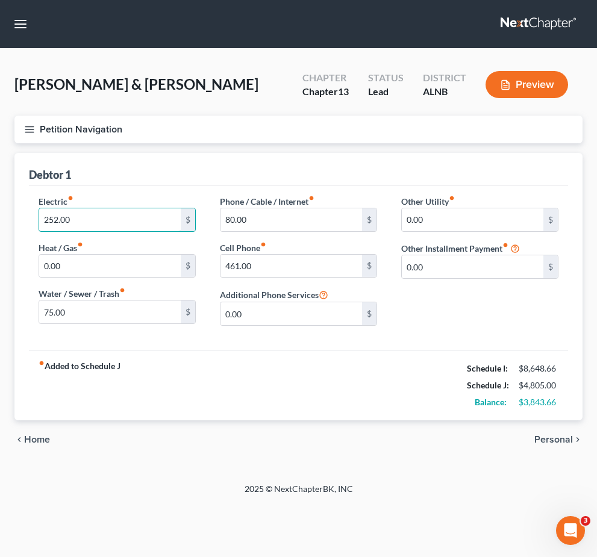
drag, startPoint x: 140, startPoint y: 177, endPoint x: 14, endPoint y: 175, distance: 126.5
click at [14, 175] on div "Home Utilities / Bills Personal Medical Taxes / Insurance Vehicles Family Debto…" at bounding box center [298, 306] width 580 height 306
type input "350"
drag, startPoint x: 289, startPoint y: 187, endPoint x: 186, endPoint y: 177, distance: 104.1
click at [186, 195] on div "Electric fiber_manual_record 350 $ Heat / Gas fiber_manual_record 0.00 $ Water …" at bounding box center [299, 265] width 544 height 140
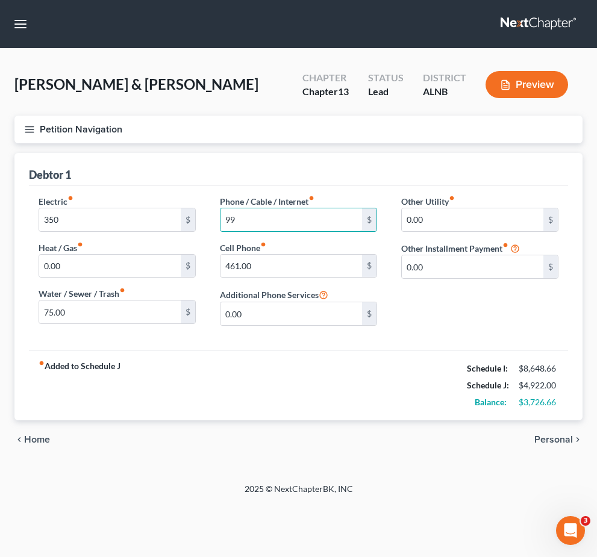
type input "99"
click at [411, 435] on span "Personal" at bounding box center [553, 440] width 39 height 10
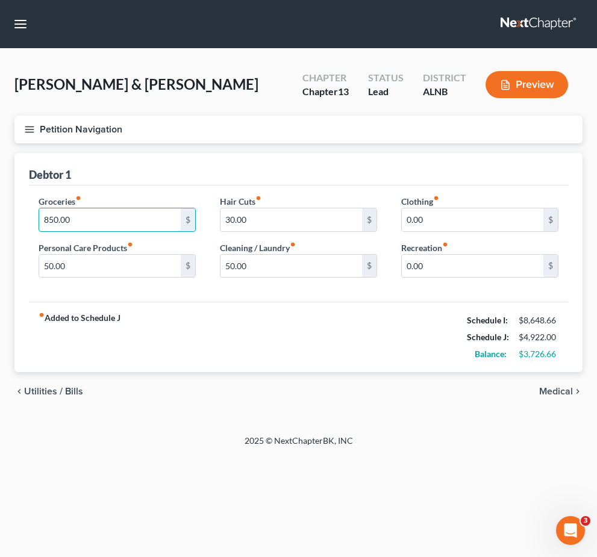
drag, startPoint x: 95, startPoint y: 178, endPoint x: 27, endPoint y: 176, distance: 68.1
click at [27, 195] on div "Groceries fiber_manual_record 850.00 $ Personal Care Products fiber_manual_reco…" at bounding box center [117, 241] width 181 height 93
type input "1,200"
click at [411, 387] on span "Medical" at bounding box center [556, 392] width 34 height 10
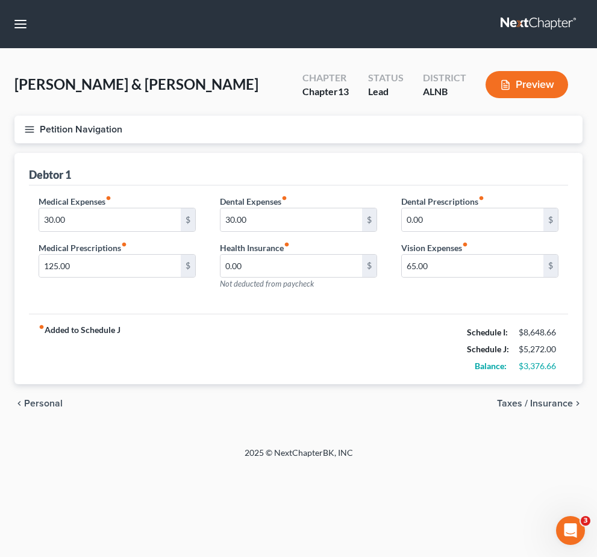
click at [411, 399] on span "Taxes / Insurance" at bounding box center [535, 404] width 76 height 10
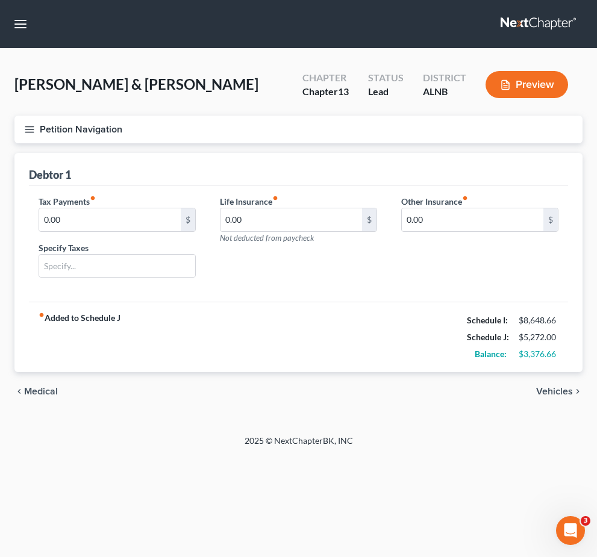
click at [411, 387] on span "Vehicles" at bounding box center [554, 392] width 37 height 10
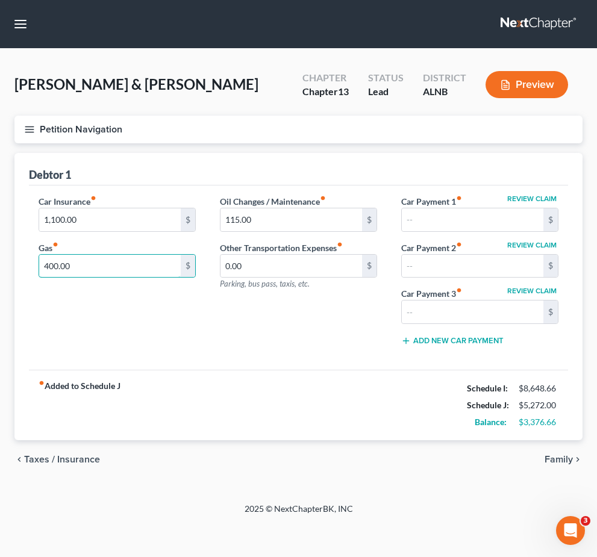
drag, startPoint x: 101, startPoint y: 222, endPoint x: -28, endPoint y: 204, distance: 130.7
click at [0, 204] on html "Home New Case Client Portal Josh O’Neal & Associates josh@joshoneallaw.com My A…" at bounding box center [298, 278] width 597 height 557
type input "600"
click at [411, 455] on span "Family" at bounding box center [559, 460] width 28 height 10
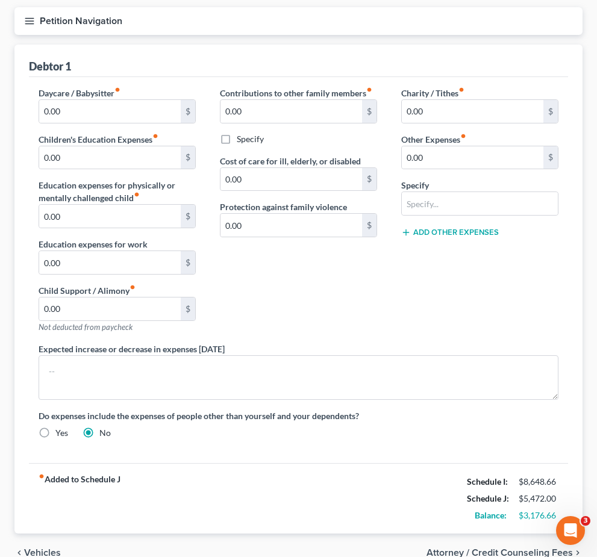
scroll to position [125, 0]
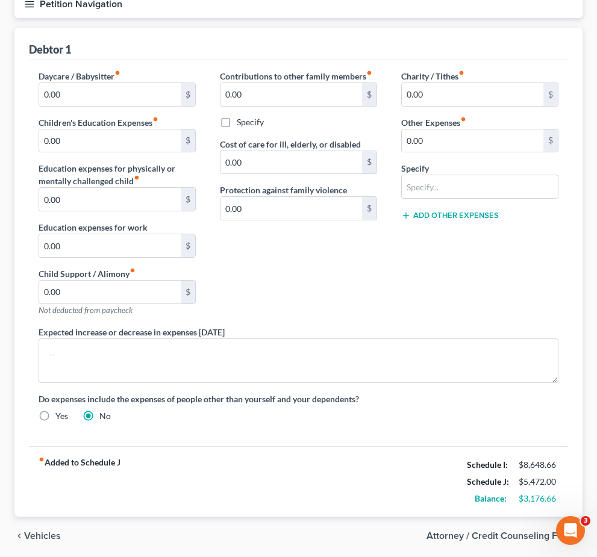
click at [411, 539] on span "Attorney / Credit Counseling Fees" at bounding box center [499, 536] width 146 height 10
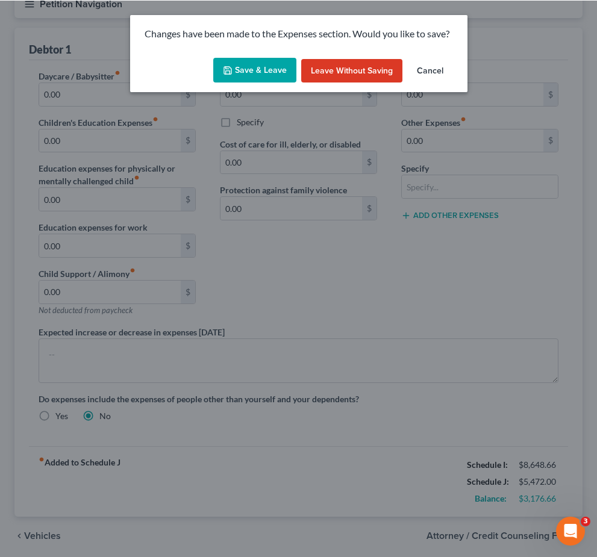
click at [257, 75] on button "Save & Leave" at bounding box center [254, 69] width 83 height 25
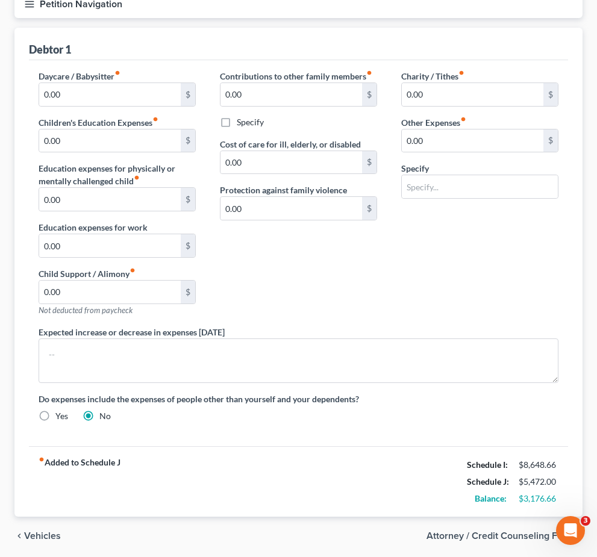
select select "1"
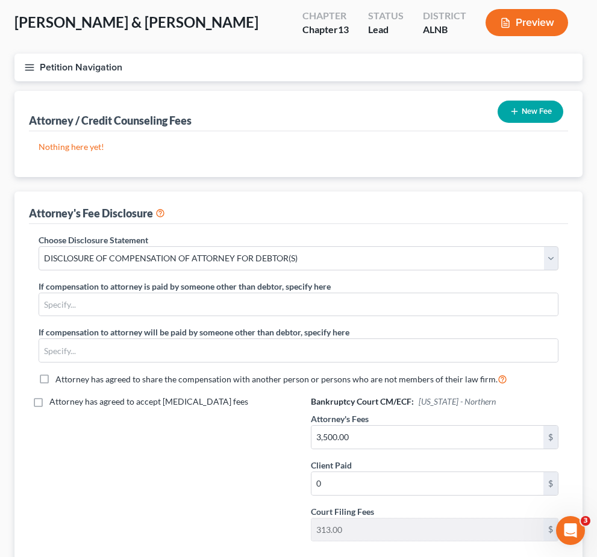
scroll to position [63, 0]
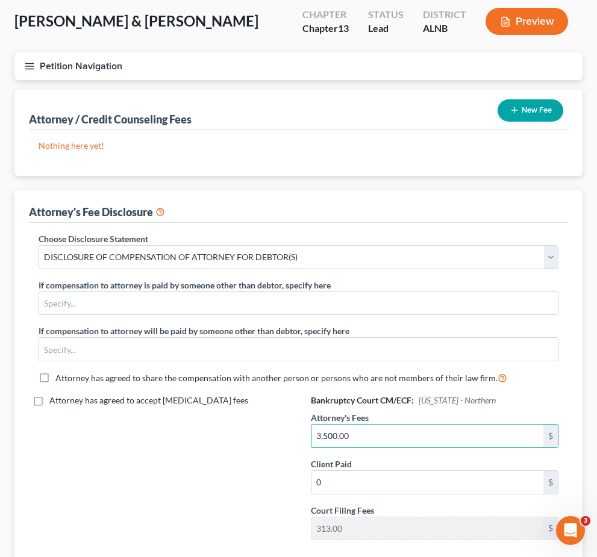
drag, startPoint x: 357, startPoint y: 436, endPoint x: 292, endPoint y: 436, distance: 65.1
click at [292, 435] on div "Choose Disclosure Statement Select DISCLOSURE OF COMPENSATION OF ATTORNEY FOR D…" at bounding box center [299, 392] width 544 height 318
type input "4,500"
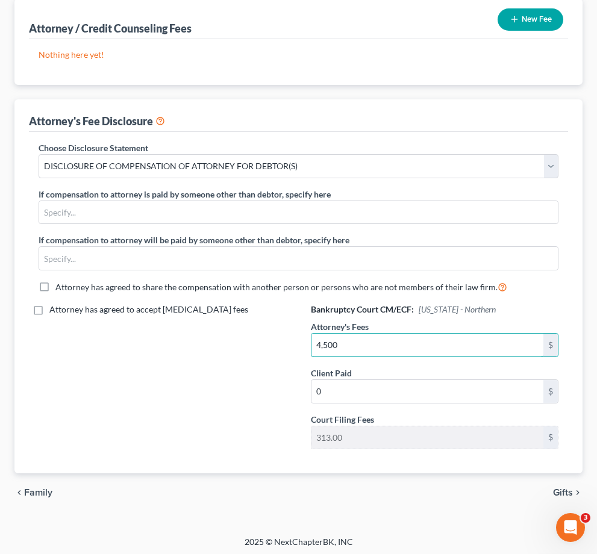
scroll to position [154, 0]
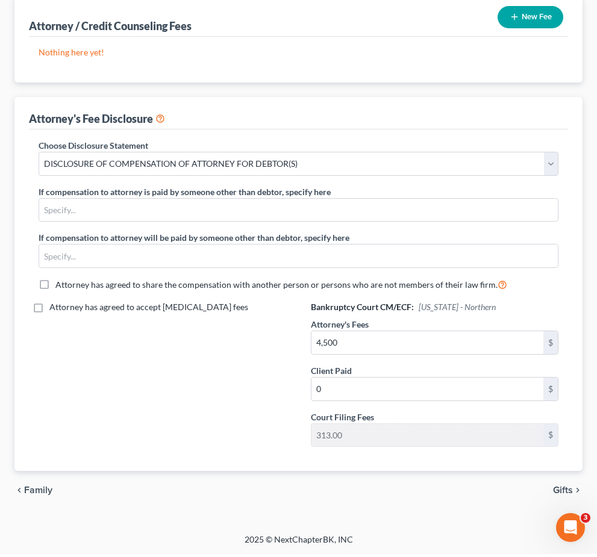
click at [44, 491] on span "Family" at bounding box center [38, 494] width 28 height 10
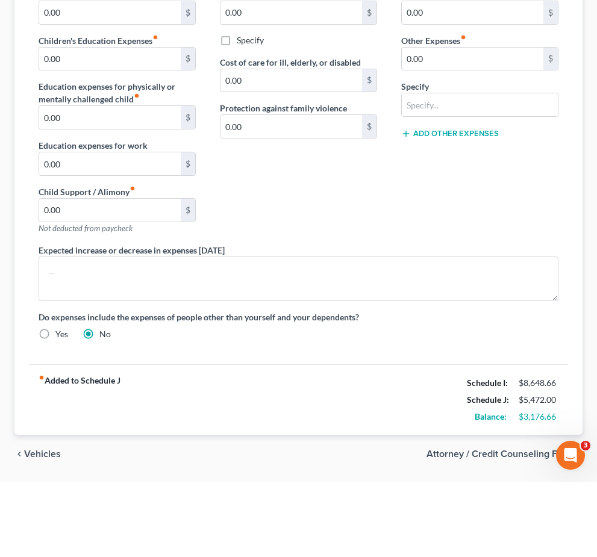
scroll to position [130, 0]
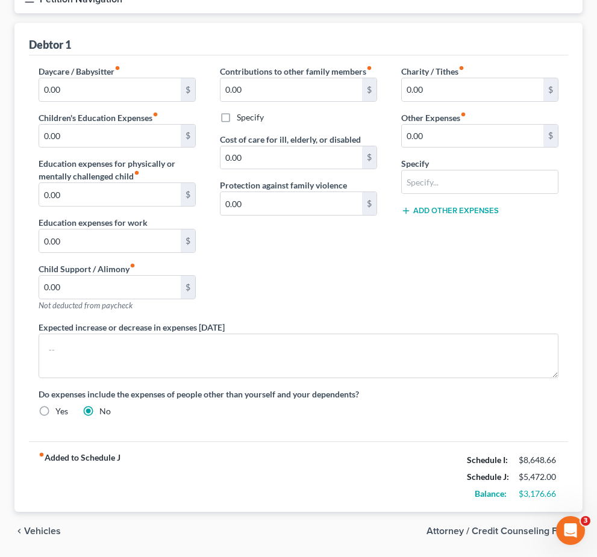
click at [411, 531] on span "Attorney / Credit Counseling Fees" at bounding box center [499, 531] width 146 height 10
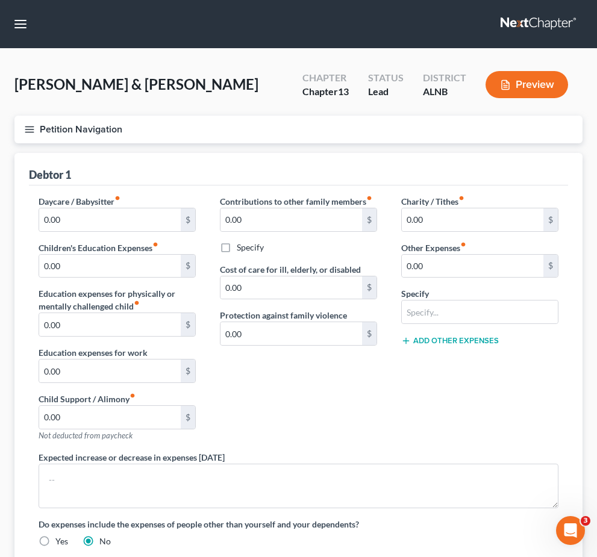
select select "1"
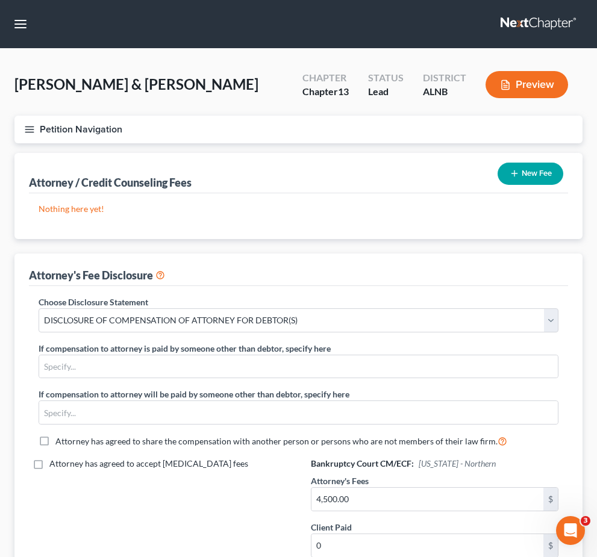
scroll to position [115, 0]
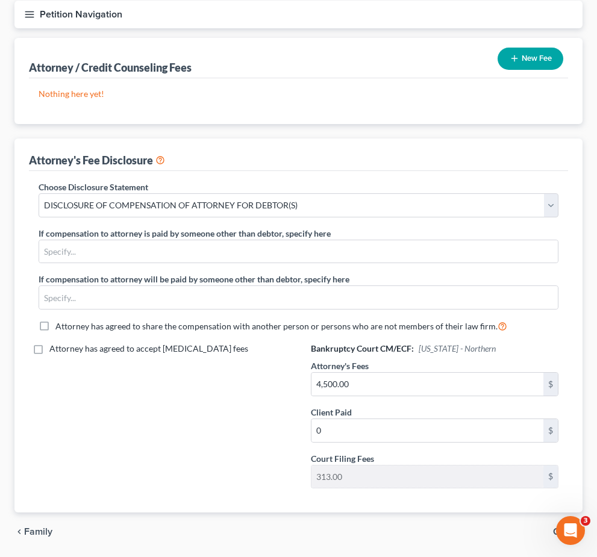
click at [33, 10] on icon "button" at bounding box center [29, 14] width 11 height 11
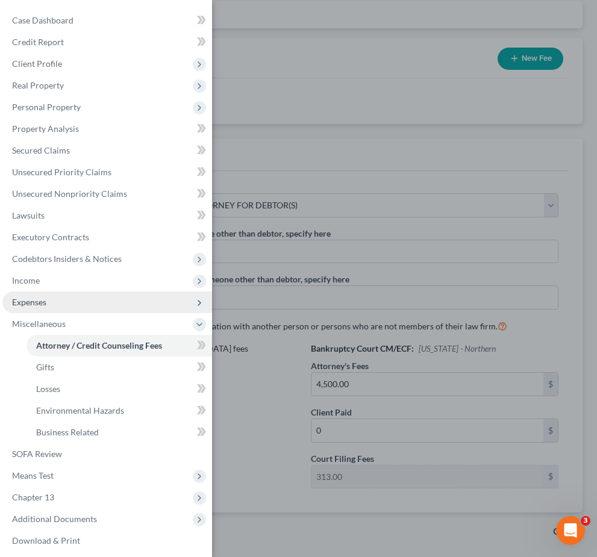
click at [44, 307] on span "Expenses" at bounding box center [107, 303] width 210 height 22
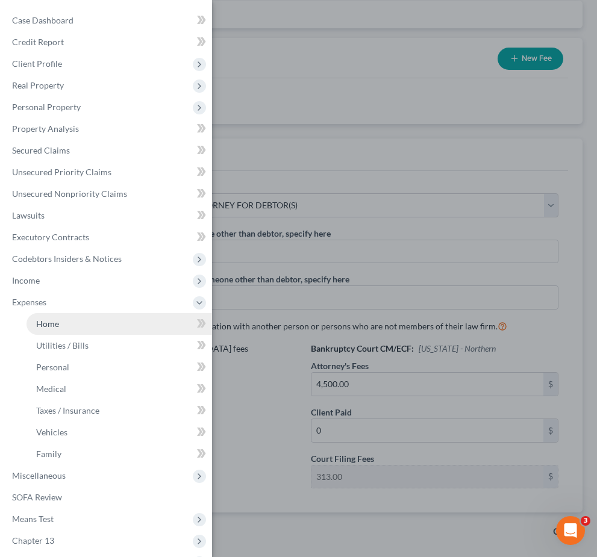
click at [61, 330] on link "Home" at bounding box center [120, 324] width 186 height 22
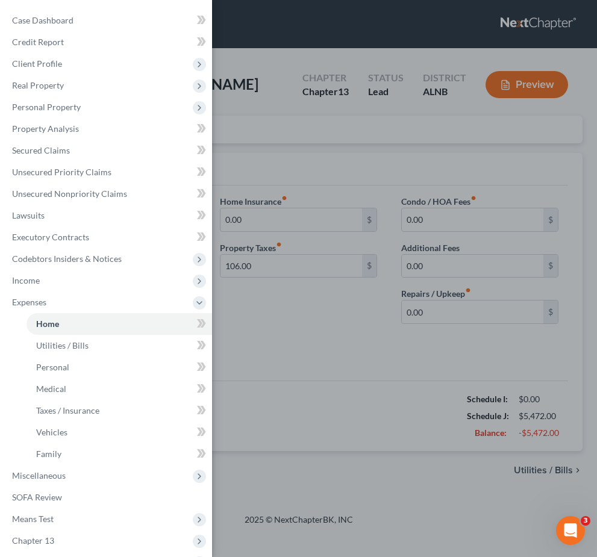
click at [293, 179] on div "Case Dashboard Payments Invoices Payments Payments Credit Report Client Profile" at bounding box center [298, 278] width 597 height 557
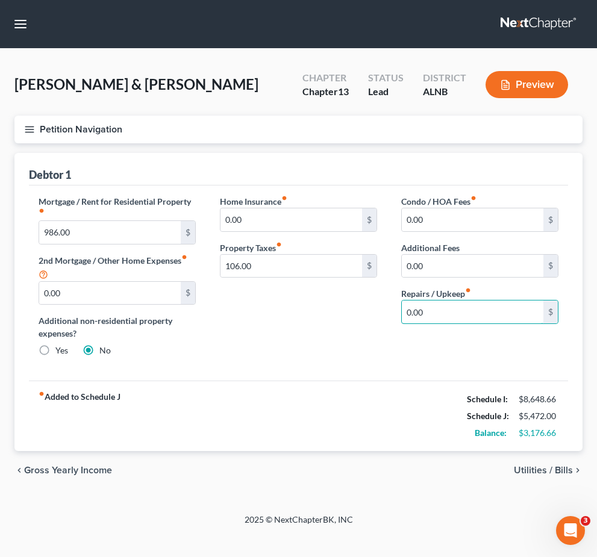
drag, startPoint x: 409, startPoint y: 312, endPoint x: 392, endPoint y: 310, distance: 17.6
type input "75"
click at [411, 474] on span "Utilities / Bills" at bounding box center [543, 471] width 59 height 10
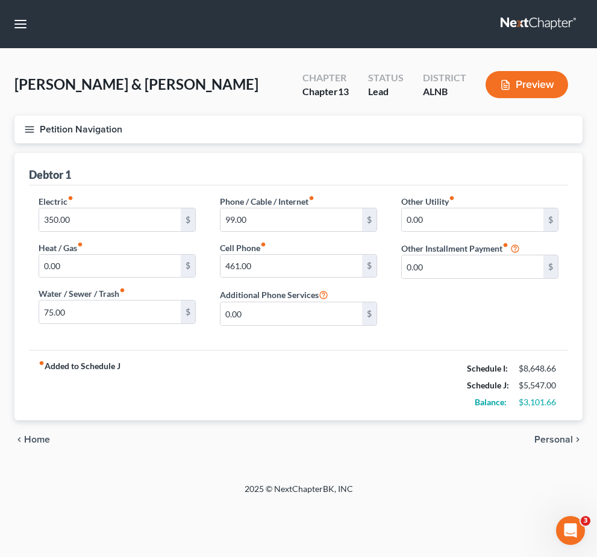
click at [411, 440] on span "Personal" at bounding box center [553, 440] width 39 height 10
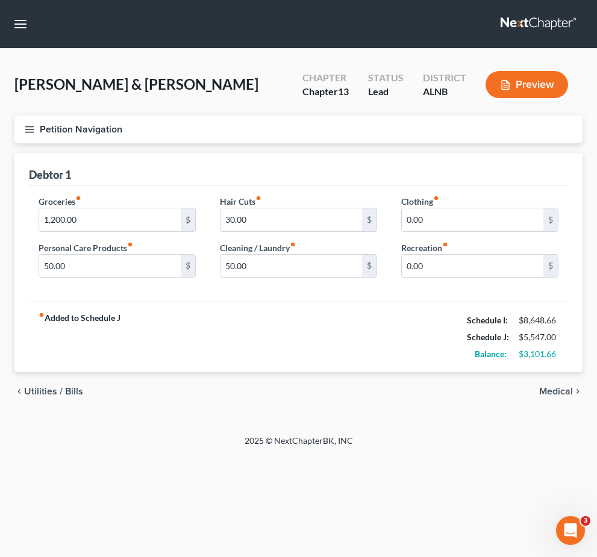
click at [411, 392] on span "Medical" at bounding box center [556, 392] width 34 height 10
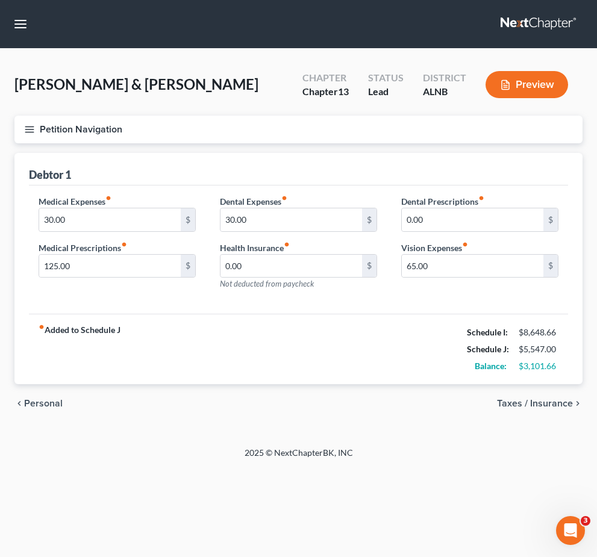
click at [30, 404] on span "Personal" at bounding box center [43, 404] width 39 height 10
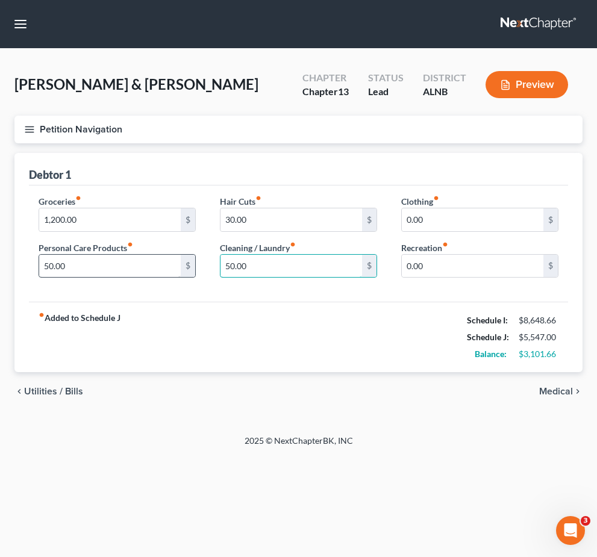
drag, startPoint x: 294, startPoint y: 272, endPoint x: 161, endPoint y: 254, distance: 134.3
click at [160, 252] on div "Groceries fiber_manual_record 1,200.00 $ Personal Care Products fiber_manual_re…" at bounding box center [299, 241] width 544 height 93
type input "60"
drag, startPoint x: 255, startPoint y: 332, endPoint x: 247, endPoint y: 310, distance: 23.3
click at [255, 331] on div "fiber_manual_record Added to Schedule J Schedule I: $8,648.66 Schedule J: $5,55…" at bounding box center [298, 337] width 539 height 70
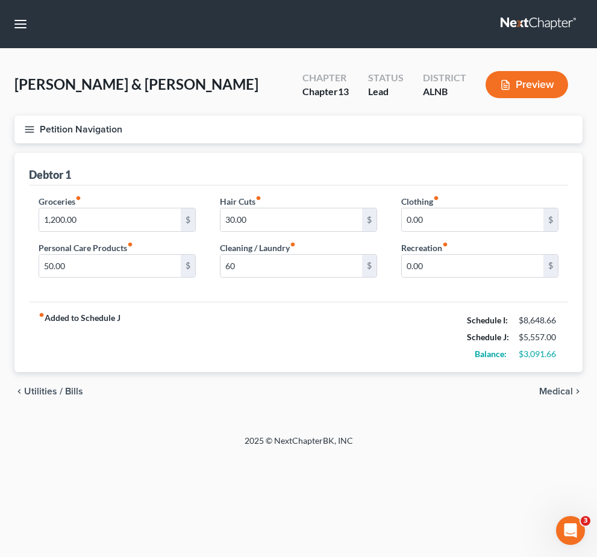
click at [411, 393] on span "Medical" at bounding box center [556, 392] width 34 height 10
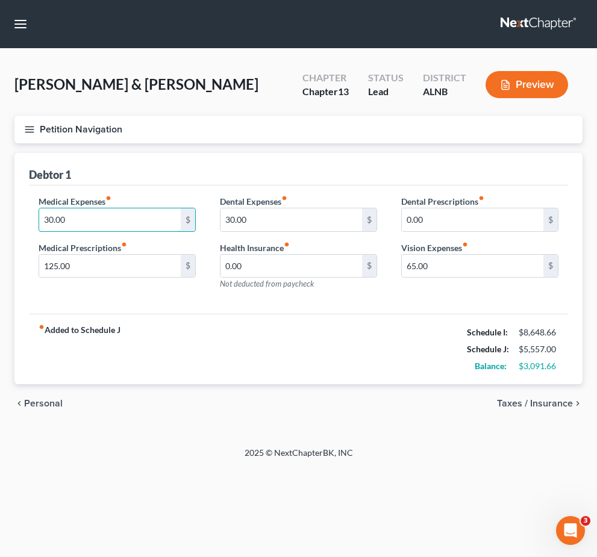
drag, startPoint x: 83, startPoint y: 214, endPoint x: 35, endPoint y: 214, distance: 47.6
click at [35, 214] on div "Medical Expenses fiber_manual_record 30.00 $ Medical Prescriptions fiber_manual…" at bounding box center [117, 247] width 181 height 105
type input "40"
click at [164, 324] on div "fiber_manual_record Added to Schedule J Schedule I: $8,648.66 Schedule J: $5,56…" at bounding box center [298, 349] width 539 height 70
click at [411, 405] on span "Taxes / Insurance" at bounding box center [535, 404] width 76 height 10
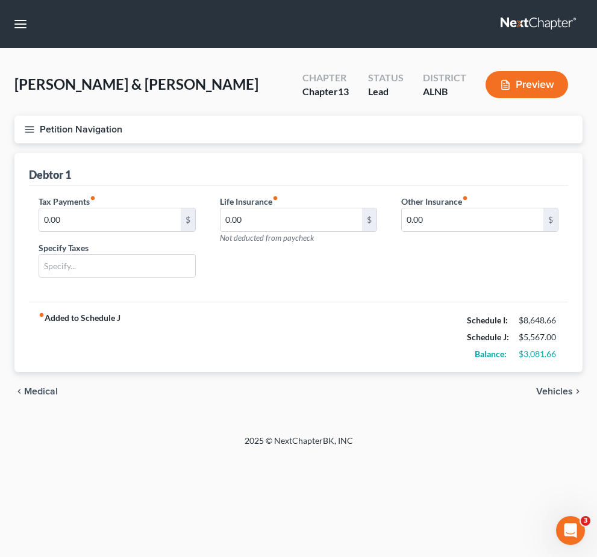
click at [411, 390] on span "Vehicles" at bounding box center [554, 392] width 37 height 10
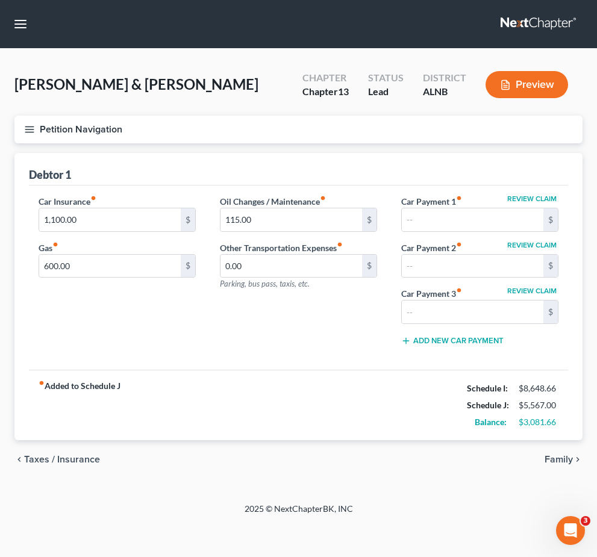
click at [411, 458] on span "Family" at bounding box center [559, 460] width 28 height 10
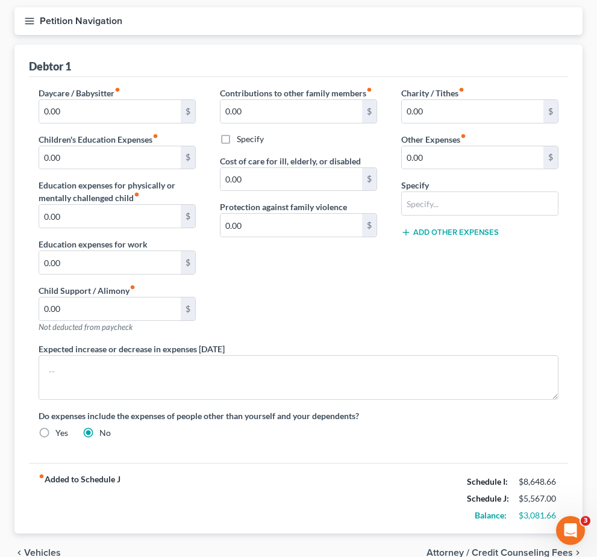
scroll to position [130, 0]
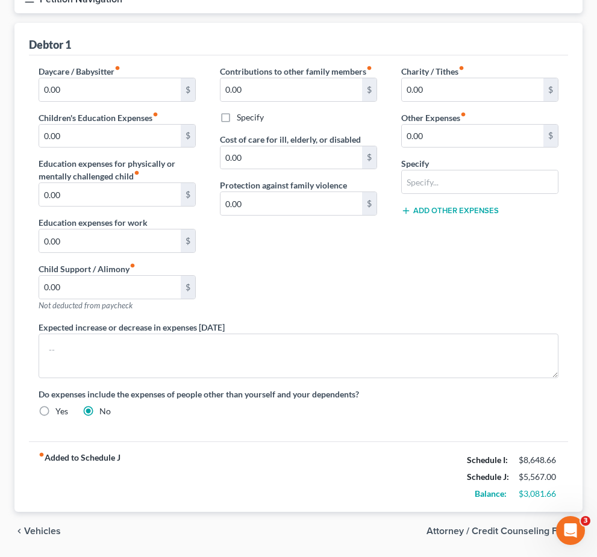
click at [411, 529] on span "Attorney / Credit Counseling Fees" at bounding box center [499, 531] width 146 height 10
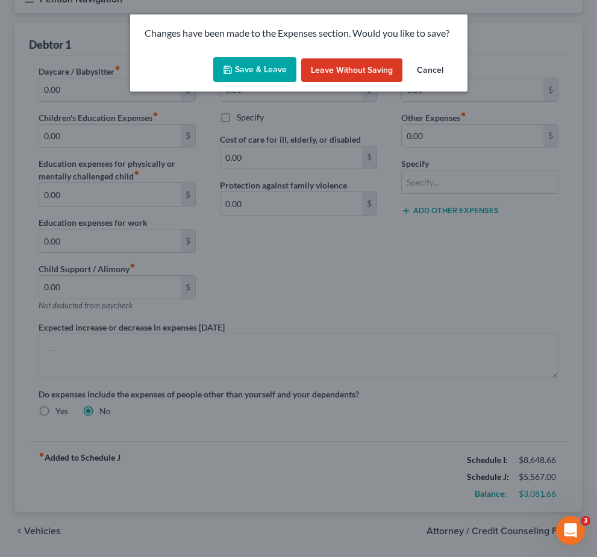
click at [273, 78] on button "Save & Leave" at bounding box center [254, 69] width 83 height 25
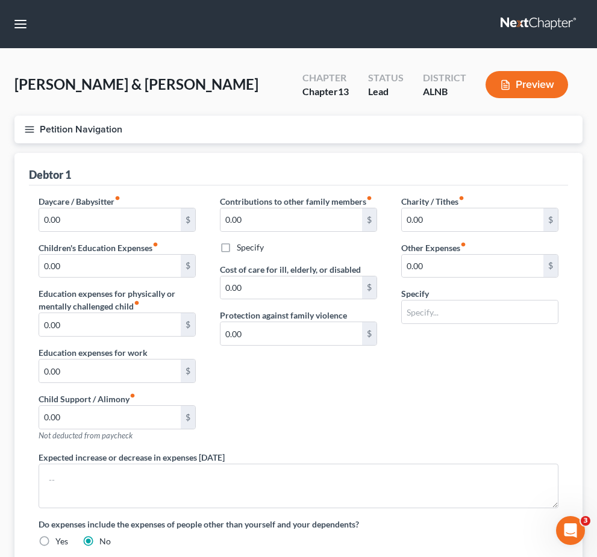
select select "1"
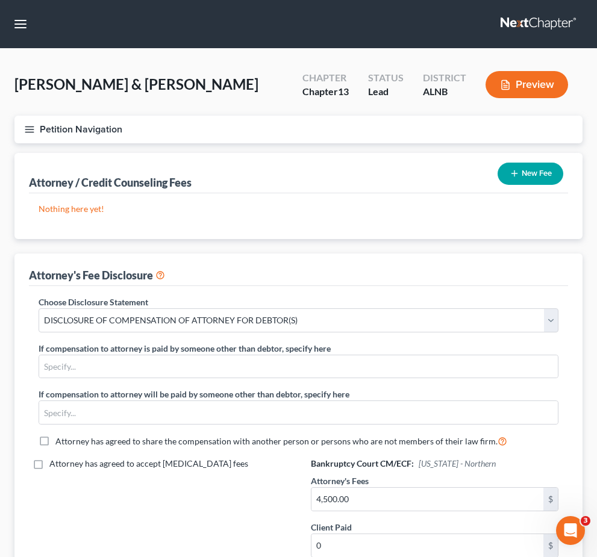
scroll to position [115, 0]
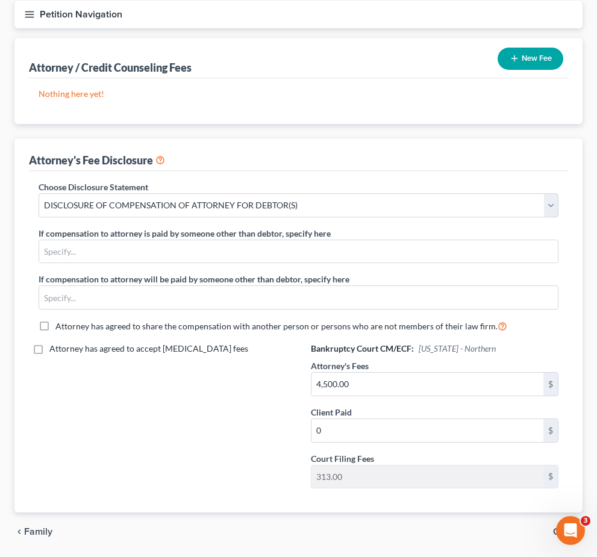
click at [27, 530] on span "Family" at bounding box center [38, 532] width 28 height 10
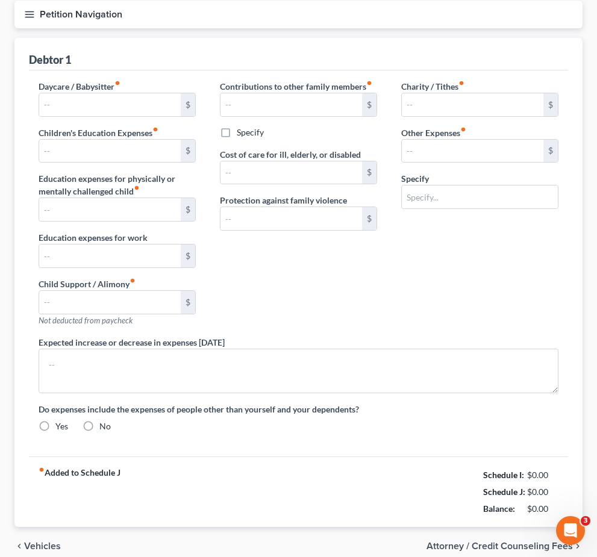
type input "0.00"
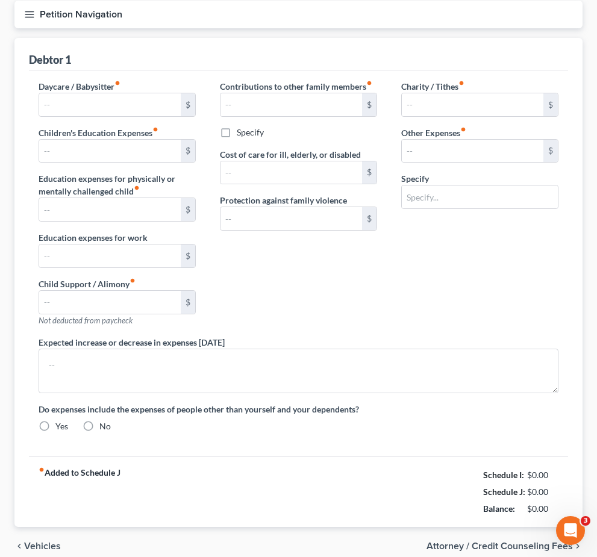
type input "0.00"
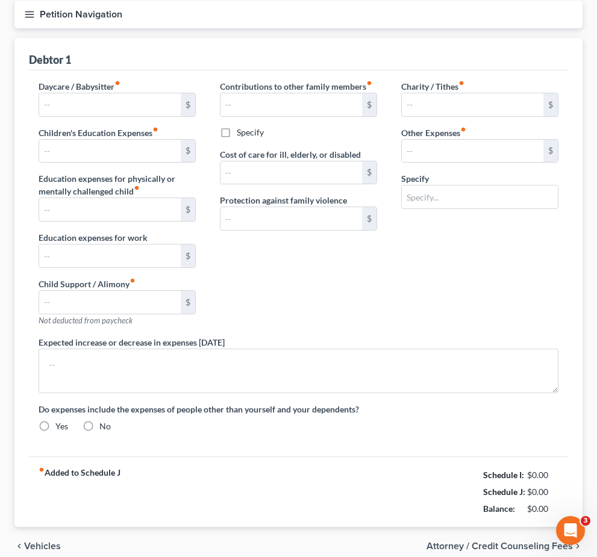
radio input "true"
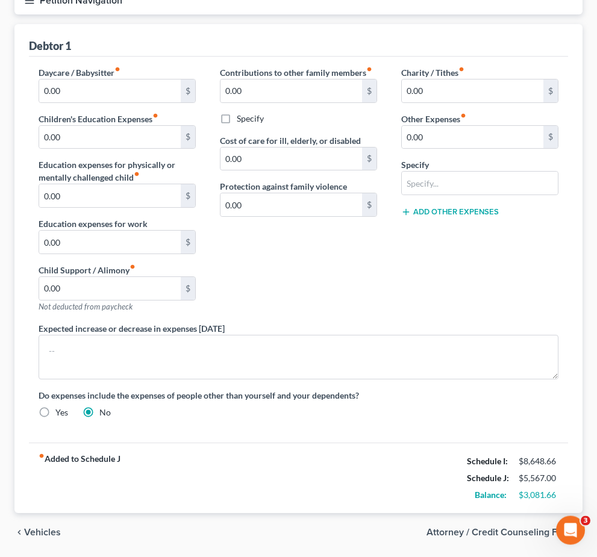
scroll to position [130, 0]
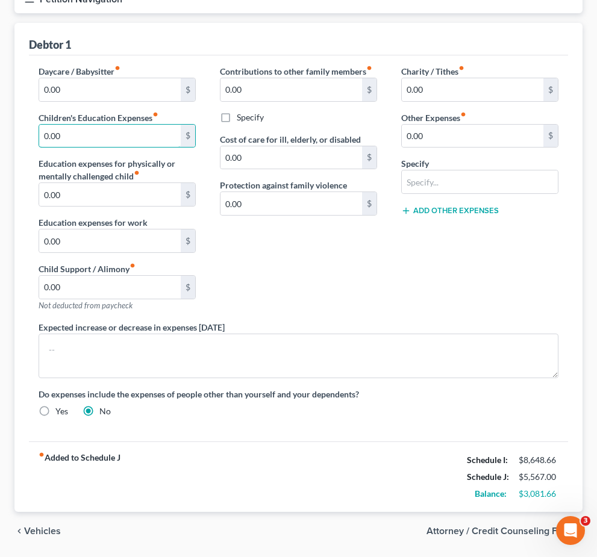
drag, startPoint x: 81, startPoint y: 130, endPoint x: 16, endPoint y: 123, distance: 65.3
click at [16, 123] on div "Debtor 1 Daycare / Babysitter fiber_manual_record 0.00 $ Children's Education E…" at bounding box center [298, 267] width 568 height 489
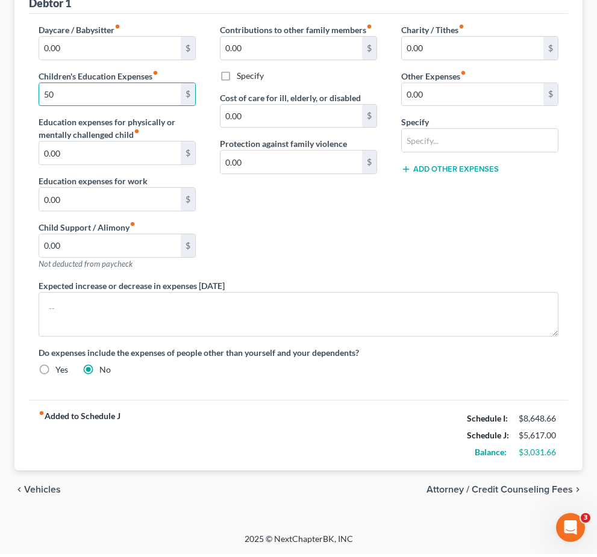
type input "50"
click at [31, 489] on span "Vehicles" at bounding box center [42, 493] width 37 height 10
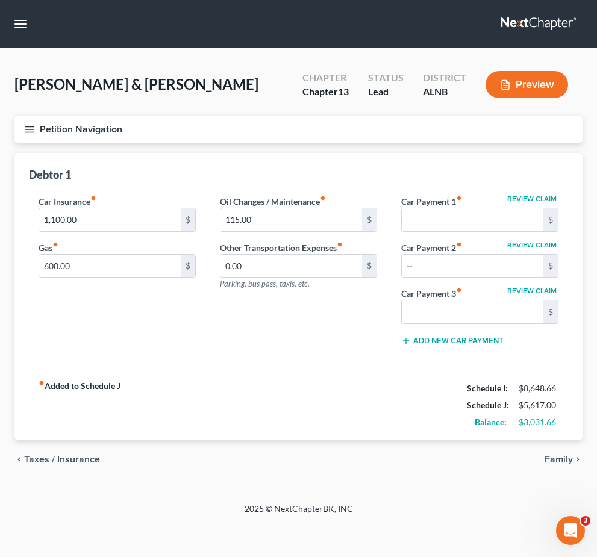
scroll to position [39, 0]
click at [64, 455] on span "Taxes / Insurance" at bounding box center [62, 460] width 76 height 10
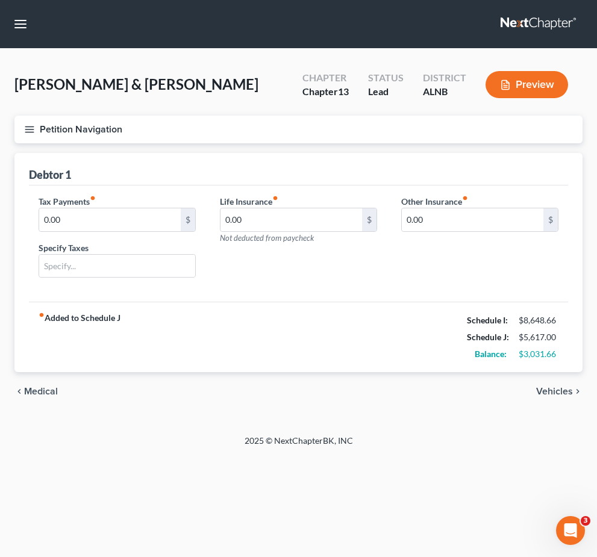
click at [45, 387] on span "Medical" at bounding box center [41, 392] width 34 height 10
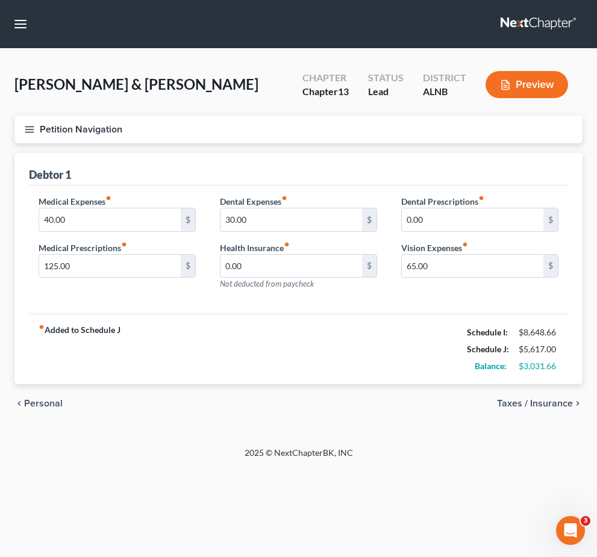
click at [43, 399] on span "Personal" at bounding box center [43, 404] width 39 height 10
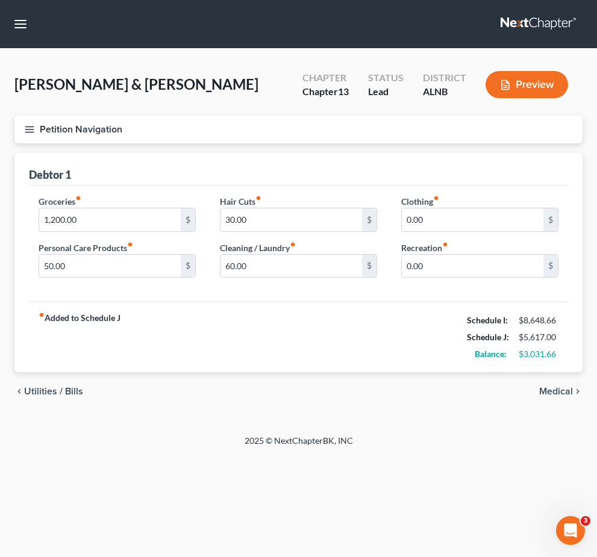
click at [43, 372] on div "chevron_left Utilities / Bills Medical chevron_right" at bounding box center [298, 391] width 568 height 39
click at [52, 387] on span "Utilities / Bills" at bounding box center [53, 392] width 59 height 10
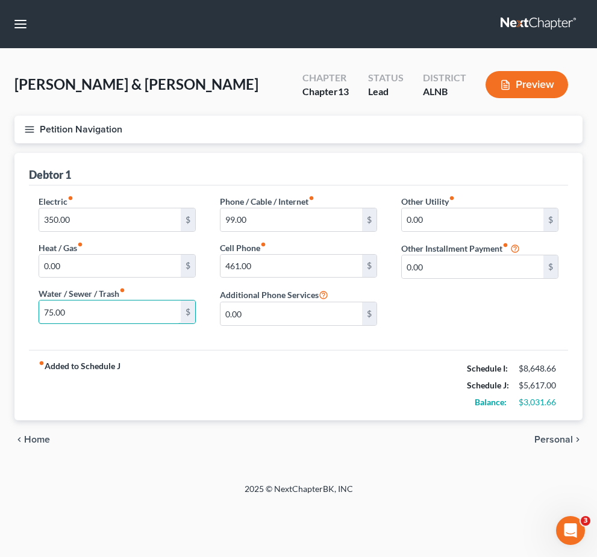
scroll to position [38, 0]
drag, startPoint x: 80, startPoint y: 283, endPoint x: 0, endPoint y: 278, distance: 79.7
click at [0, 278] on div "KING, STEPHEN & REBECCA Upgraded Chapter Chapter 13 Status Lead District ALNB P…" at bounding box center [298, 266] width 597 height 434
type input "90"
click at [32, 420] on div "chevron_left Home Personal chevron_right" at bounding box center [298, 439] width 568 height 39
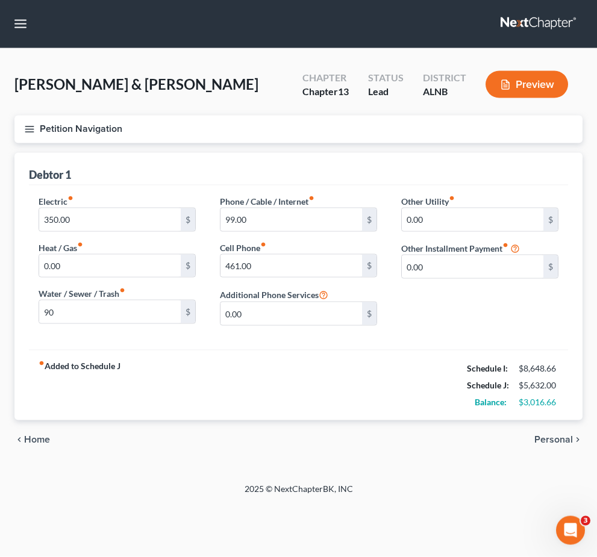
click at [36, 435] on span "Home" at bounding box center [37, 440] width 26 height 10
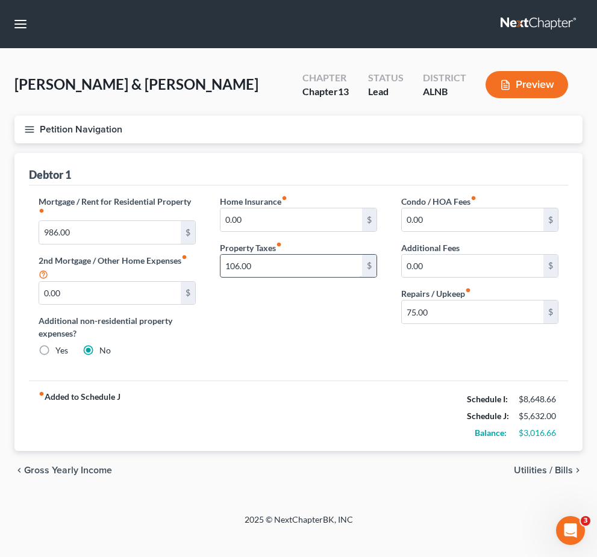
scroll to position [38, 0]
drag, startPoint x: 317, startPoint y: 233, endPoint x: 192, endPoint y: 217, distance: 125.7
click at [192, 217] on div "Mortgage / Rent for Residential Property fiber_manual_record 986.00 $ 2nd Mortg…" at bounding box center [299, 281] width 544 height 172
type input "0"
click at [411, 451] on div "chevron_left Gross Yearly Income Utilities / Bills chevron_right" at bounding box center [298, 470] width 568 height 39
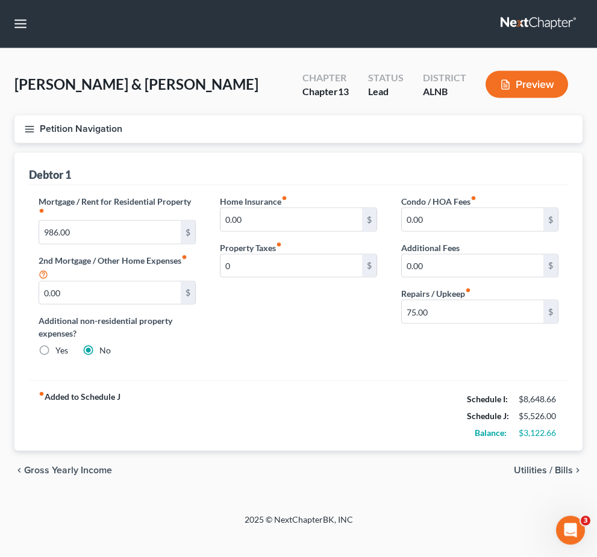
click at [411, 466] on span "Utilities / Bills" at bounding box center [543, 471] width 59 height 10
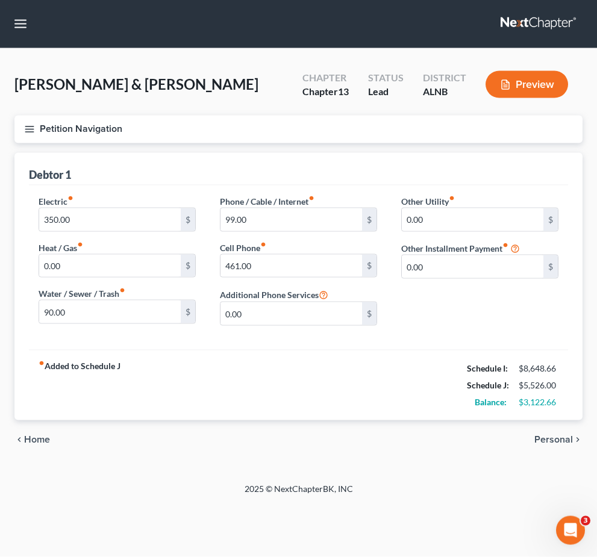
scroll to position [39, 0]
click at [411, 434] on div "KING, STEPHEN & REBECCA Upgraded Chapter Chapter 13 Status Lead District ALNB P…" at bounding box center [298, 266] width 597 height 434
click at [411, 435] on span "Personal" at bounding box center [553, 440] width 39 height 10
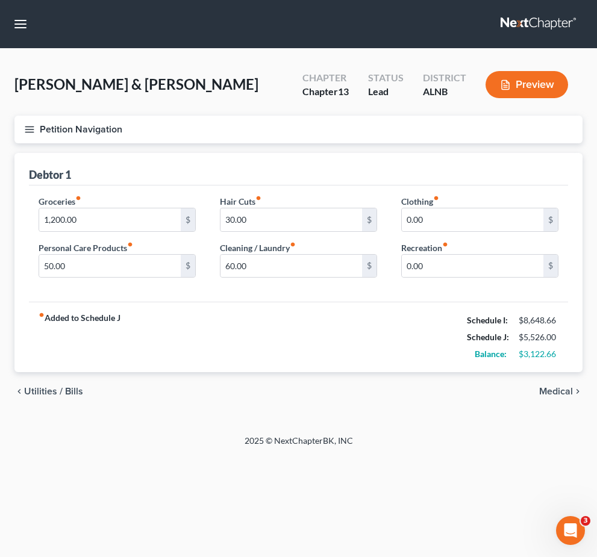
click at [411, 387] on span "Medical" at bounding box center [556, 392] width 34 height 10
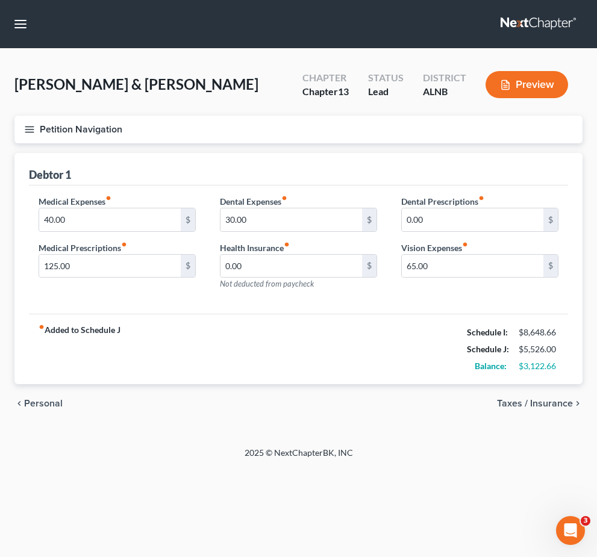
click at [39, 396] on div "chevron_left Personal Taxes / Insurance chevron_right" at bounding box center [298, 403] width 568 height 39
click at [37, 407] on span "Personal" at bounding box center [43, 404] width 39 height 10
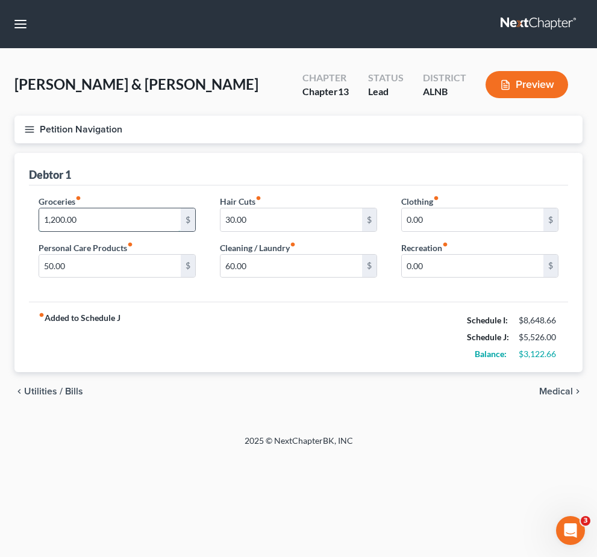
click at [104, 222] on input "1,200.00" at bounding box center [110, 219] width 142 height 23
type input "2"
type input "1,100"
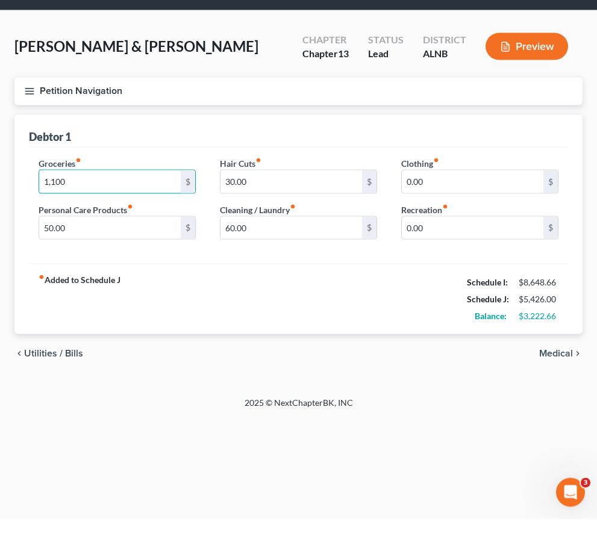
scroll to position [38, 0]
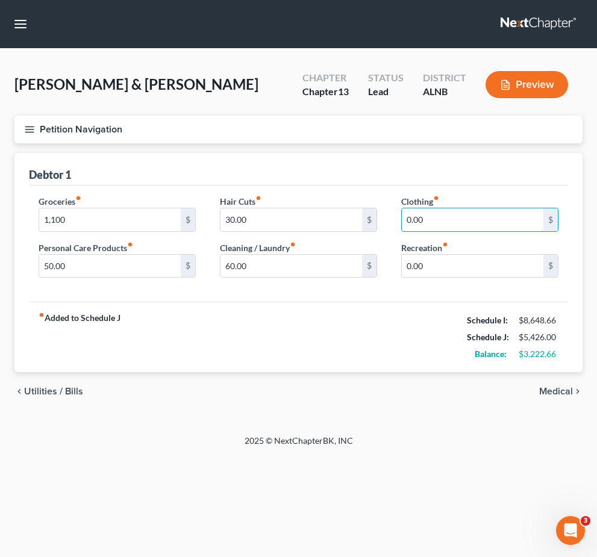
drag, startPoint x: 440, startPoint y: 185, endPoint x: 390, endPoint y: 174, distance: 51.7
click at [389, 195] on div "Clothing fiber_manual_record 0.00 $ Recreation fiber_manual_record 0.00 $" at bounding box center [479, 241] width 181 height 93
type input "40"
click at [411, 1] on nav "Home New Case Client Portal Josh O’Neal & Associates josh@joshoneallaw.com My A…" at bounding box center [298, 24] width 597 height 48
click at [120, 208] on input "1,100" at bounding box center [110, 219] width 142 height 23
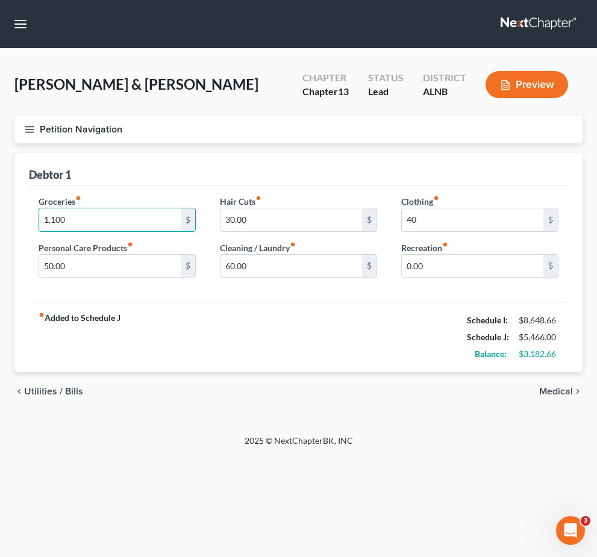
click at [411, 387] on icon "chevron_right" at bounding box center [578, 392] width 10 height 10
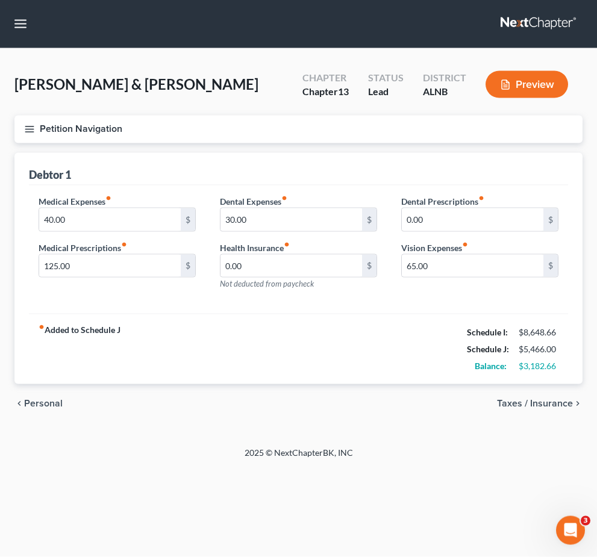
click at [411, 384] on div "chevron_left Personal Taxes / Insurance chevron_right" at bounding box center [298, 403] width 568 height 39
click at [411, 399] on span "Taxes / Insurance" at bounding box center [535, 404] width 76 height 10
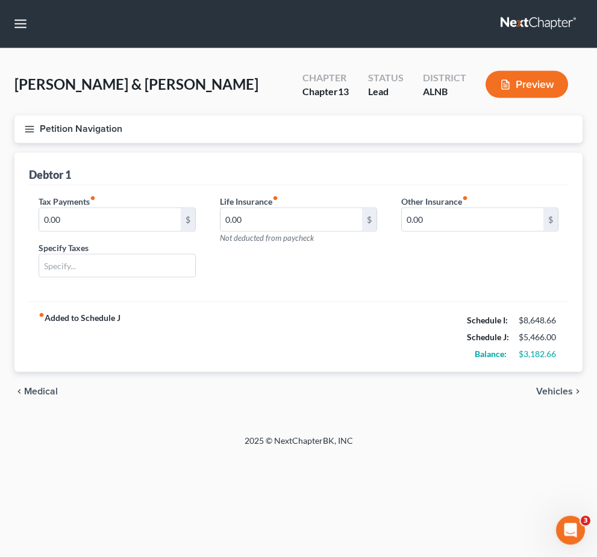
scroll to position [39, 0]
click at [411, 387] on span "Vehicles" at bounding box center [554, 392] width 37 height 10
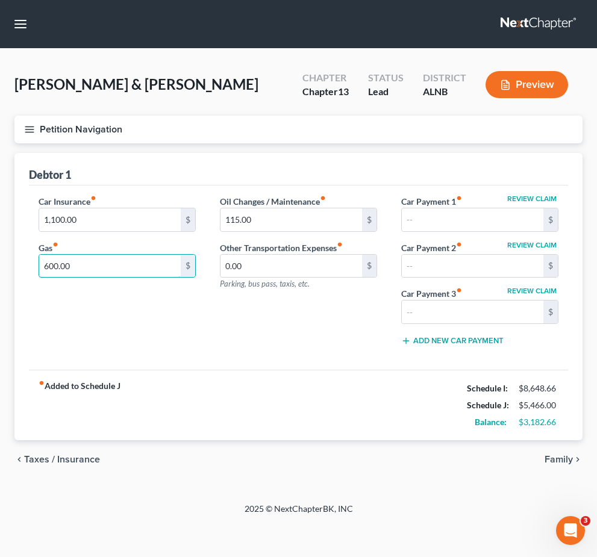
scroll to position [38, 0]
drag, startPoint x: 90, startPoint y: 220, endPoint x: -37, endPoint y: 210, distance: 127.0
click at [0, 210] on html "Home New Case Client Portal Josh O’Neal & Associates josh@joshoneallaw.com My A…" at bounding box center [298, 278] width 597 height 557
type input "500"
click at [111, 320] on div "Car Insurance fiber_manual_record 1,100.00 $ Gas fiber_manual_record 500 $ Oil …" at bounding box center [298, 278] width 539 height 184
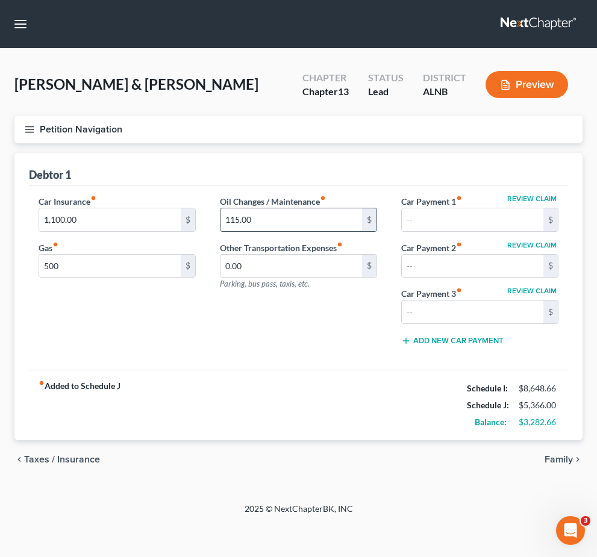
drag, startPoint x: 275, startPoint y: 189, endPoint x: 227, endPoint y: 180, distance: 48.4
click at [227, 208] on input "115.00" at bounding box center [291, 219] width 142 height 23
type input "80"
click at [246, 370] on div "fiber_manual_record Added to Schedule J Schedule I: $8,648.66 Schedule J: $5,33…" at bounding box center [298, 405] width 539 height 70
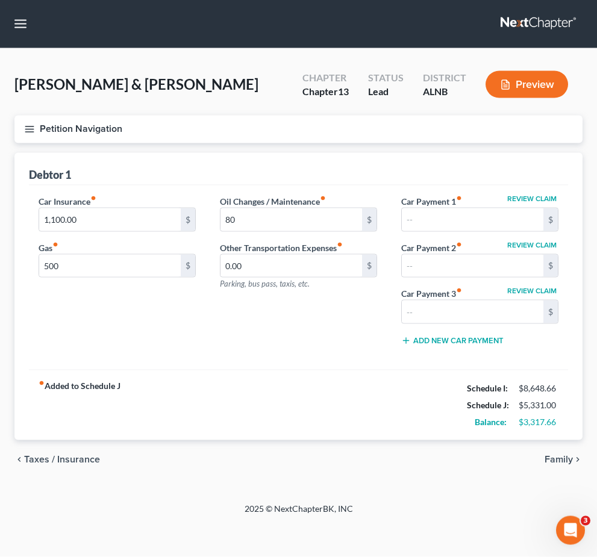
click at [411, 455] on span "Family" at bounding box center [559, 460] width 28 height 10
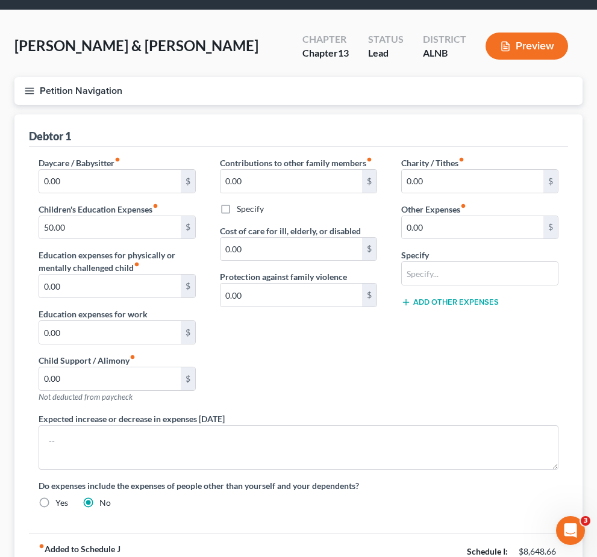
scroll to position [54, 0]
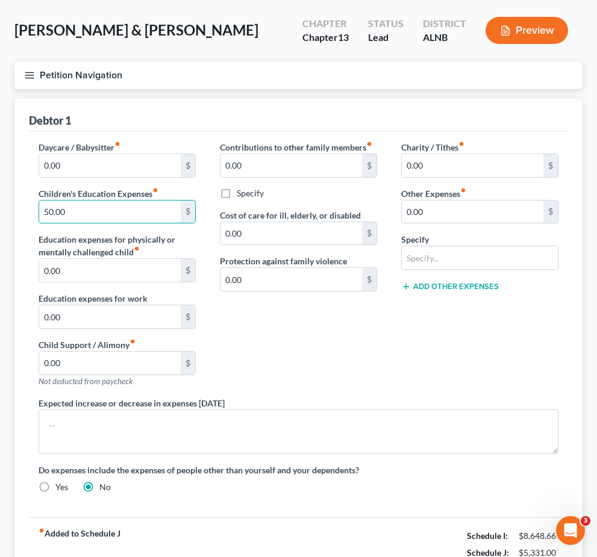
drag, startPoint x: 81, startPoint y: 204, endPoint x: 26, endPoint y: 202, distance: 54.9
click at [26, 202] on div "Debtor 1 Daycare / Babysitter fiber_manual_record 0.00 $ Children's Education E…" at bounding box center [298, 343] width 568 height 489
type input "100"
click at [158, 190] on icon "fiber_manual_record" at bounding box center [155, 190] width 6 height 6
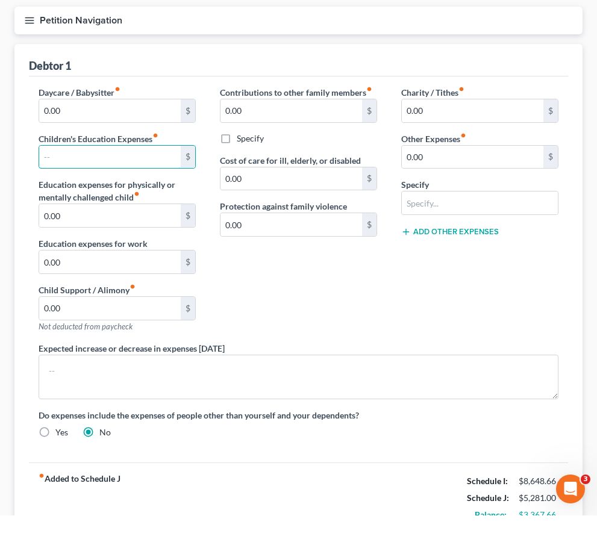
scroll to position [169, 0]
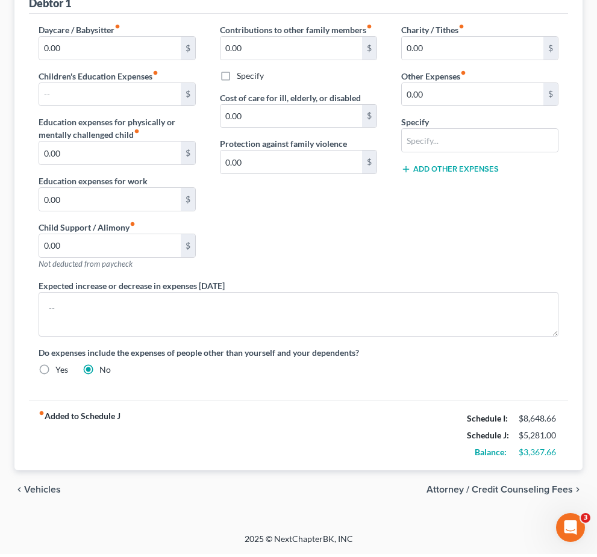
click at [411, 495] on span "Attorney / Credit Counseling Fees" at bounding box center [499, 493] width 146 height 10
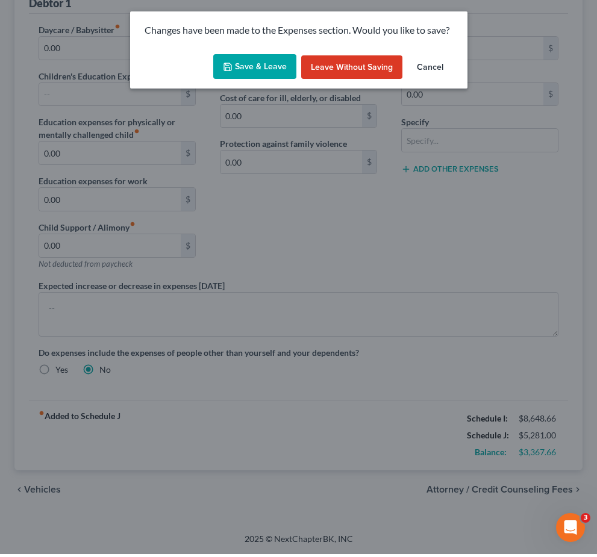
scroll to position [130, 0]
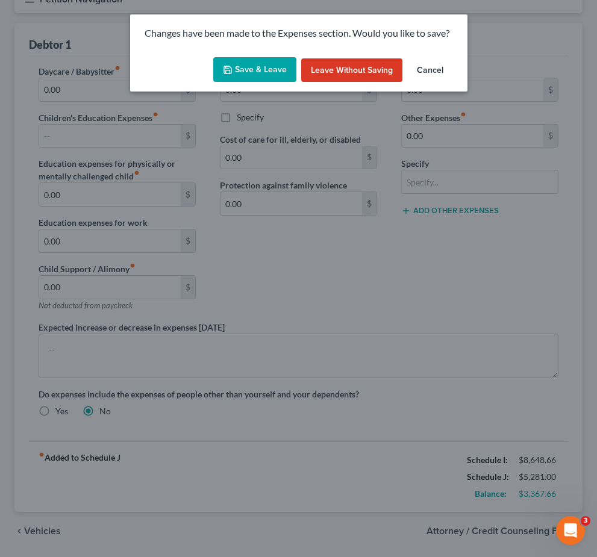
click at [261, 73] on button "Save & Leave" at bounding box center [254, 69] width 83 height 25
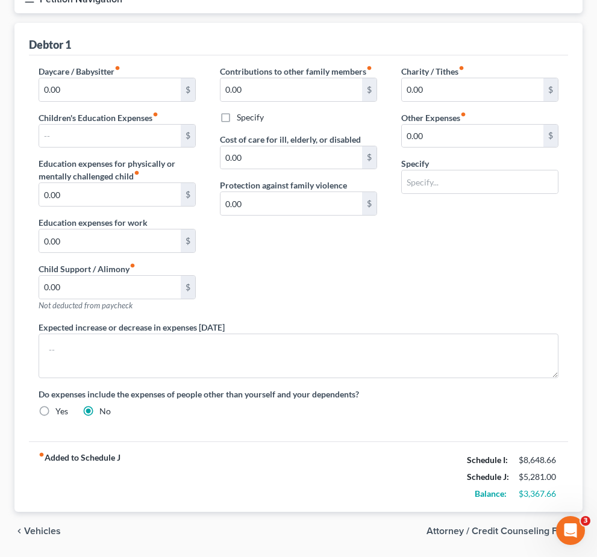
select select "1"
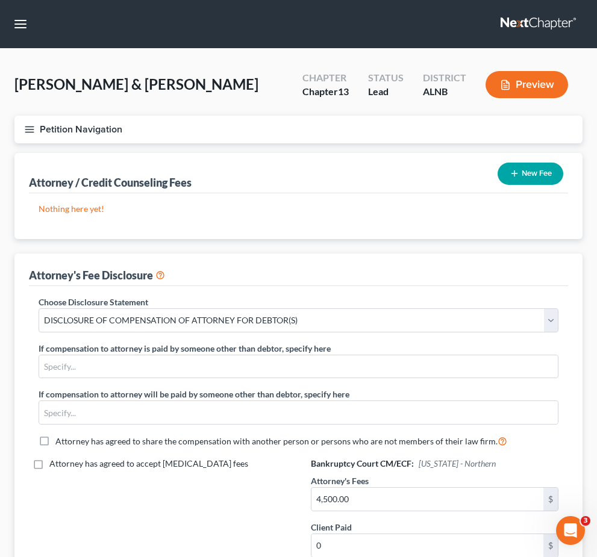
scroll to position [115, 0]
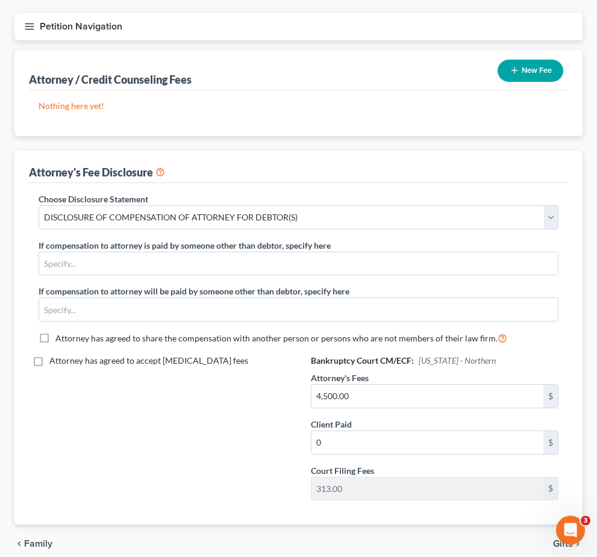
click at [34, 24] on icon "button" at bounding box center [29, 27] width 11 height 11
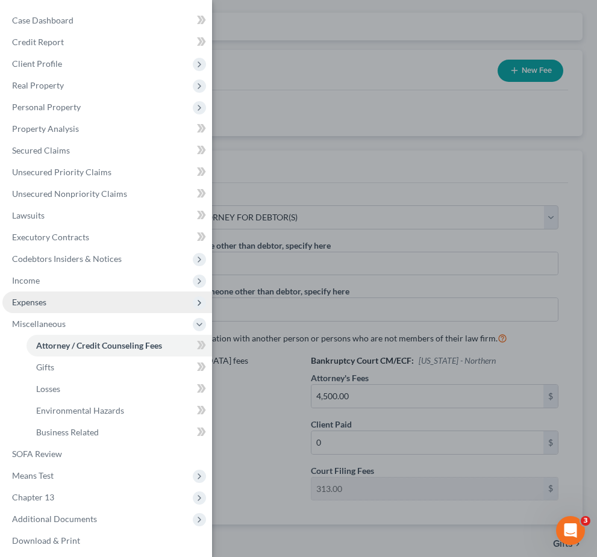
click at [33, 306] on span "Expenses" at bounding box center [29, 302] width 34 height 10
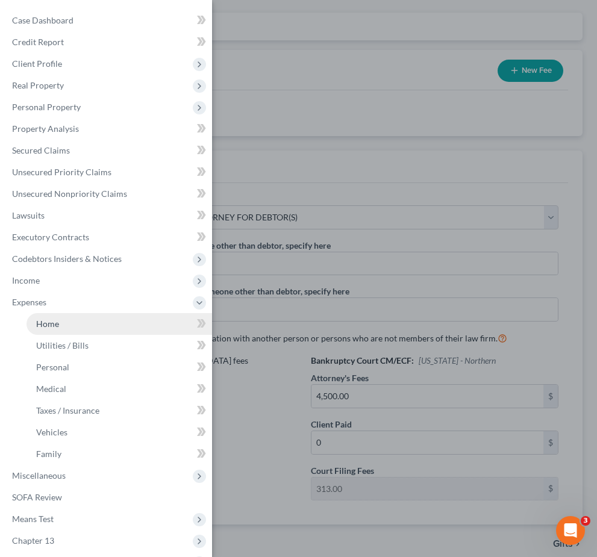
click at [39, 323] on span "Home" at bounding box center [47, 324] width 23 height 10
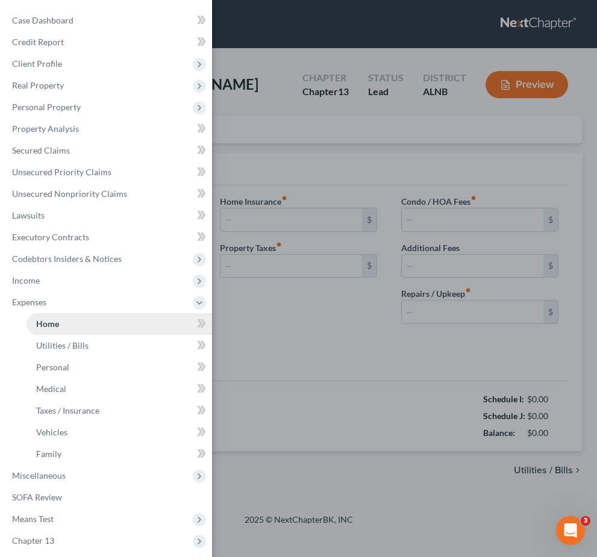
type input "986.00"
type input "0.00"
radio input "true"
type input "0.00"
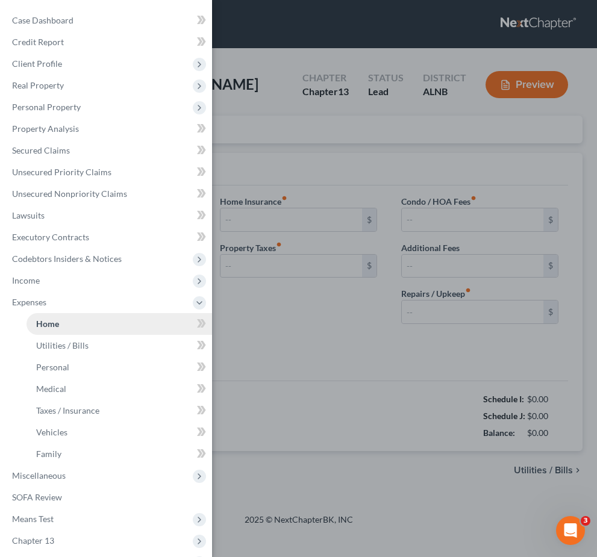
type input "0.00"
type input "75.00"
click at [247, 144] on div "Case Dashboard Payments Invoices Payments Payments Credit Report Client Profile" at bounding box center [298, 278] width 597 height 557
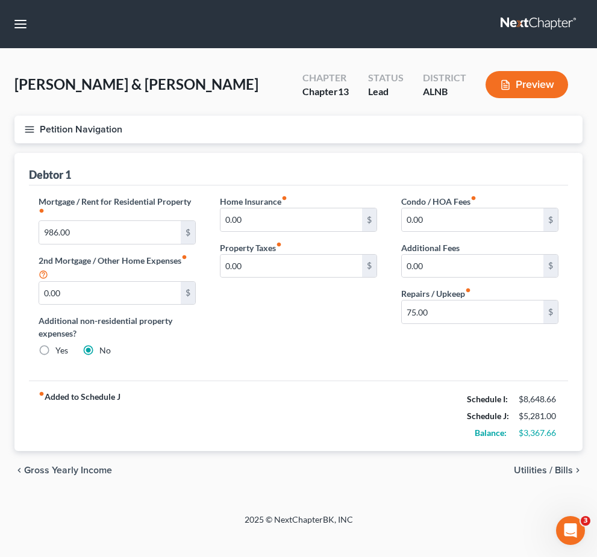
click at [411, 472] on span "Utilities / Bills" at bounding box center [543, 471] width 59 height 10
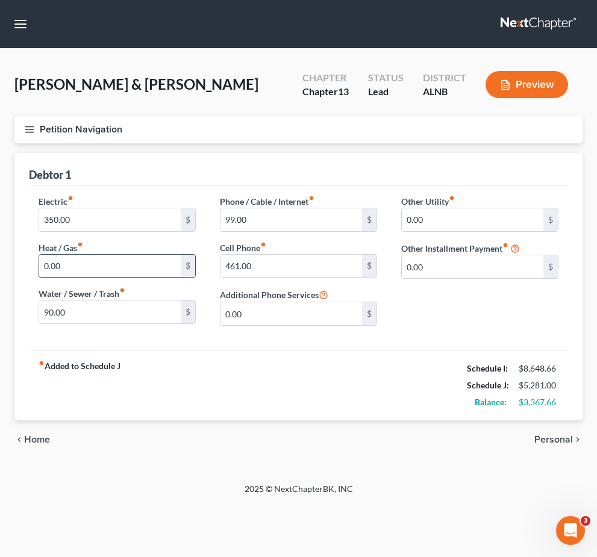
click at [95, 254] on div "0.00 $" at bounding box center [117, 266] width 157 height 24
drag, startPoint x: 95, startPoint y: 263, endPoint x: 52, endPoint y: 263, distance: 42.8
click at [52, 263] on input "0.00" at bounding box center [110, 266] width 142 height 23
type input "50"
click at [411, 448] on div "chevron_left Home Personal chevron_right" at bounding box center [298, 439] width 568 height 39
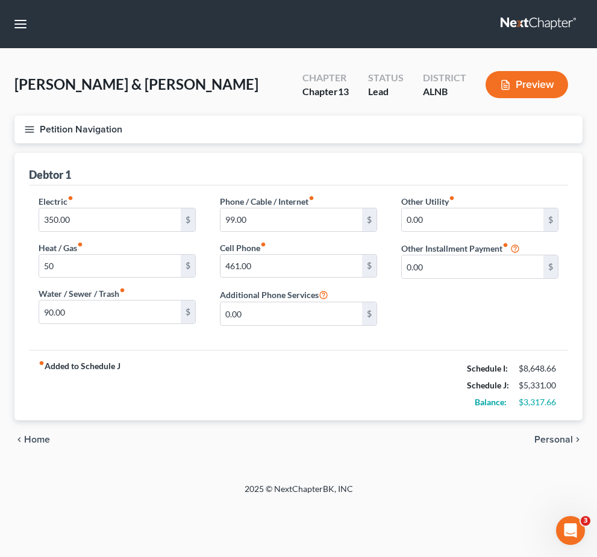
click at [411, 442] on span "Personal" at bounding box center [553, 440] width 39 height 10
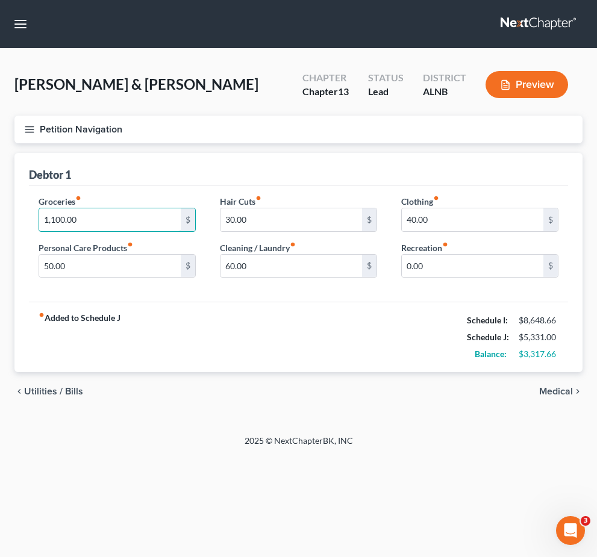
drag, startPoint x: 131, startPoint y: 208, endPoint x: 20, endPoint y: 208, distance: 110.8
click at [20, 208] on div "Debtor 1 Groceries fiber_manual_record 1,100.00 $ Personal Care Products fiber_…" at bounding box center [298, 263] width 568 height 220
type input "1,200"
click at [411, 393] on span "Medical" at bounding box center [556, 392] width 34 height 10
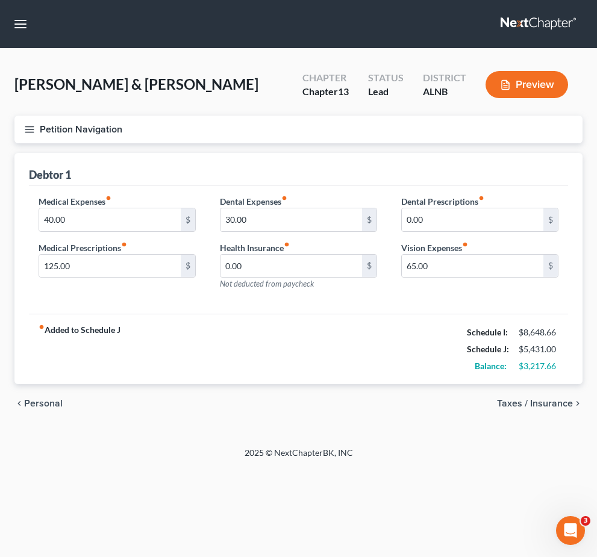
click at [411, 402] on span "Taxes / Insurance" at bounding box center [535, 404] width 76 height 10
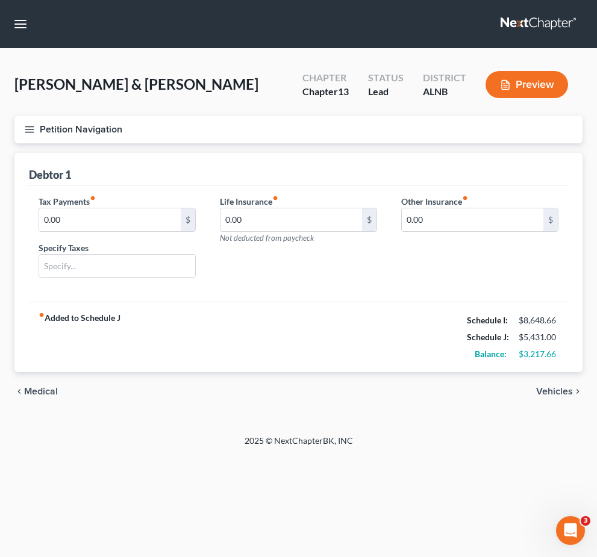
click at [411, 394] on span "Vehicles" at bounding box center [554, 392] width 37 height 10
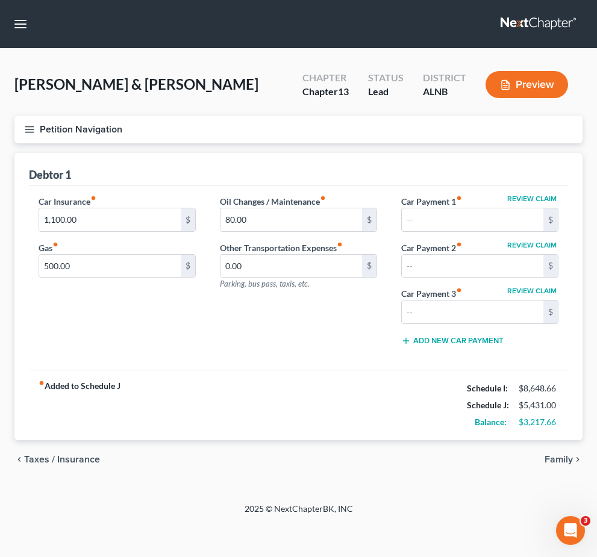
click at [411, 452] on div "chevron_left Taxes / Insurance Family chevron_right" at bounding box center [298, 459] width 568 height 39
click at [411, 459] on span "Family" at bounding box center [559, 460] width 28 height 10
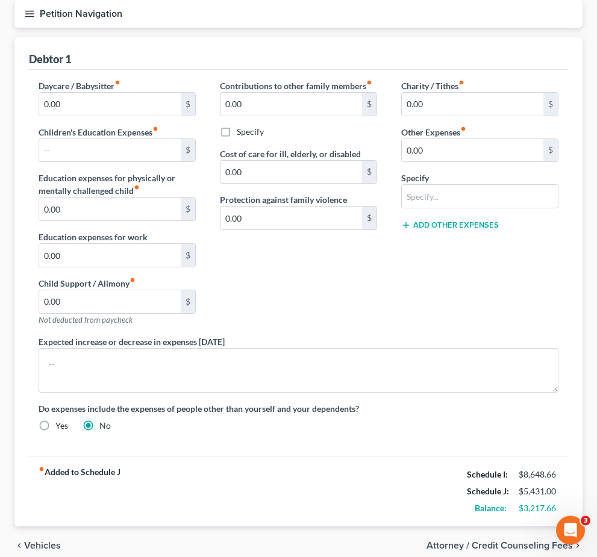
scroll to position [120, 0]
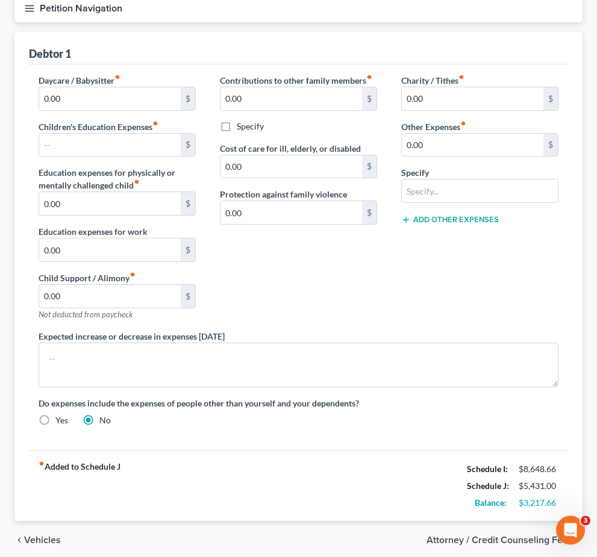
click at [411, 541] on span "Attorney / Credit Counseling Fees" at bounding box center [499, 541] width 146 height 10
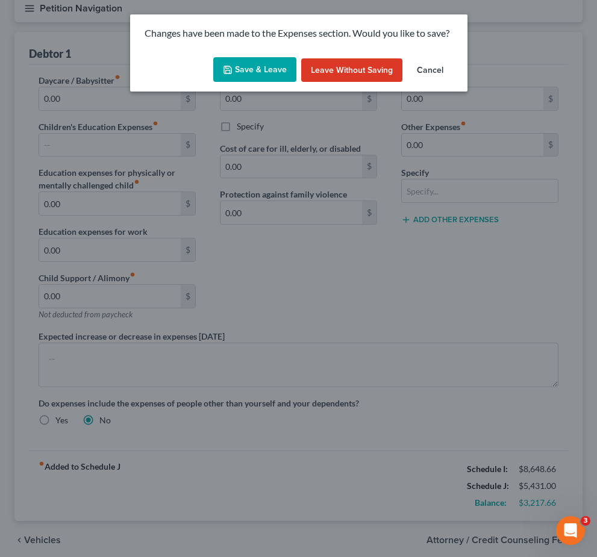
click at [240, 65] on button "Save & Leave" at bounding box center [254, 69] width 83 height 25
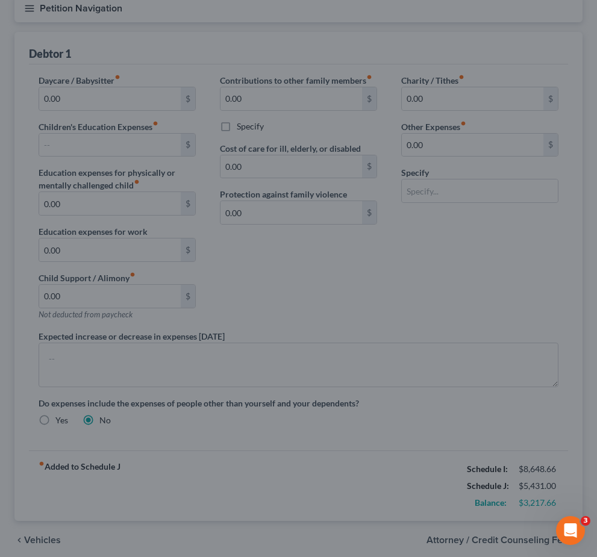
select select "1"
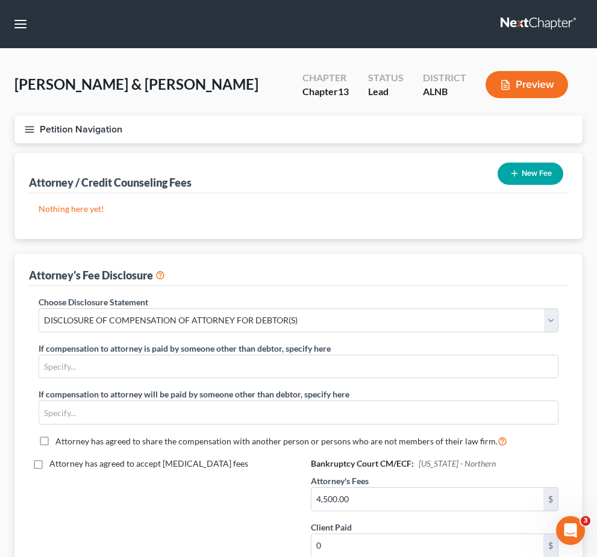
click at [32, 141] on button "Petition Navigation" at bounding box center [298, 130] width 568 height 28
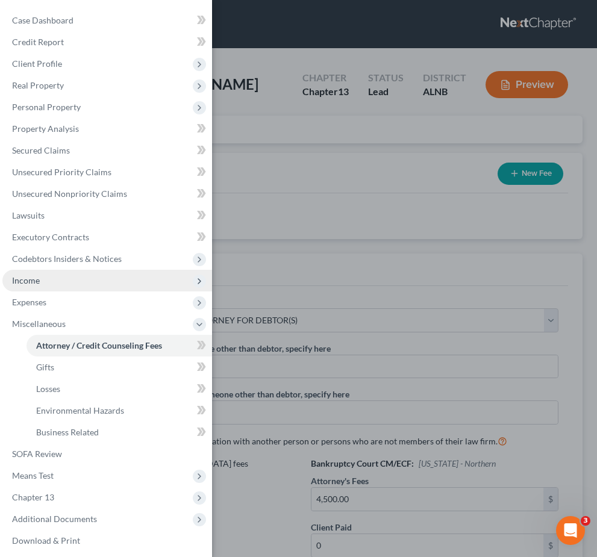
click at [35, 280] on span "Income" at bounding box center [26, 280] width 28 height 10
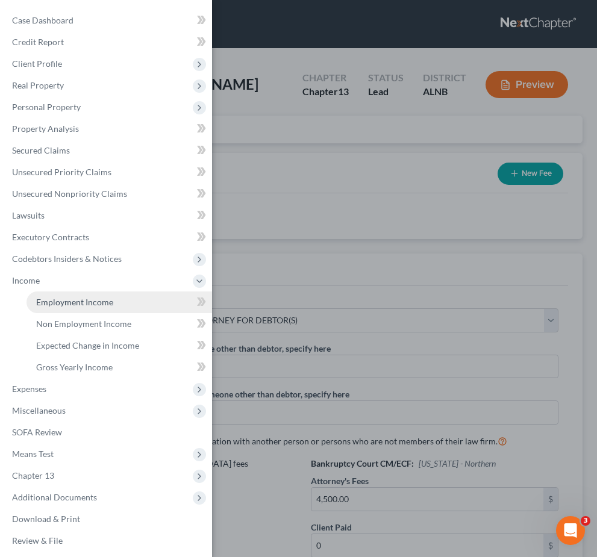
click at [114, 306] on link "Employment Income" at bounding box center [120, 303] width 186 height 22
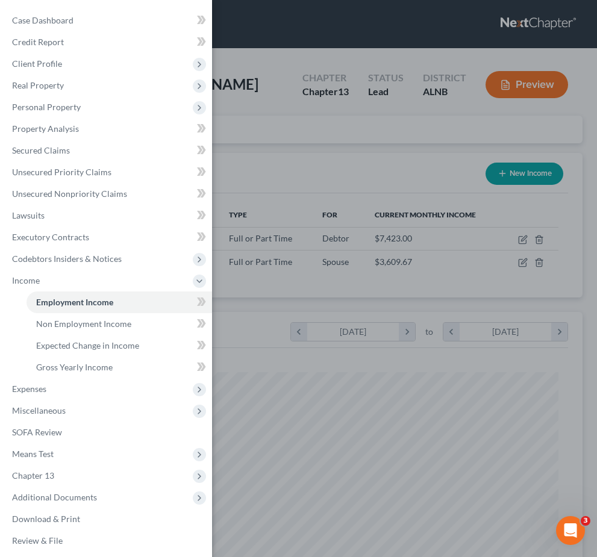
scroll to position [260, 544]
click at [293, 199] on div "Case Dashboard Payments Invoices Payments Payments Credit Report Client Profile" at bounding box center [298, 278] width 597 height 557
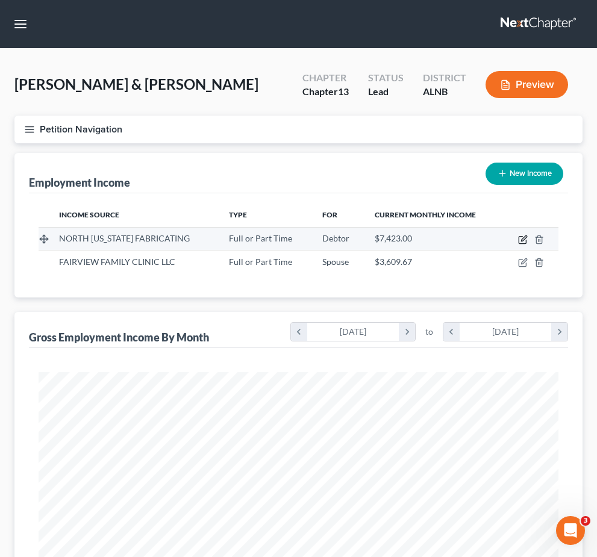
click at [411, 241] on icon "button" at bounding box center [523, 240] width 10 height 10
select select "0"
select select "3"
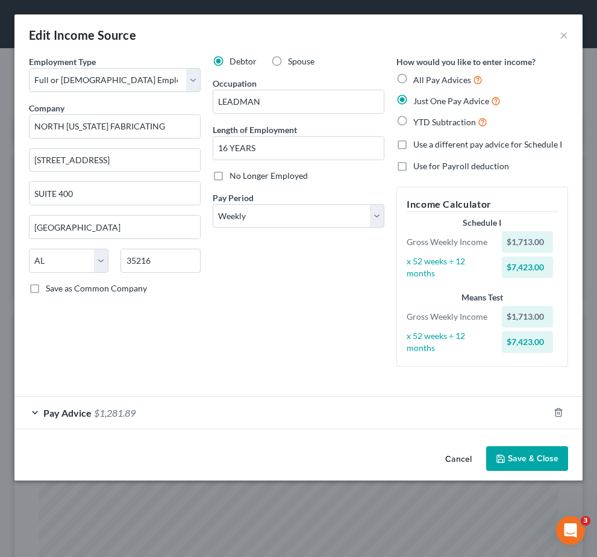
click at [121, 418] on div "Pay Advice $1,281.89" at bounding box center [281, 413] width 534 height 32
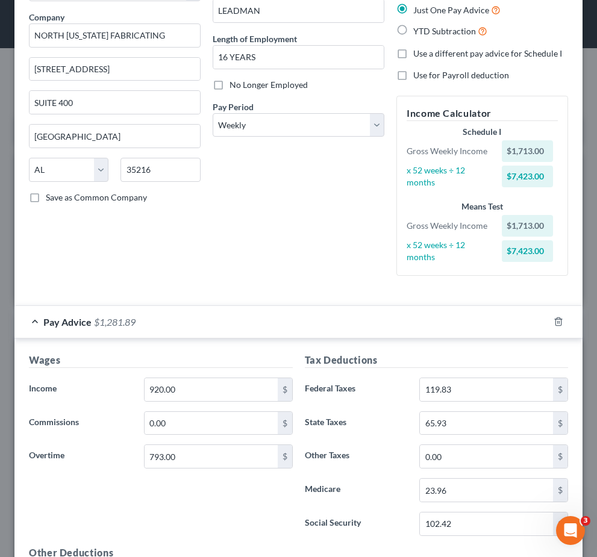
scroll to position [100, 0]
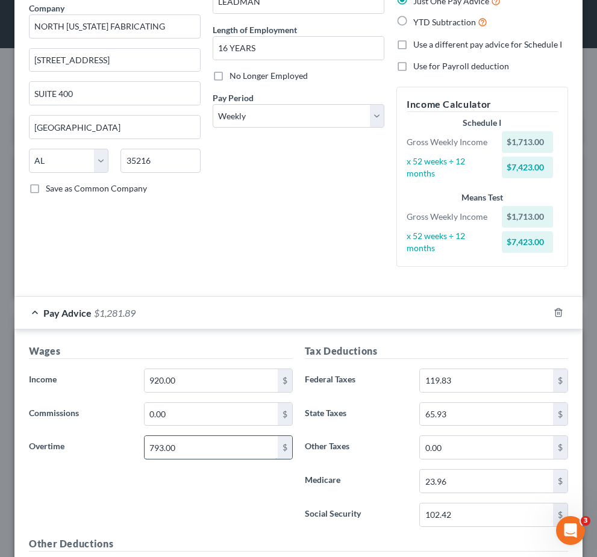
click at [240, 444] on input "793.00" at bounding box center [211, 447] width 133 height 23
type input "741"
click at [64, 375] on label "Income *" at bounding box center [80, 381] width 115 height 24
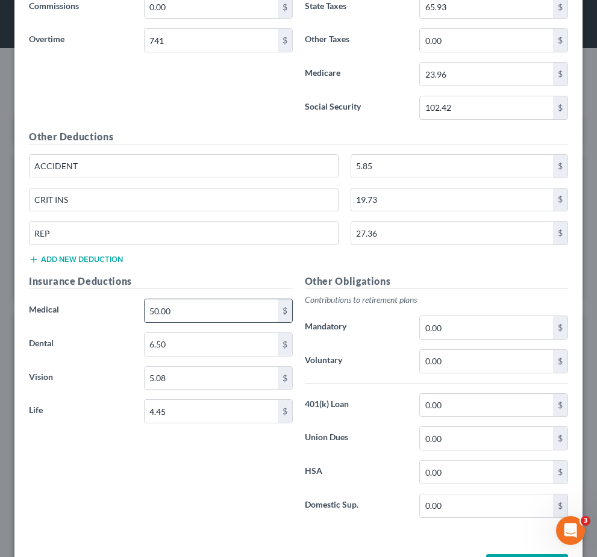
scroll to position [508, 0]
click at [411, 557] on button "Save & Close" at bounding box center [527, 566] width 82 height 25
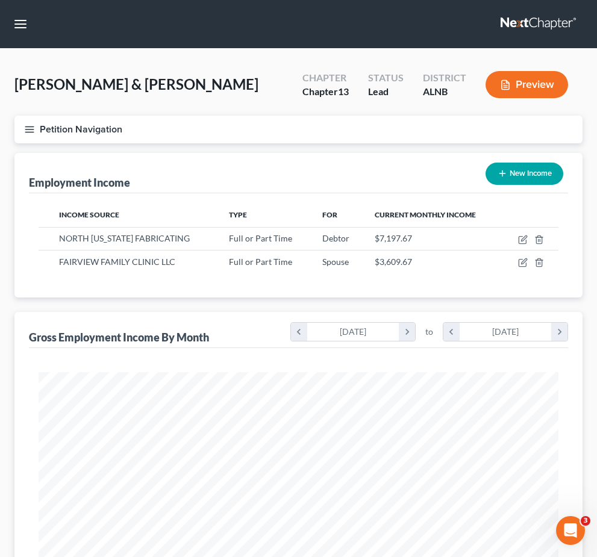
click at [34, 132] on icon "button" at bounding box center [29, 129] width 11 height 11
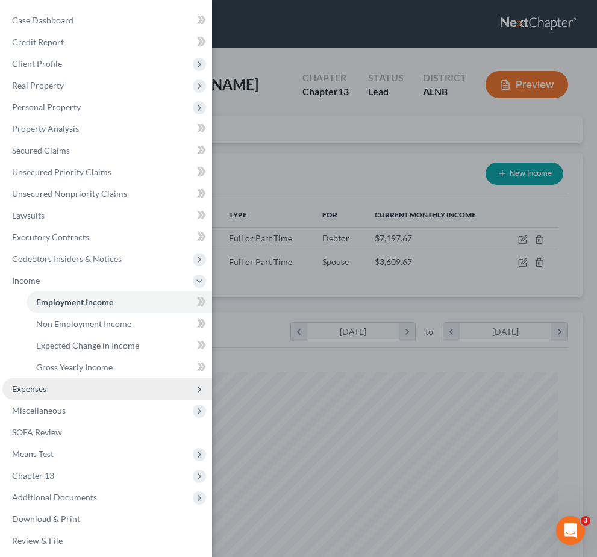
click at [43, 387] on span "Expenses" at bounding box center [29, 389] width 34 height 10
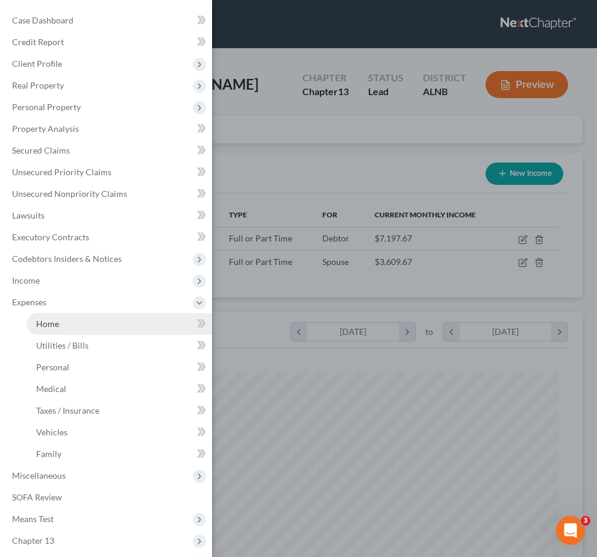
click at [60, 324] on link "Home" at bounding box center [120, 324] width 186 height 22
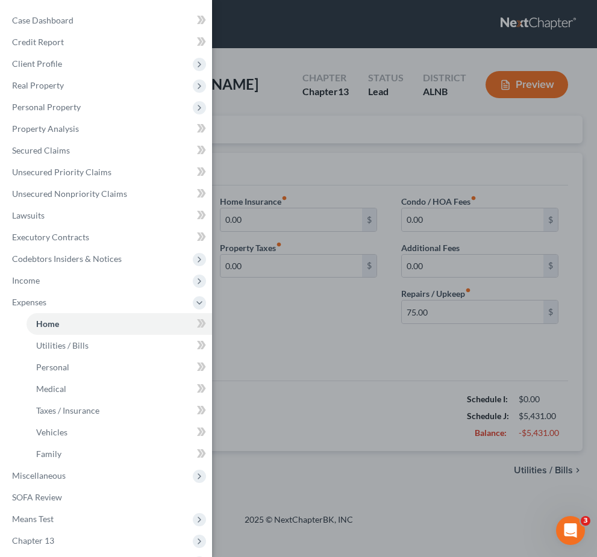
click at [249, 320] on div "Case Dashboard Payments Invoices Payments Payments Credit Report Client Profile" at bounding box center [298, 278] width 597 height 557
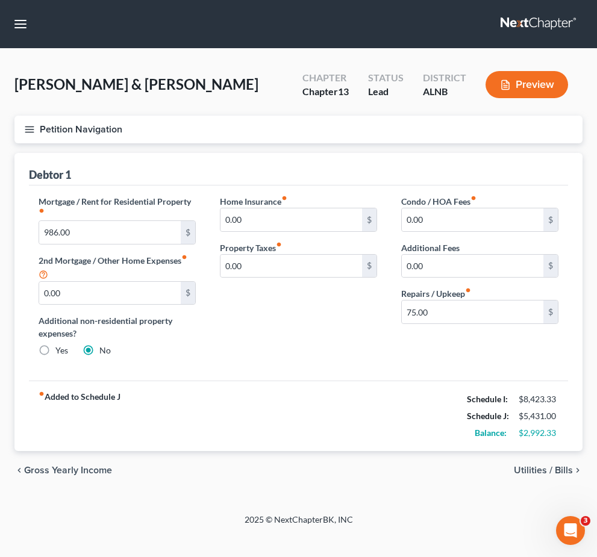
click at [411, 480] on div "chevron_left Gross Yearly Income Utilities / Bills chevron_right" at bounding box center [298, 470] width 568 height 39
click at [411, 472] on span "Utilities / Bills" at bounding box center [543, 471] width 59 height 10
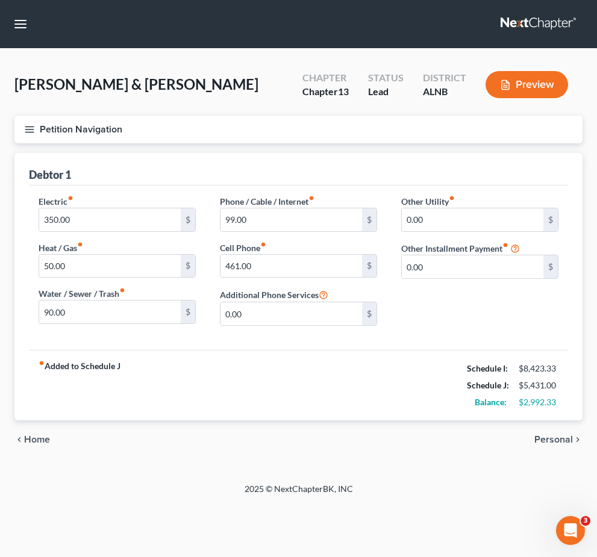
click at [411, 446] on div "chevron_left Home Personal chevron_right" at bounding box center [298, 439] width 568 height 39
click at [33, 132] on line "button" at bounding box center [29, 132] width 8 height 0
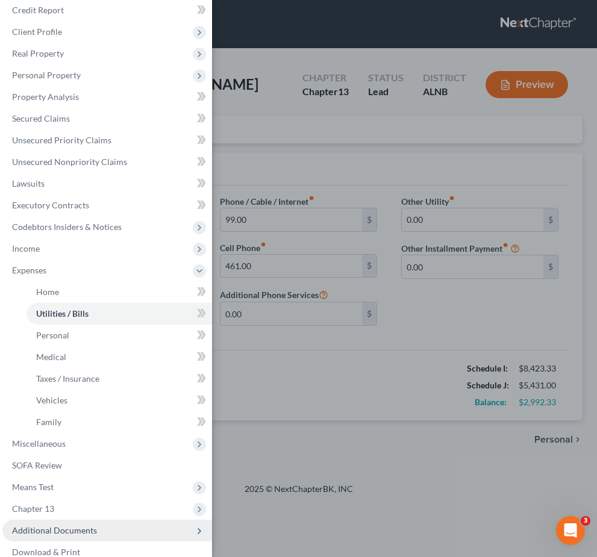
scroll to position [31, 0]
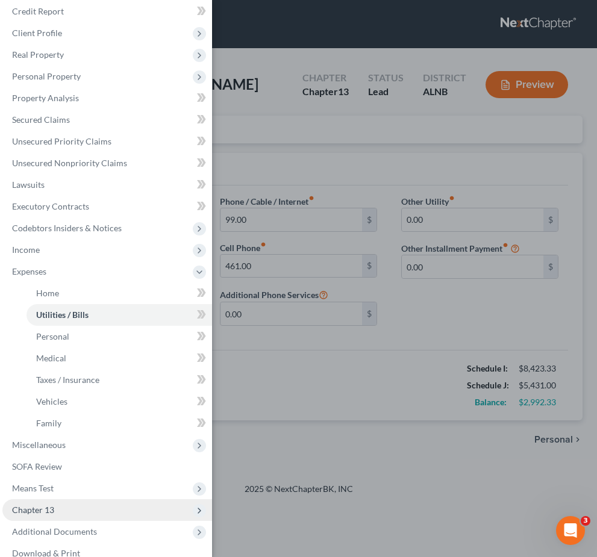
click at [39, 510] on span "Chapter 13" at bounding box center [33, 510] width 42 height 10
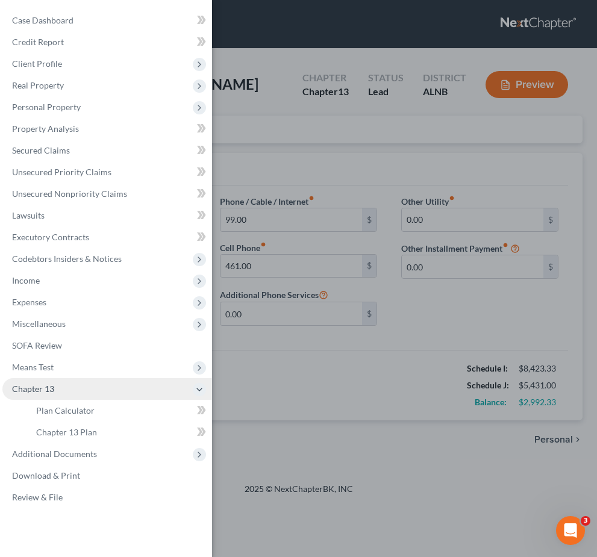
scroll to position [0, 0]
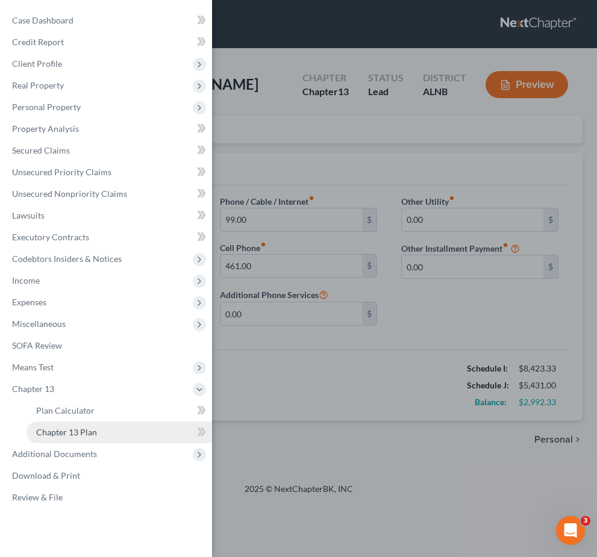
click at [72, 437] on link "Chapter 13 Plan" at bounding box center [120, 433] width 186 height 22
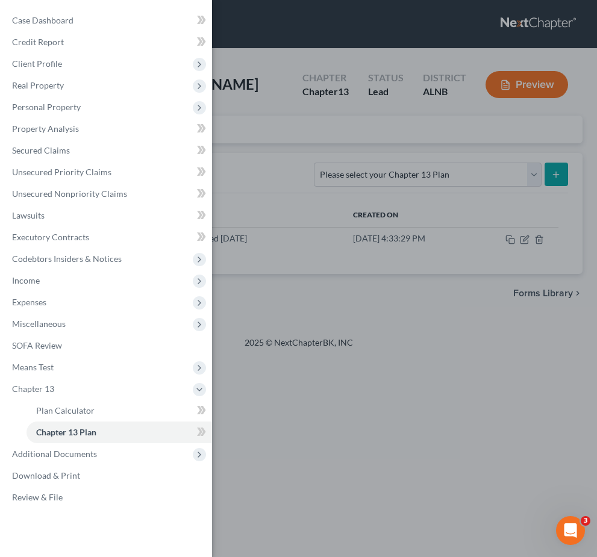
click at [411, 243] on div "Case Dashboard Payments Invoices Payments Payments Credit Report Client Profile" at bounding box center [298, 278] width 597 height 557
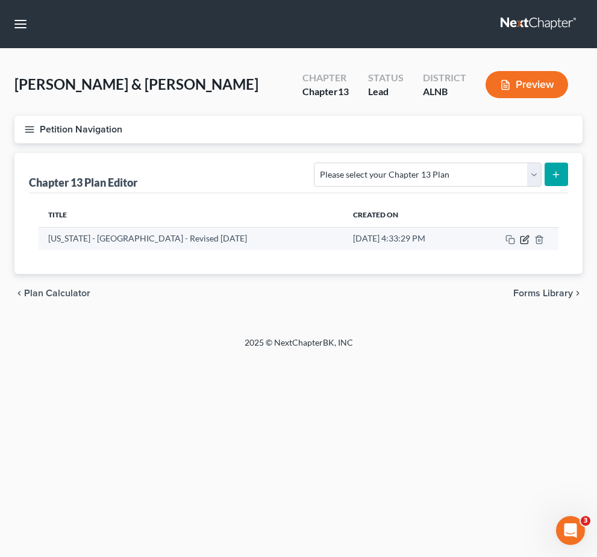
click at [411, 242] on icon "button" at bounding box center [525, 240] width 10 height 10
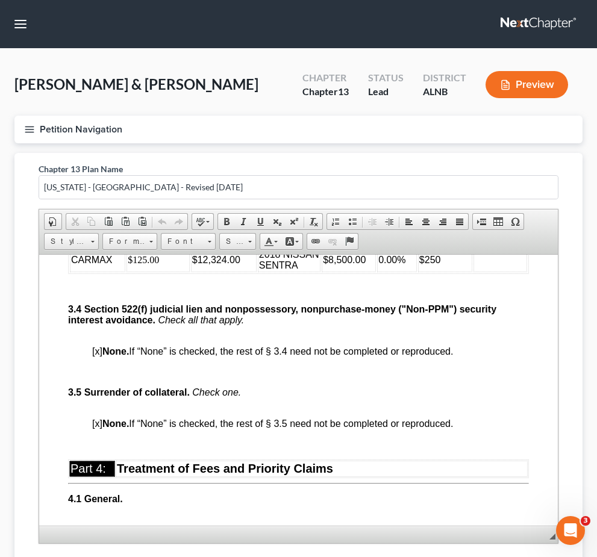
scroll to position [2262, 0]
click at [405, 213] on span "0.00%" at bounding box center [391, 208] width 27 height 10
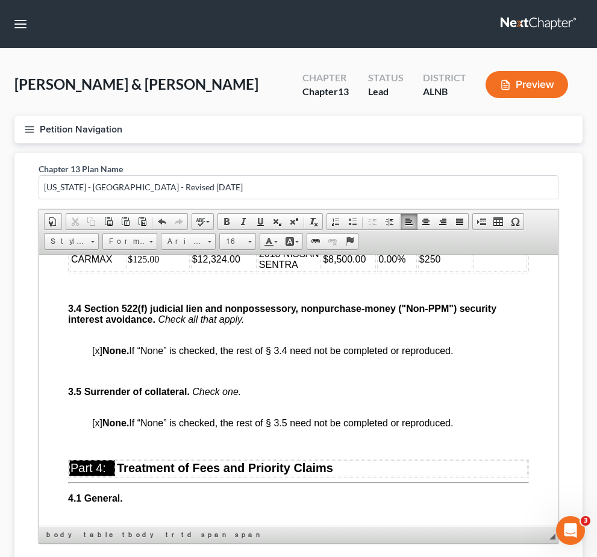
click at [405, 239] on span "0.00%" at bounding box center [391, 233] width 27 height 10
click at [405, 264] on span "0.00%" at bounding box center [391, 259] width 27 height 10
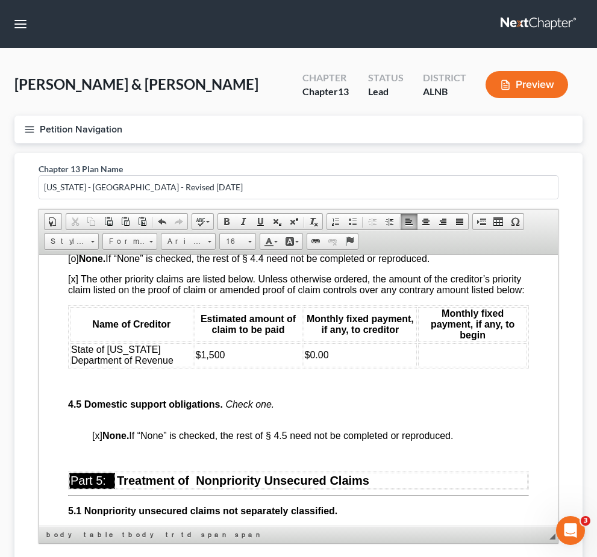
scroll to position [2897, 0]
click at [101, 190] on span "[X] in accordance with any applicable administrative order regarding fees enter…" at bounding box center [310, 179] width 436 height 21
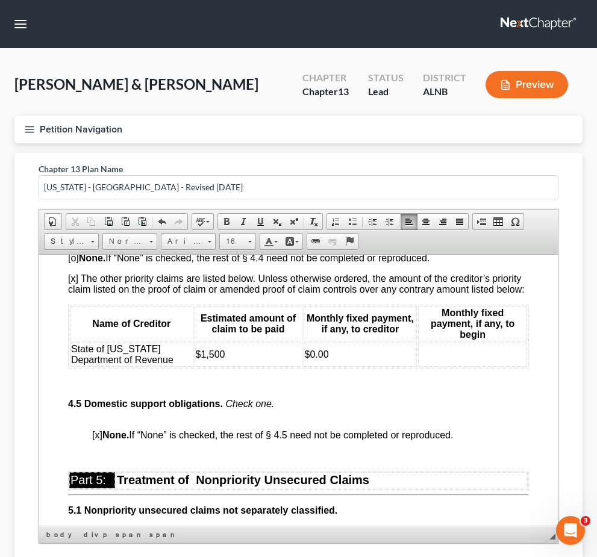
click at [99, 148] on span "[o] $3,500 at confirmation and $20 per month thereafter until paid in full, or" at bounding box center [250, 143] width 317 height 10
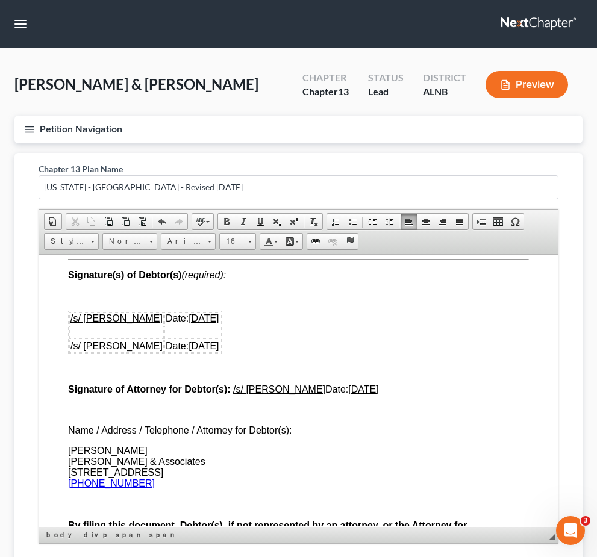
scroll to position [4332, 0]
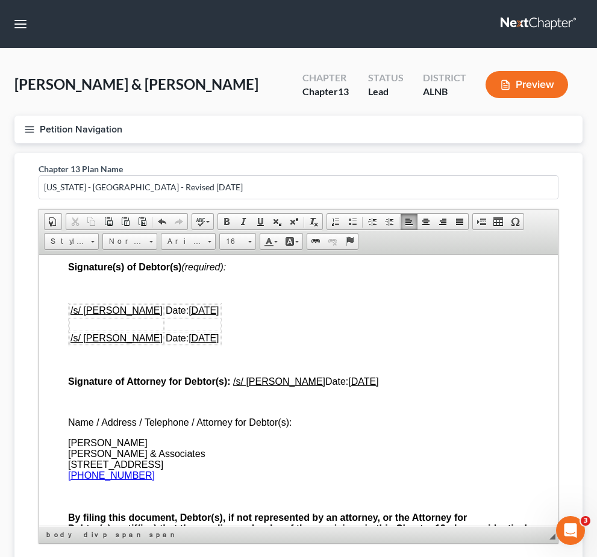
click at [98, 15] on span "[o] Upon plan confirmation" at bounding box center [148, 10] width 113 height 10
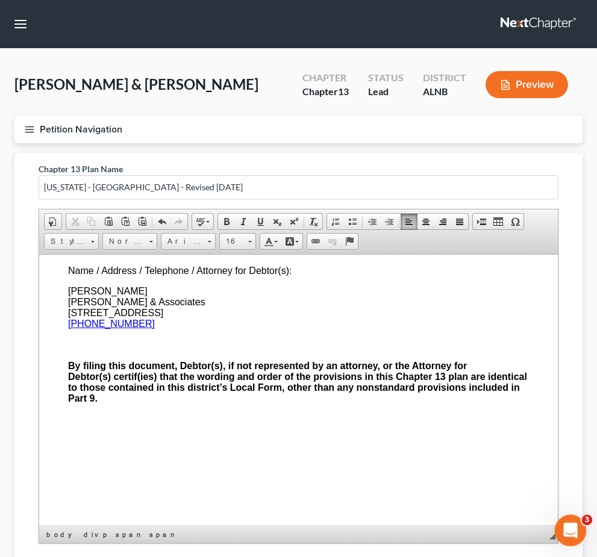
scroll to position [4848, 0]
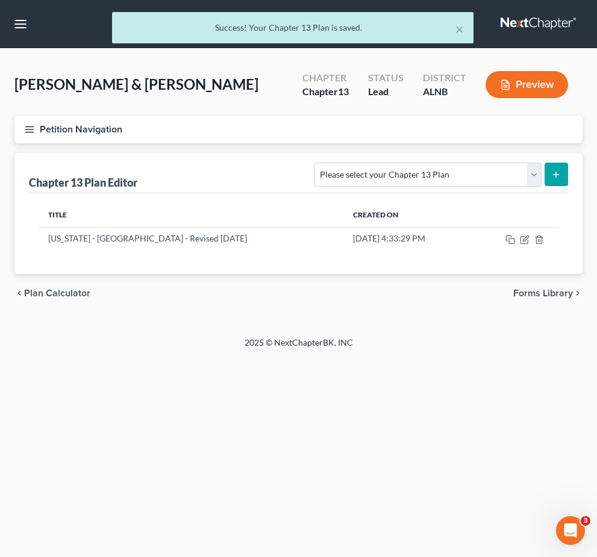
click at [36, 128] on button "Petition Navigation" at bounding box center [298, 130] width 568 height 28
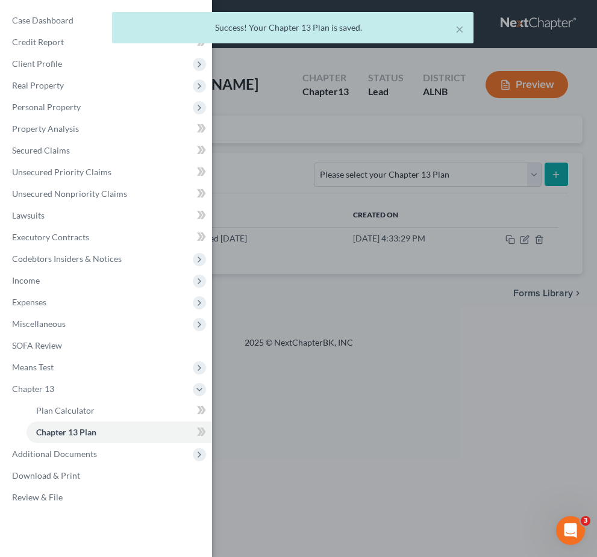
click at [411, 316] on div "Case Dashboard Payments Invoices Payments Payments Credit Report Client Profile" at bounding box center [298, 278] width 597 height 557
